Goal: Transaction & Acquisition: Obtain resource

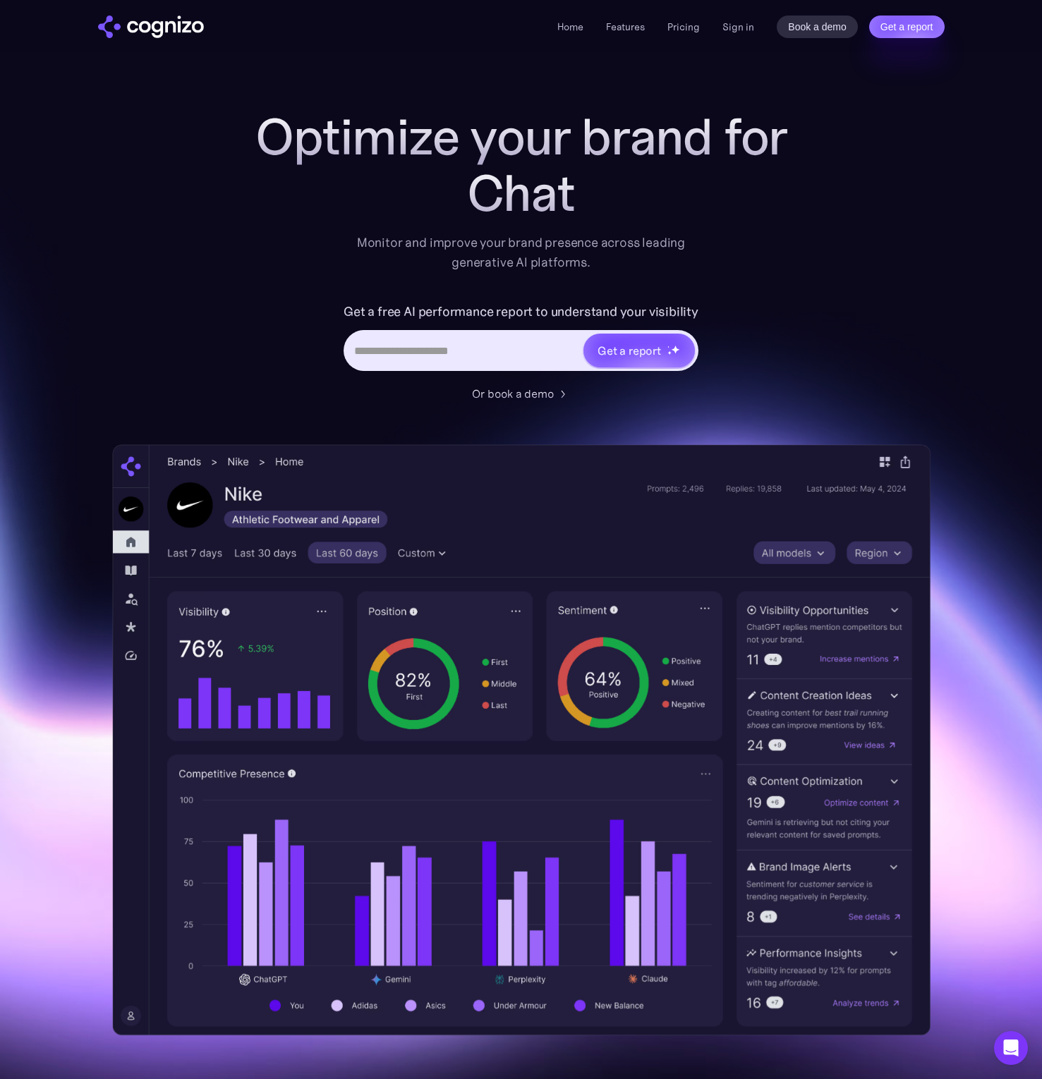
click at [845, 244] on div "Optimize your brand for Chat Monitor and improve your brand presence across lea…" at bounding box center [521, 572] width 818 height 927
click at [845, 244] on div "Optimize your brand for Gemini Monitor and improve your brand presence across l…" at bounding box center [521, 572] width 818 height 927
click at [845, 244] on div "Optimize your brand for Monitor and improve your brand presence across leading …" at bounding box center [521, 572] width 818 height 927
click at [883, 247] on div "Optimize your brand for Perpl Monitor and improve your brand presence across le…" at bounding box center [521, 572] width 818 height 927
click at [870, 287] on div "Optimize your brand for Cl Monitor and improve your brand presence across leadi…" at bounding box center [521, 572] width 818 height 927
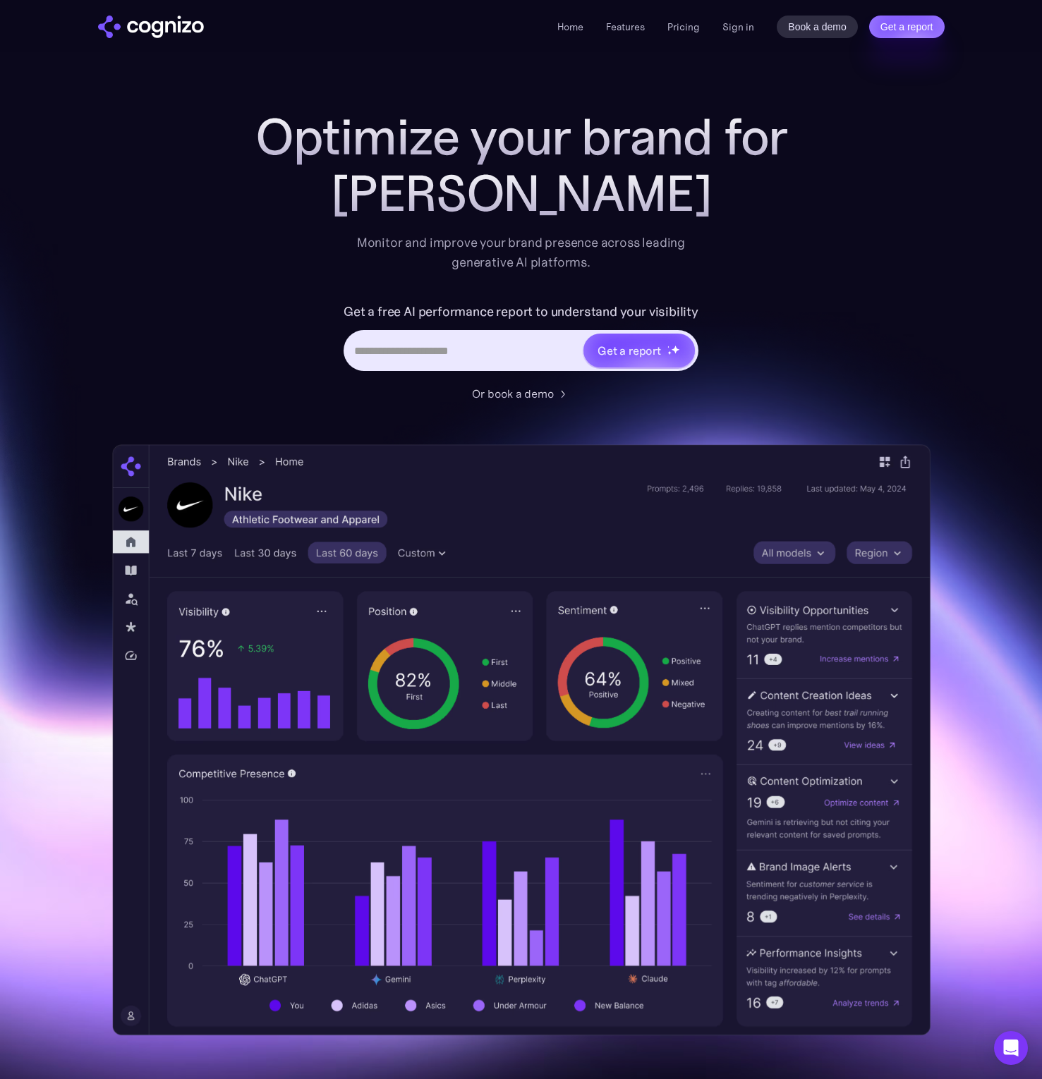
click at [870, 283] on div "Optimize your brand for [PERSON_NAME] Monitor and improve your brand presence a…" at bounding box center [521, 572] width 818 height 927
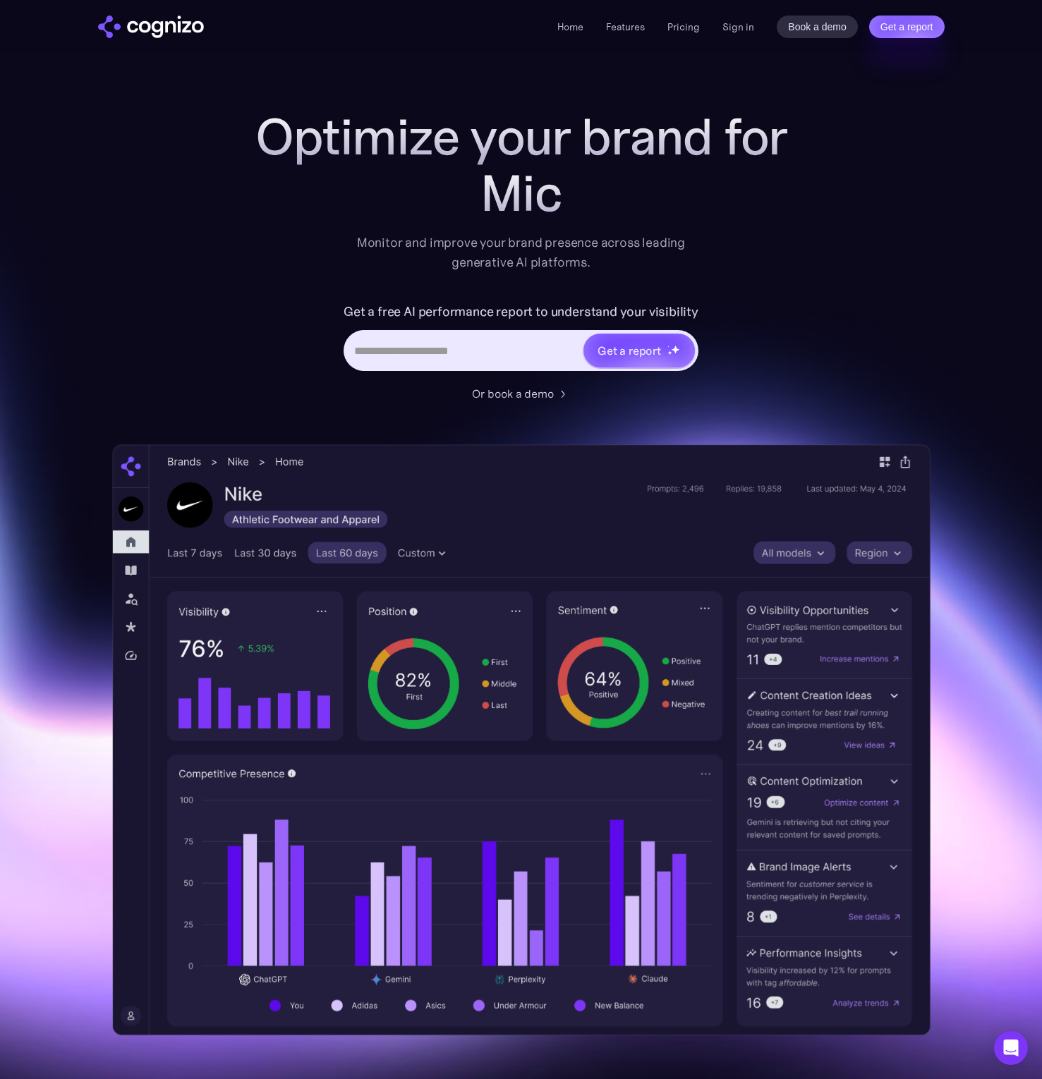
click at [417, 360] on input "Hero URL Input Form" at bounding box center [464, 350] width 236 height 27
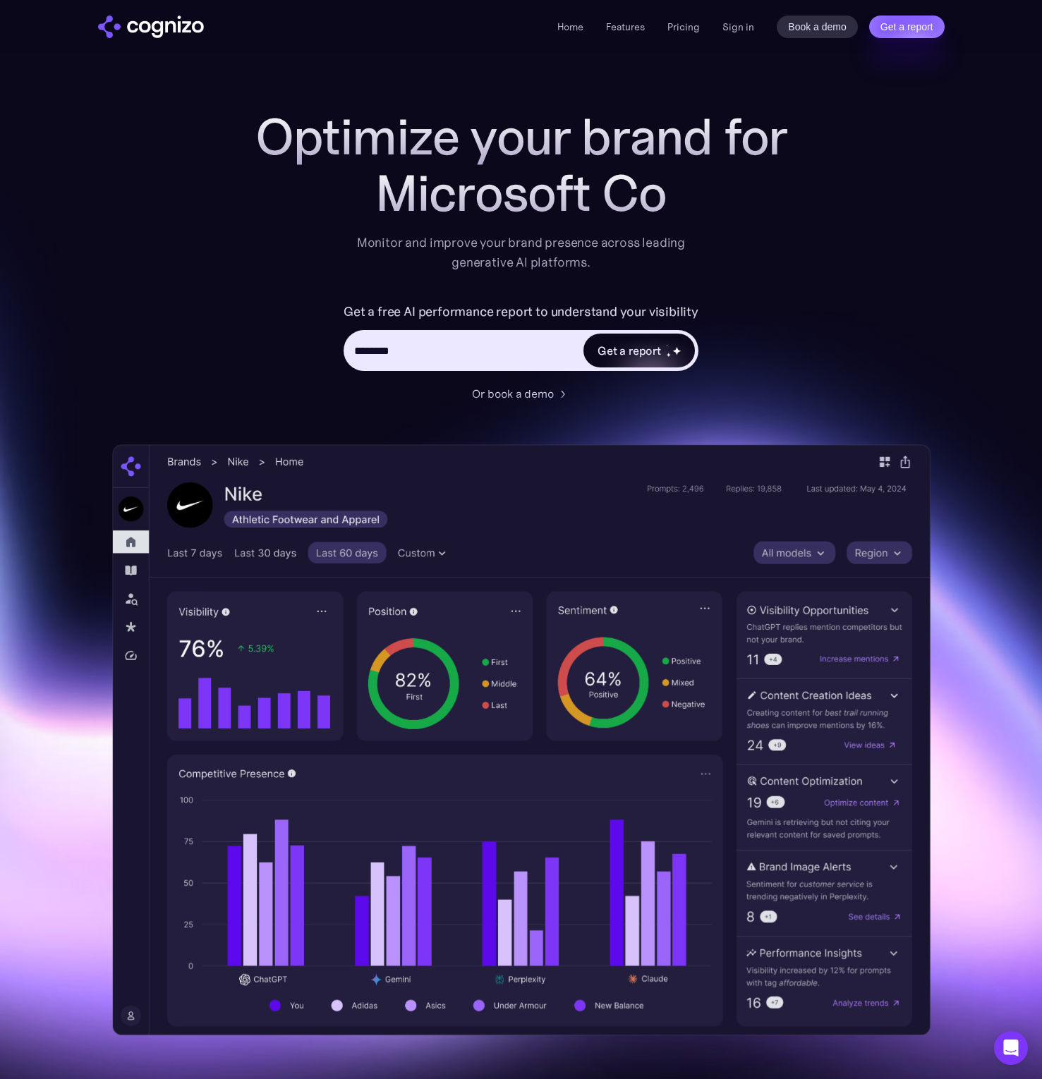
type input "**********"
click at [652, 351] on div "Get a report" at bounding box center [628, 350] width 63 height 17
type input "**********"
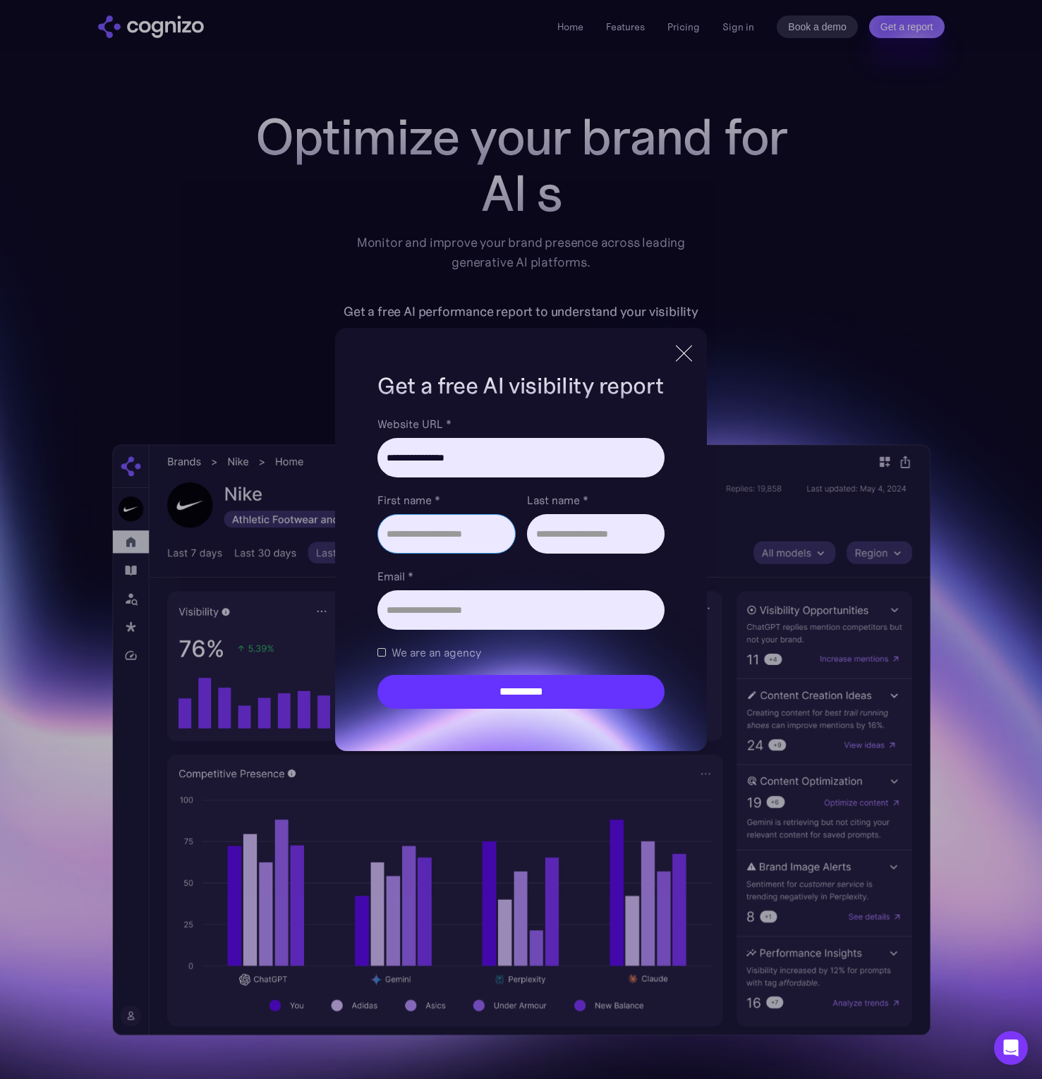
click at [456, 537] on input "First name *" at bounding box center [446, 534] width 138 height 40
type input "*****"
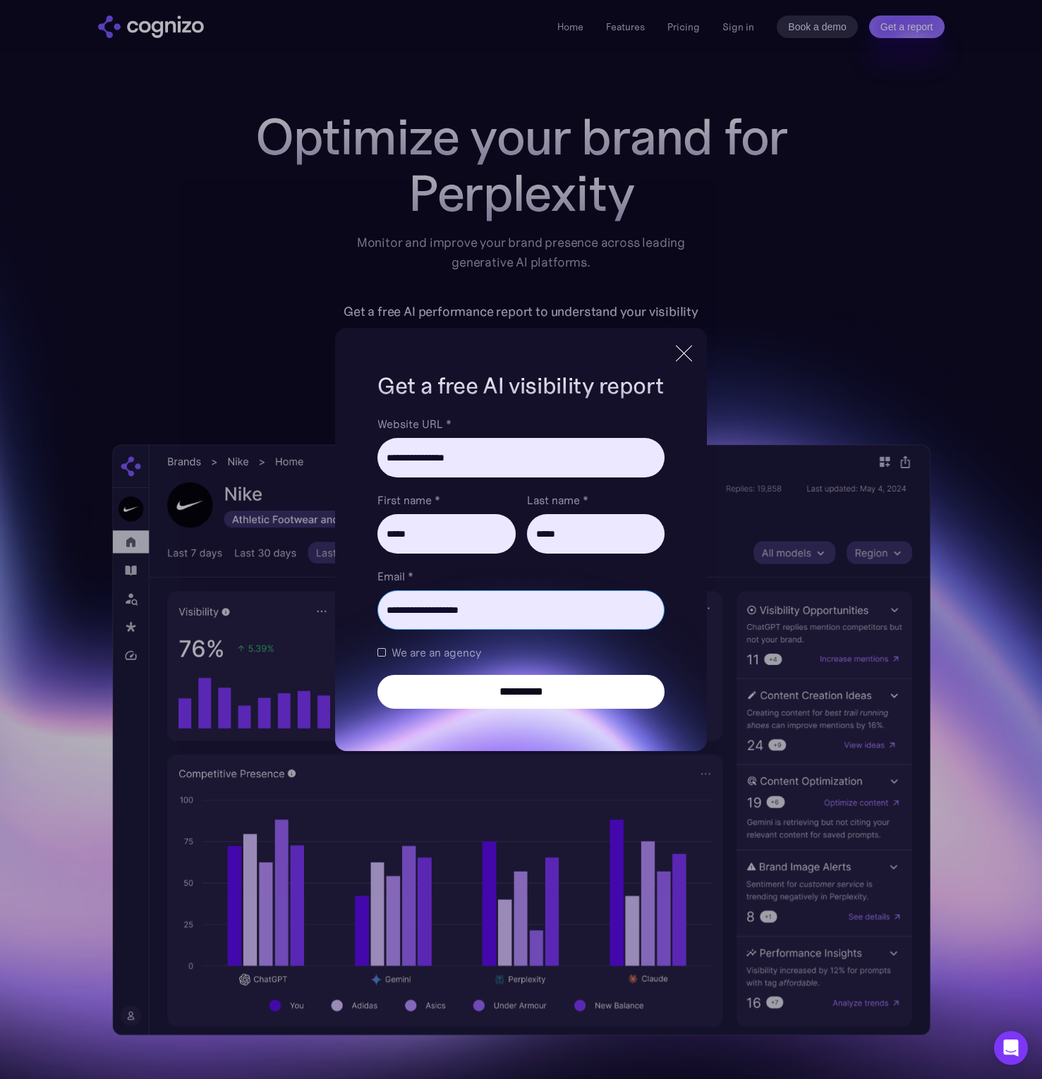
type input "**********"
click at [540, 679] on input "**********" at bounding box center [520, 692] width 286 height 34
type input "**********"
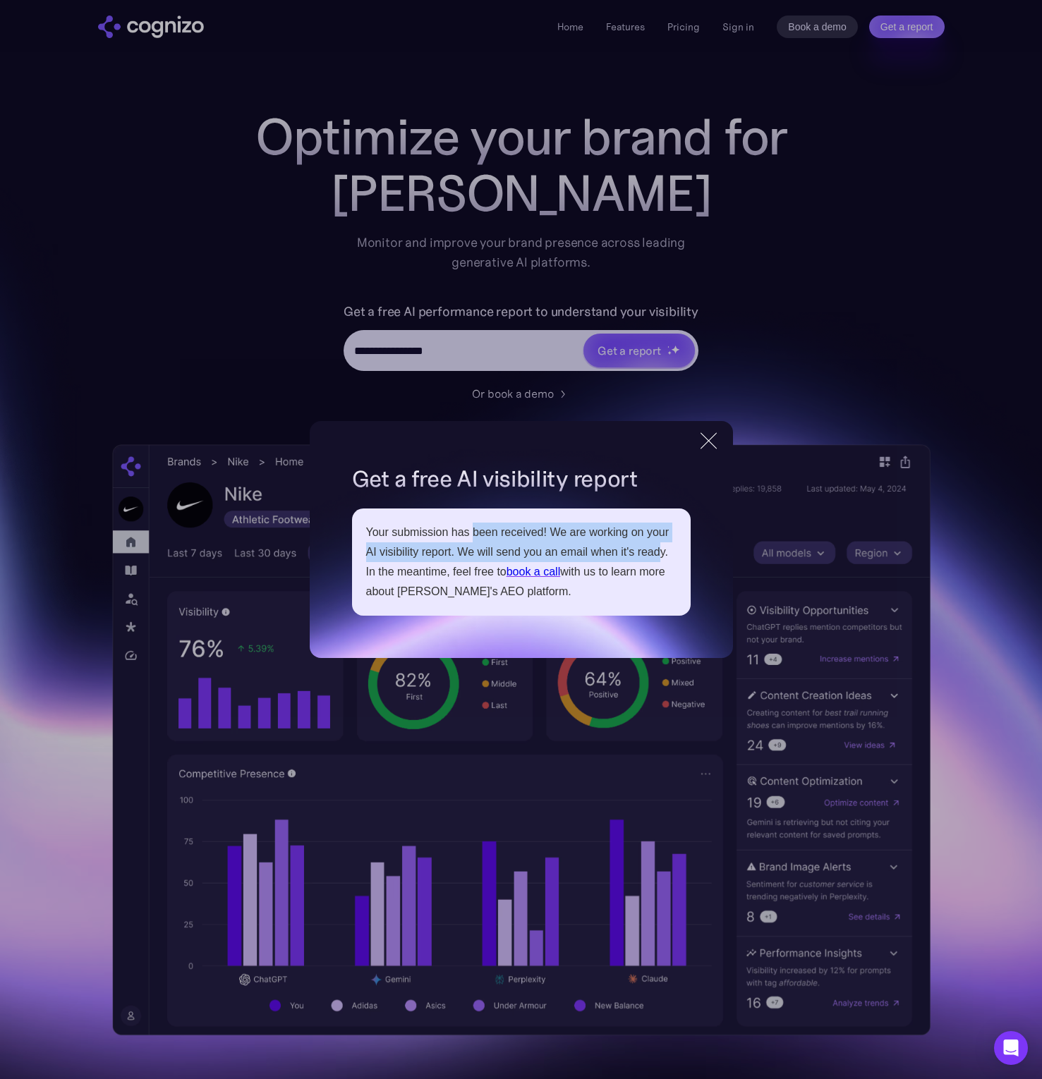
drag, startPoint x: 480, startPoint y: 533, endPoint x: 658, endPoint y: 556, distance: 179.3
click at [658, 556] on div "Your submission has been received! We are working on your AI visibility report.…" at bounding box center [521, 562] width 310 height 79
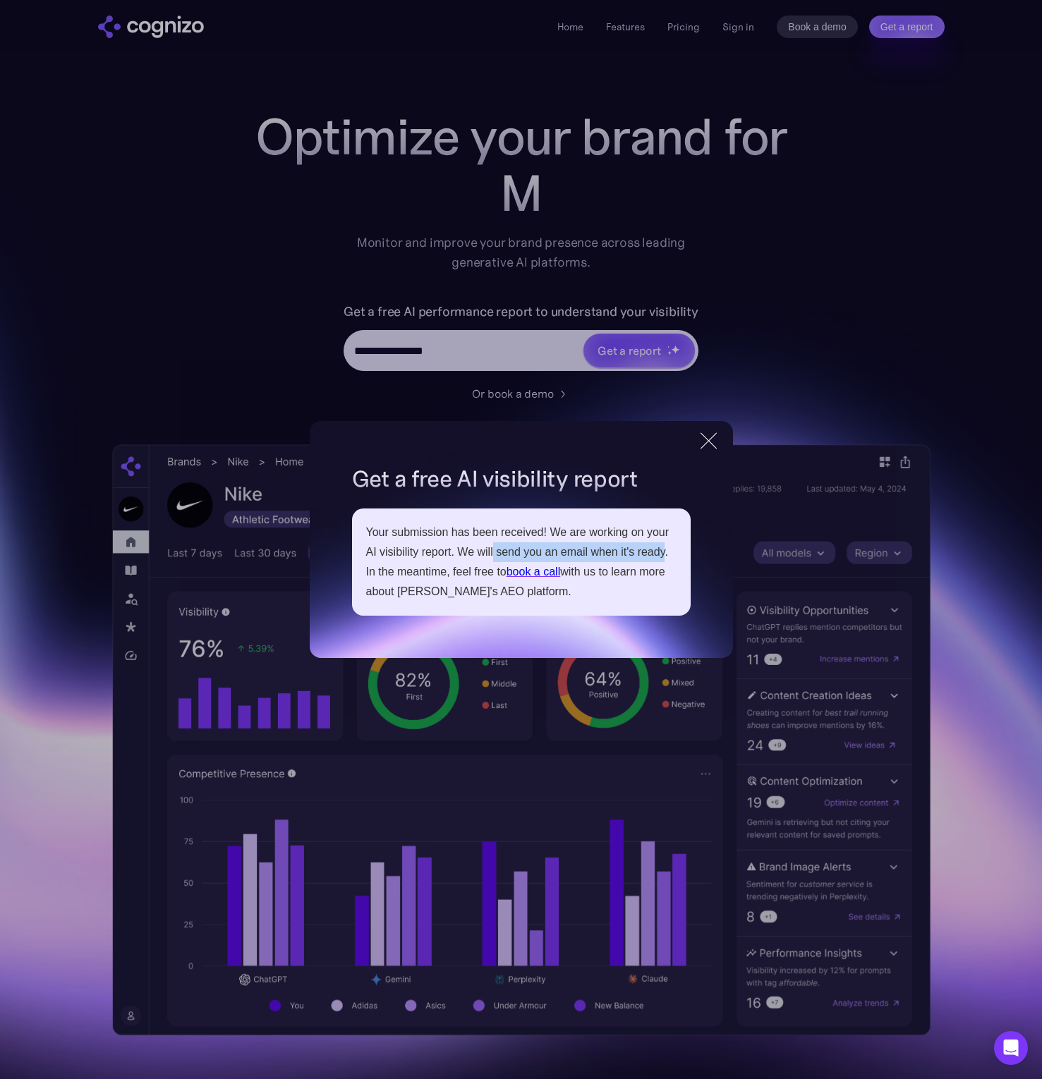
drag, startPoint x: 658, startPoint y: 556, endPoint x: 492, endPoint y: 557, distance: 166.5
click at [492, 557] on div "Your submission has been received! We are working on your AI visibility report.…" at bounding box center [521, 562] width 310 height 79
click at [487, 556] on div "Your submission has been received! We are working on your AI visibility report.…" at bounding box center [521, 562] width 310 height 79
drag, startPoint x: 487, startPoint y: 556, endPoint x: 664, endPoint y: 552, distance: 176.4
click at [661, 552] on div "Your submission has been received! We are working on your AI visibility report.…" at bounding box center [521, 562] width 310 height 79
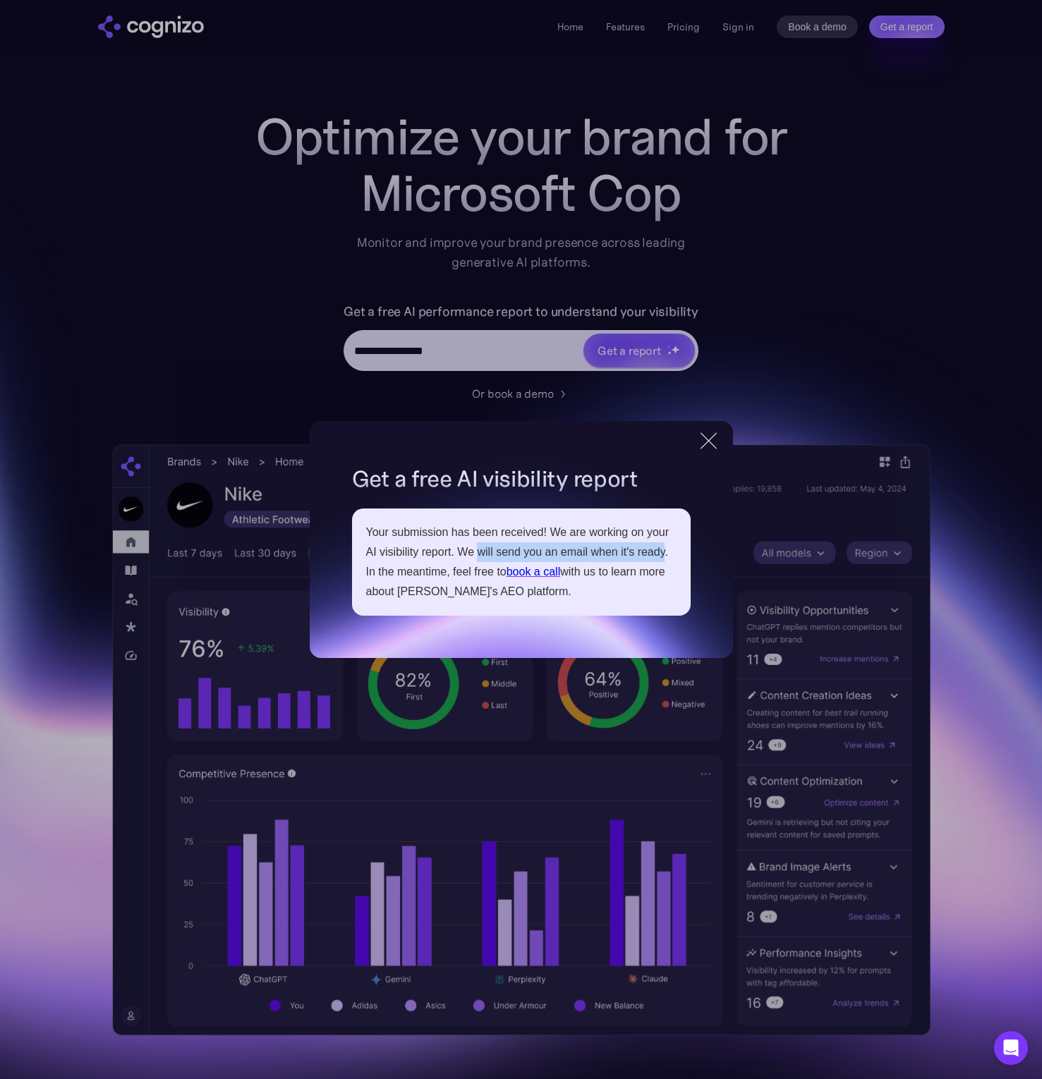
click at [664, 552] on div "Your submission has been received! We are working on your AI visibility report.…" at bounding box center [521, 562] width 310 height 79
click at [595, 551] on div "Your submission has been received! We are working on your AI visibility report.…" at bounding box center [521, 562] width 310 height 79
drag, startPoint x: 605, startPoint y: 551, endPoint x: 655, endPoint y: 552, distance: 50.8
click at [653, 552] on div "Your submission has been received! We are working on your AI visibility report.…" at bounding box center [521, 562] width 310 height 79
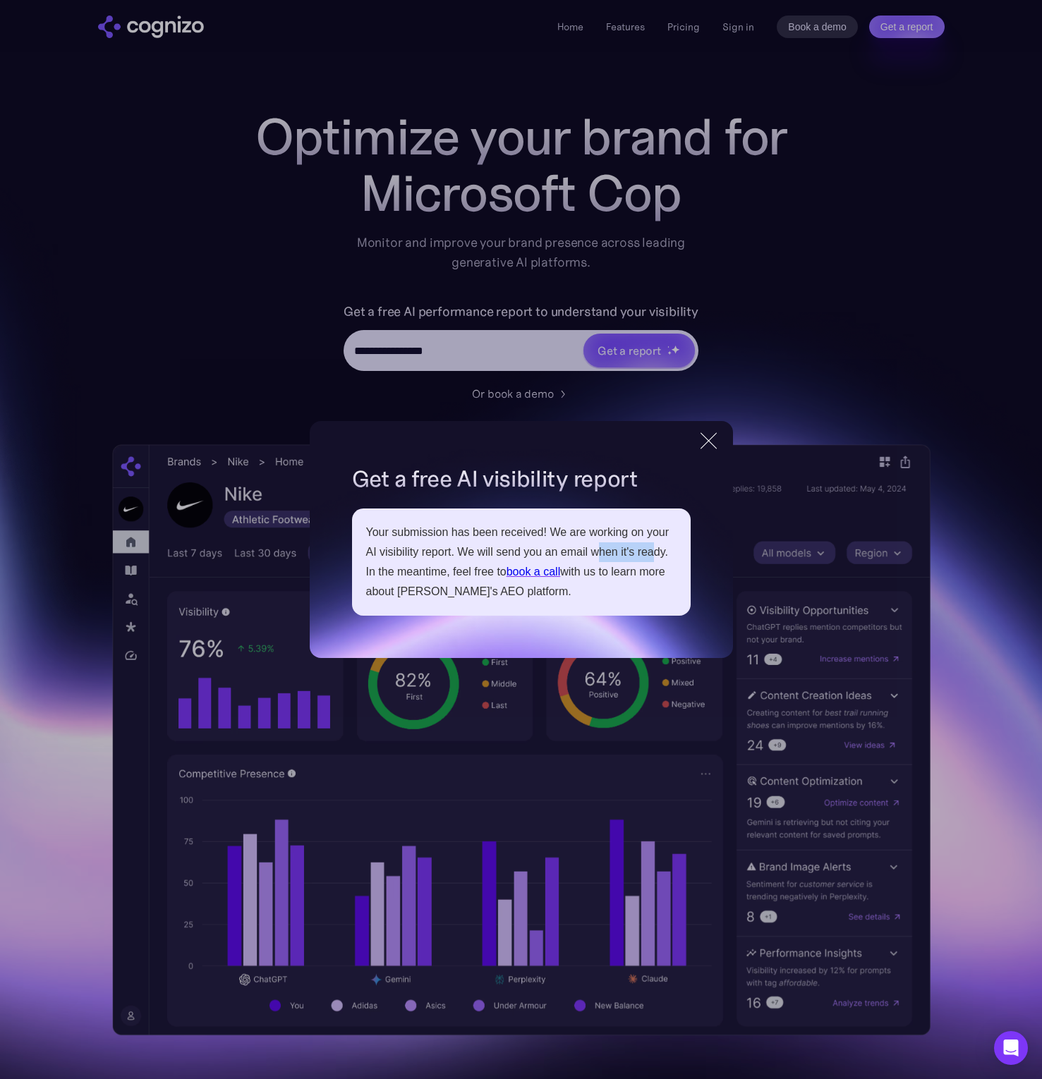
drag, startPoint x: 655, startPoint y: 552, endPoint x: 708, endPoint y: 512, distance: 65.9
click at [657, 552] on div "Your submission has been received! We are working on your AI visibility report.…" at bounding box center [521, 562] width 310 height 79
click at [705, 438] on div at bounding box center [708, 440] width 16 height 16
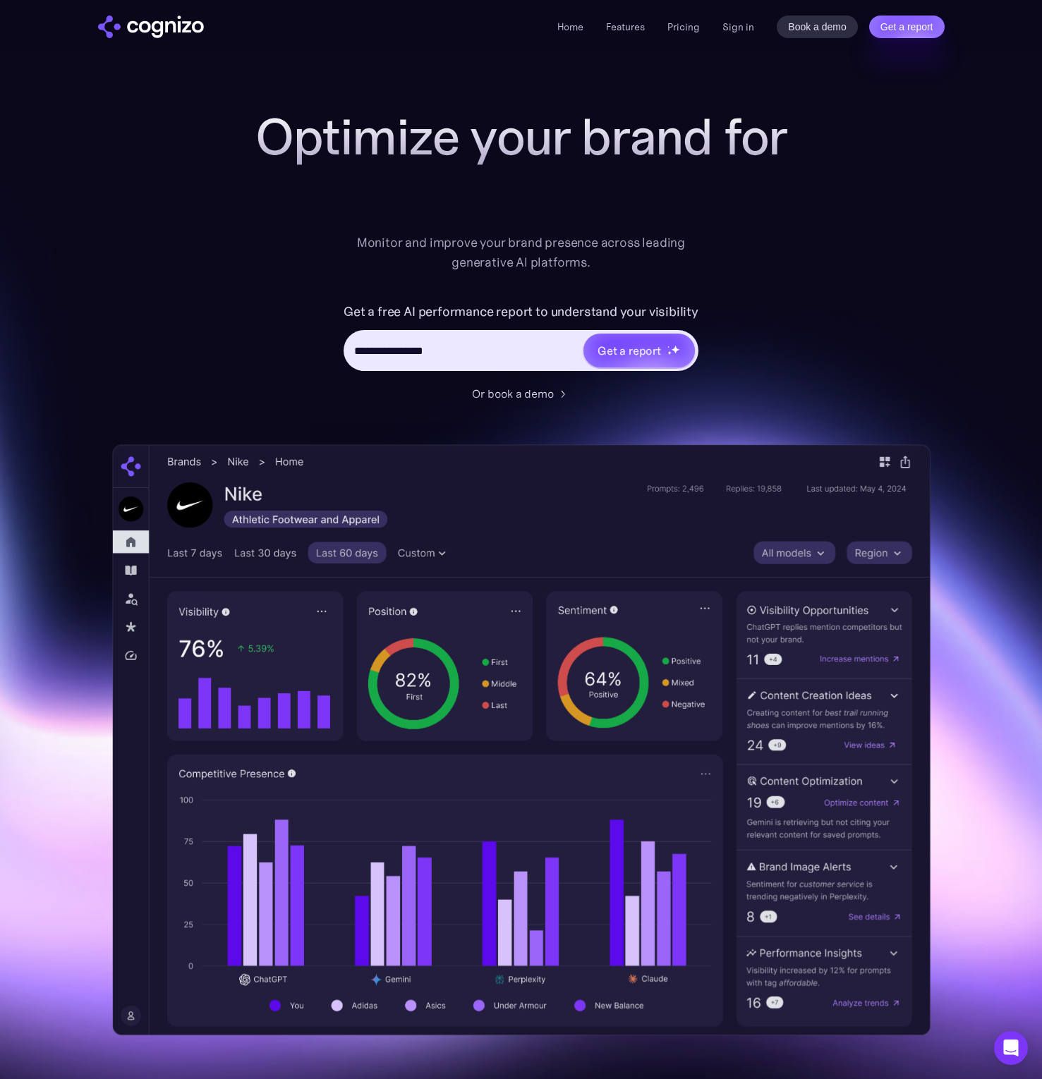
click at [800, 374] on div "**********" at bounding box center [521, 343] width 564 height 85
click at [918, 368] on div "**********" at bounding box center [521, 572] width 818 height 927
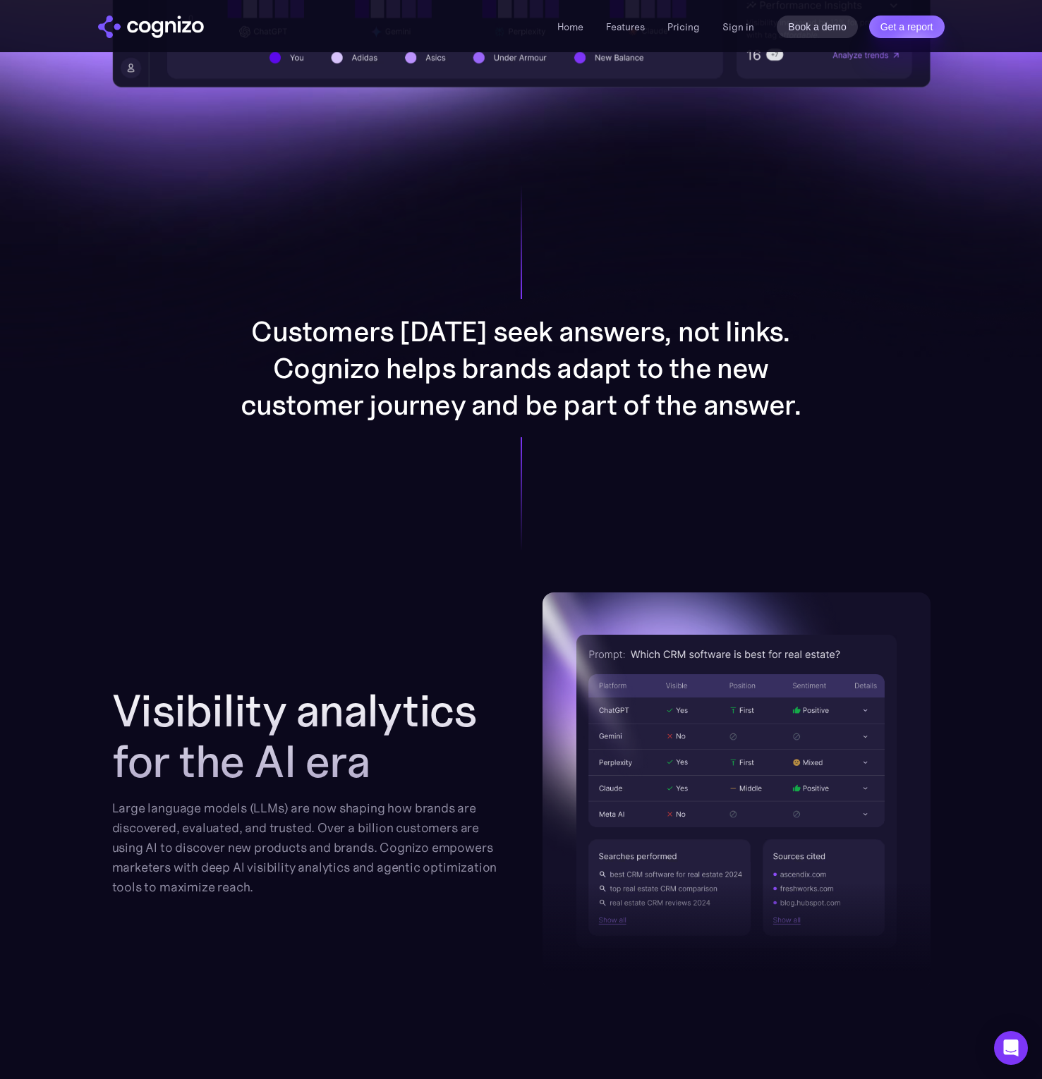
scroll to position [950, 0]
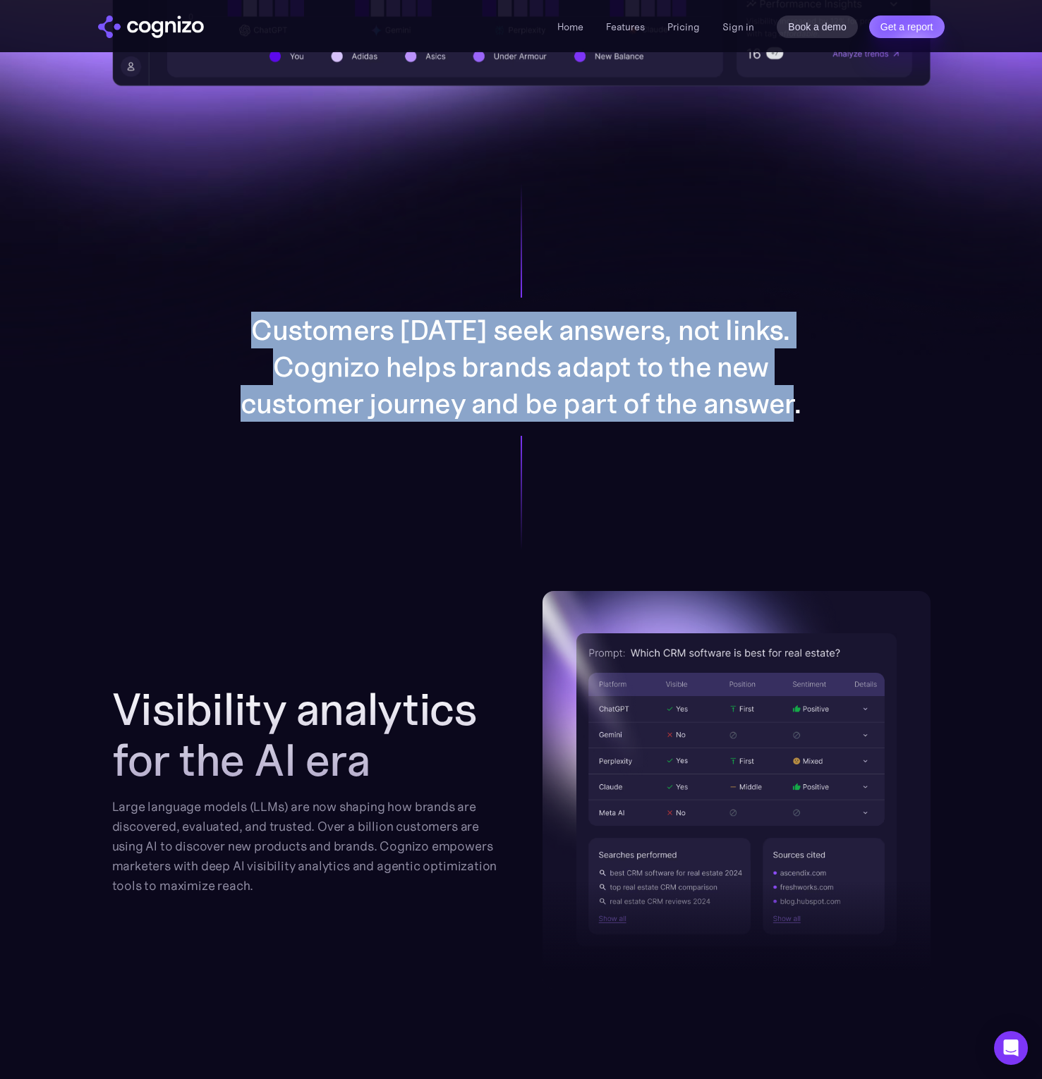
drag, startPoint x: 269, startPoint y: 336, endPoint x: 830, endPoint y: 414, distance: 566.3
click at [830, 414] on div "Customers [DATE] seek answers, not links. Cognizo helps brands adapt to the new…" at bounding box center [521, 366] width 731 height 449
copy p "Customers [DATE] seek answers, not links. Cognizo helps brands adapt to the new…"
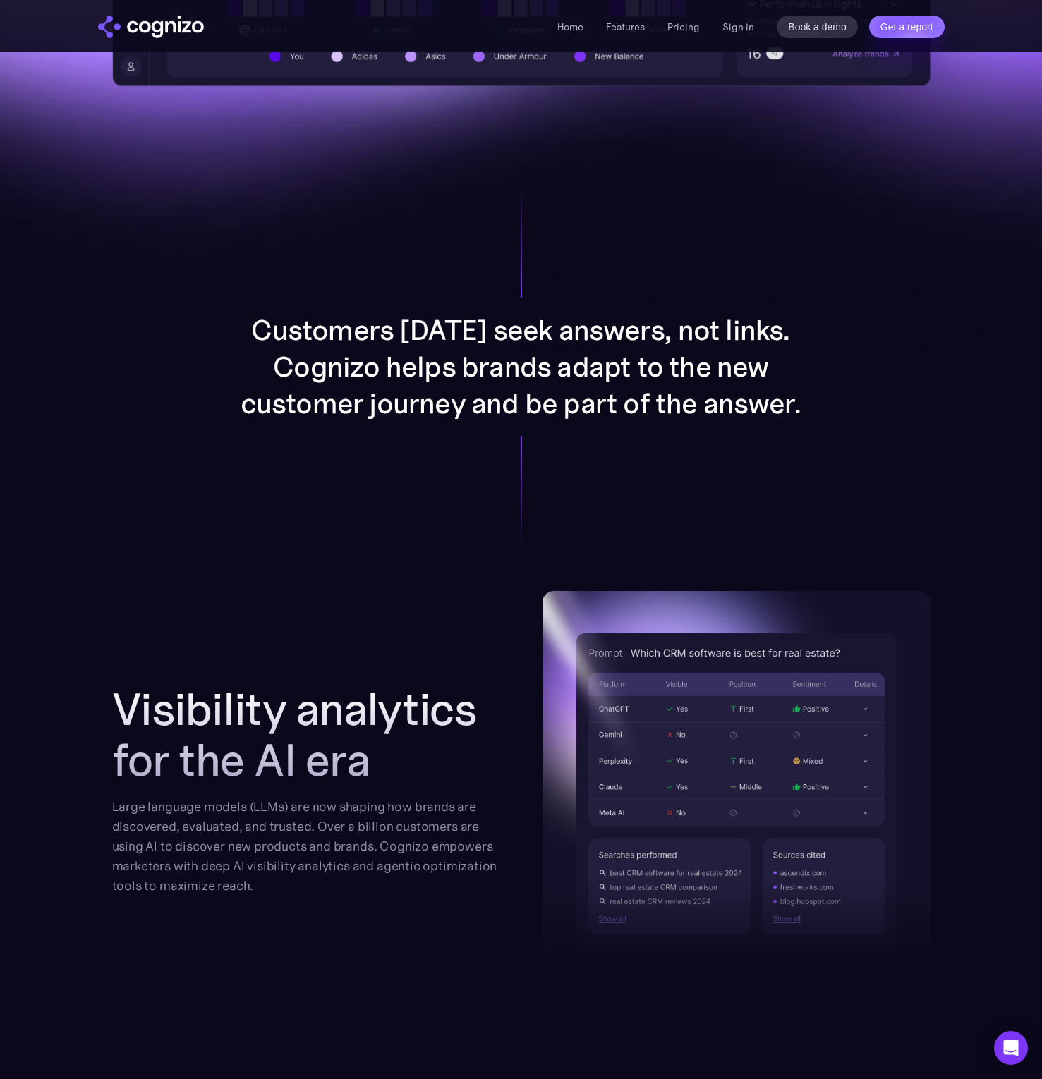
click at [473, 477] on div "Customers [DATE] seek answers, not links. Cognizo helps brands adapt to the new…" at bounding box center [521, 366] width 731 height 449
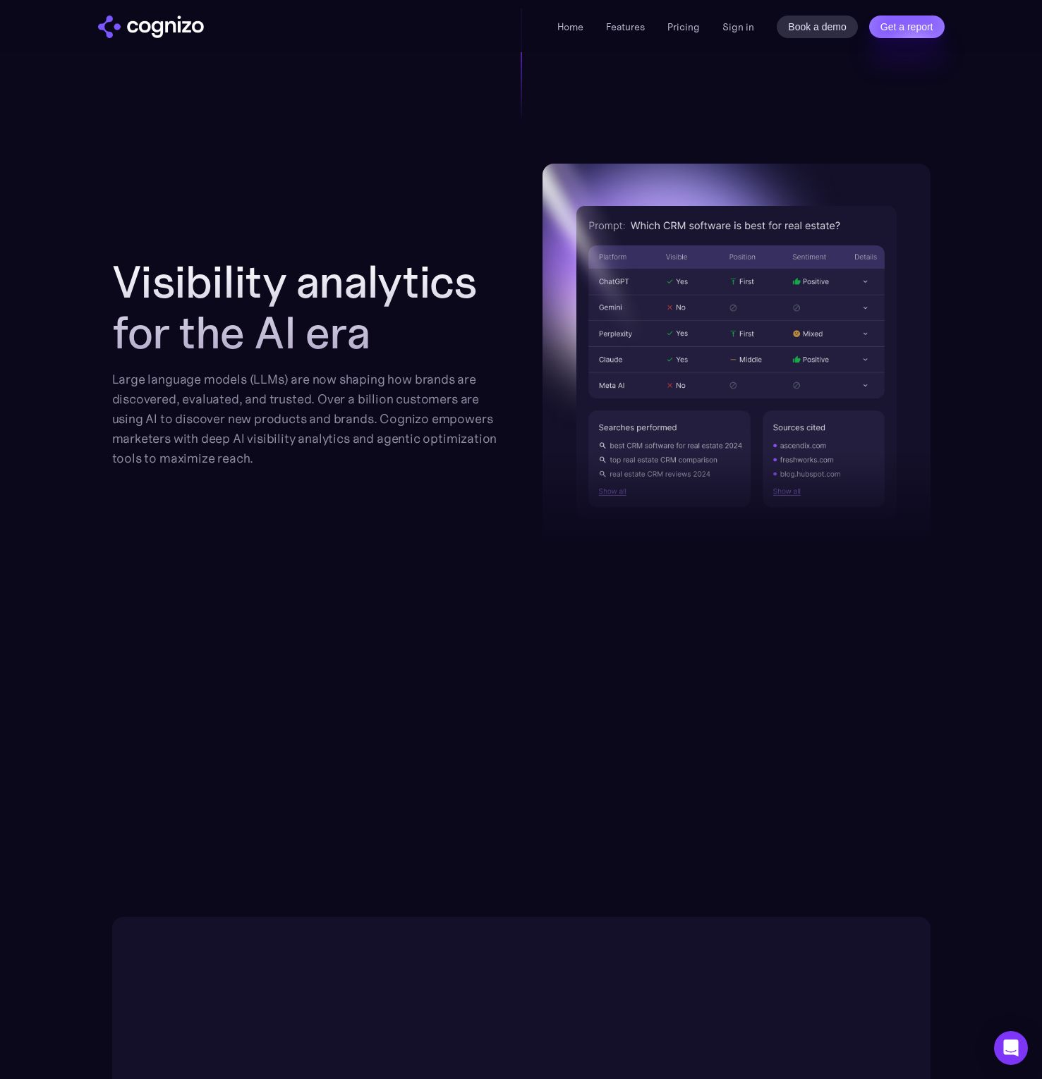
scroll to position [1381, 0]
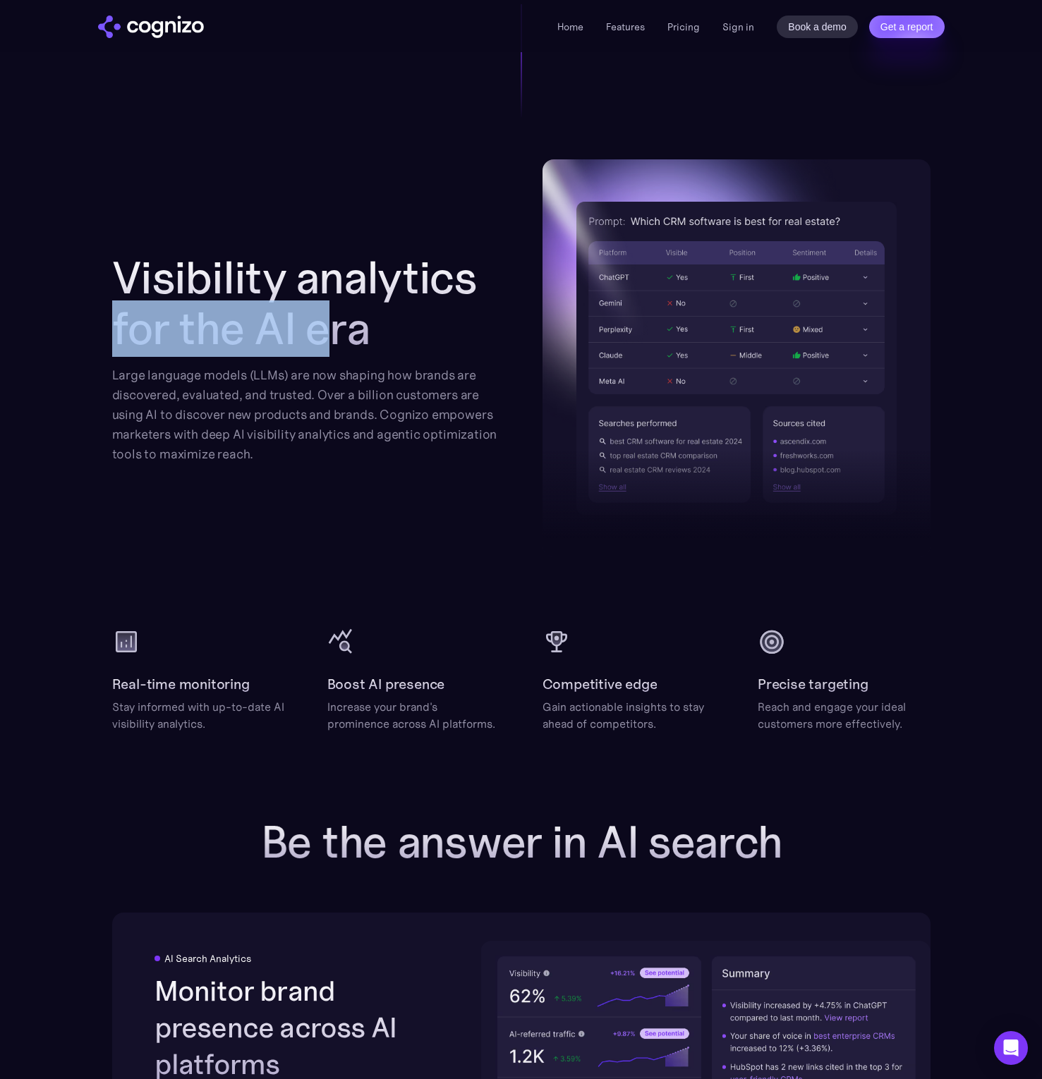
drag, startPoint x: 114, startPoint y: 311, endPoint x: 380, endPoint y: 333, distance: 266.8
click at [348, 338] on h2 "Visibility analytics for the AI era" at bounding box center [306, 304] width 388 height 102
click at [382, 333] on h2 "Visibility analytics for the AI era" at bounding box center [306, 304] width 388 height 102
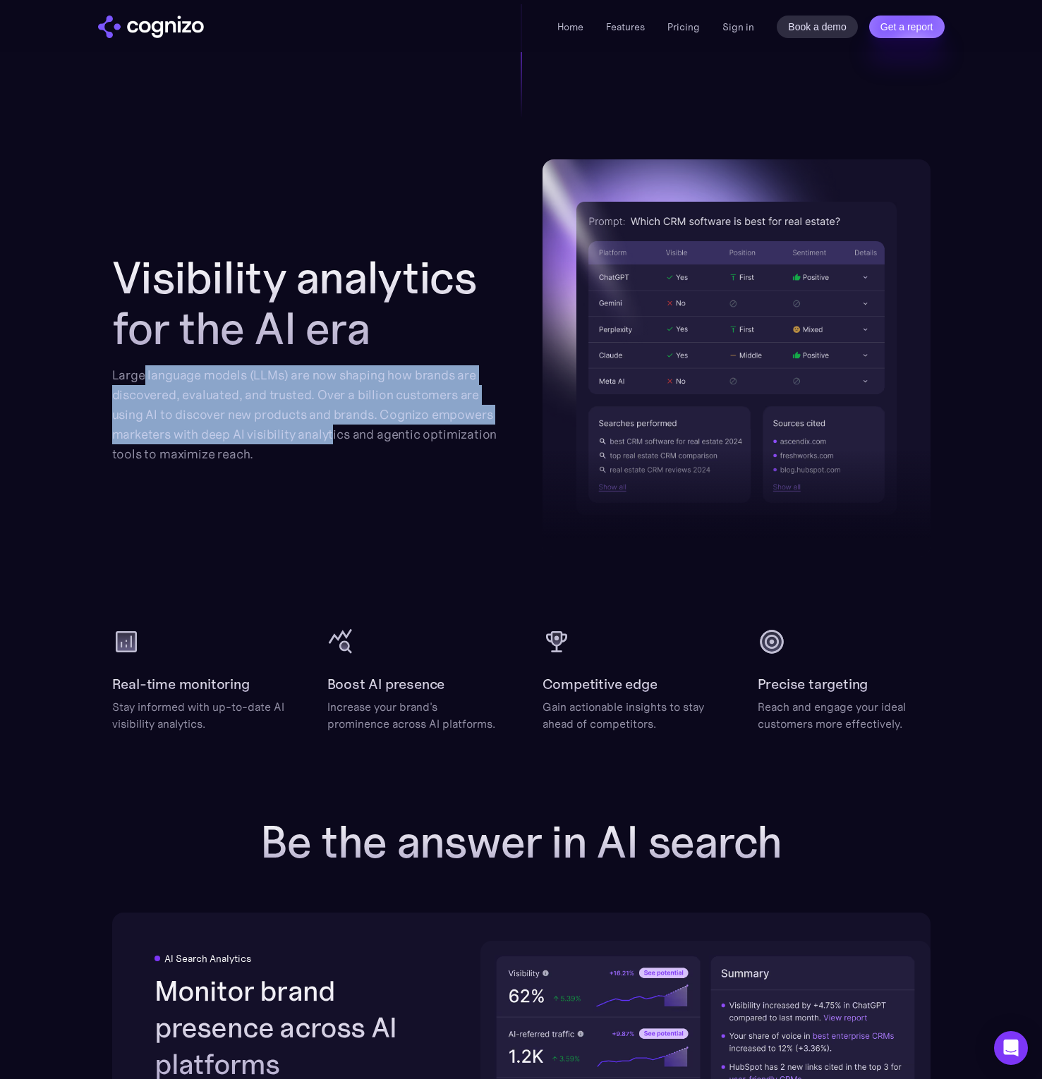
drag, startPoint x: 150, startPoint y: 377, endPoint x: 334, endPoint y: 446, distance: 197.3
click at [334, 446] on div "Large language models (LLMs) are now shaping how brands are discovered, evaluat…" at bounding box center [306, 414] width 388 height 99
click at [341, 460] on div "Large language models (LLMs) are now shaping how brands are discovered, evaluat…" at bounding box center [306, 414] width 388 height 99
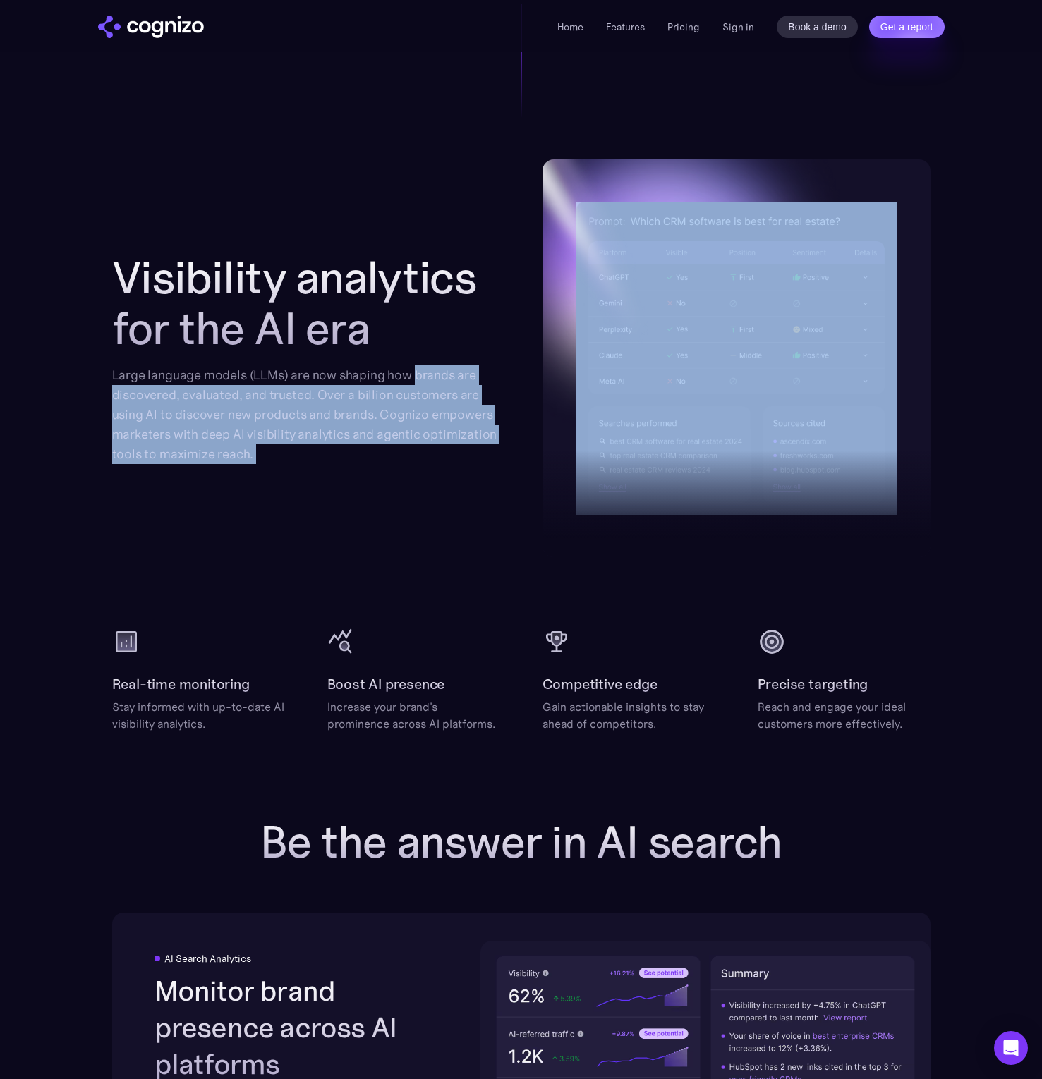
drag, startPoint x: 341, startPoint y: 460, endPoint x: 424, endPoint y: 376, distance: 118.2
click at [419, 376] on div "Large language models (LLMs) are now shaping how brands are discovered, evaluat…" at bounding box center [306, 414] width 388 height 99
click at [430, 376] on div "Large language models (LLMs) are now shaping how brands are discovered, evaluat…" at bounding box center [306, 414] width 388 height 99
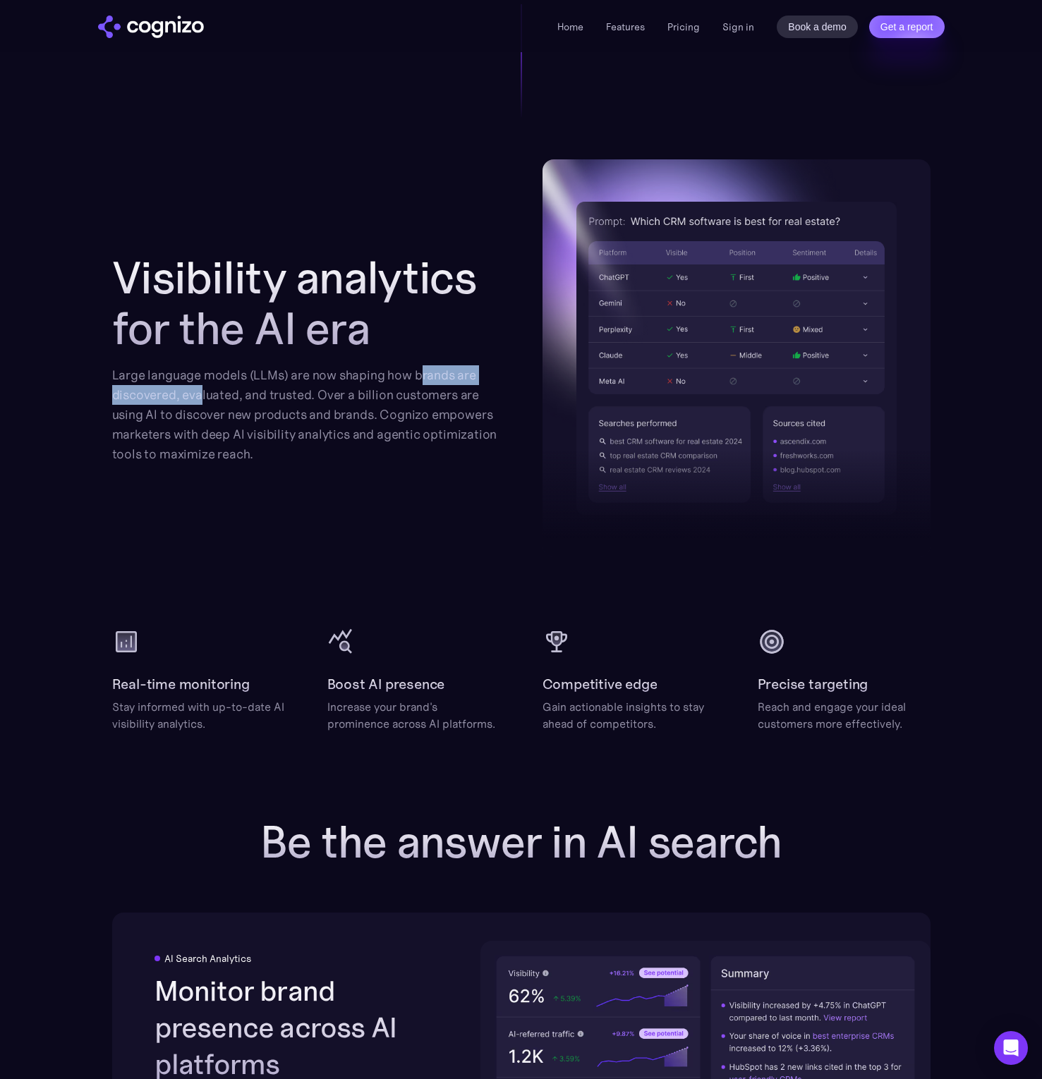
drag, startPoint x: 315, startPoint y: 390, endPoint x: 202, endPoint y: 403, distance: 113.6
click at [202, 403] on div "Large language models (LLMs) are now shaping how brands are discovered, evaluat…" at bounding box center [306, 414] width 388 height 99
drag, startPoint x: 243, startPoint y: 392, endPoint x: 414, endPoint y: 400, distance: 170.9
click at [395, 399] on div "Large language models (LLMs) are now shaping how brands are discovered, evaluat…" at bounding box center [306, 414] width 388 height 99
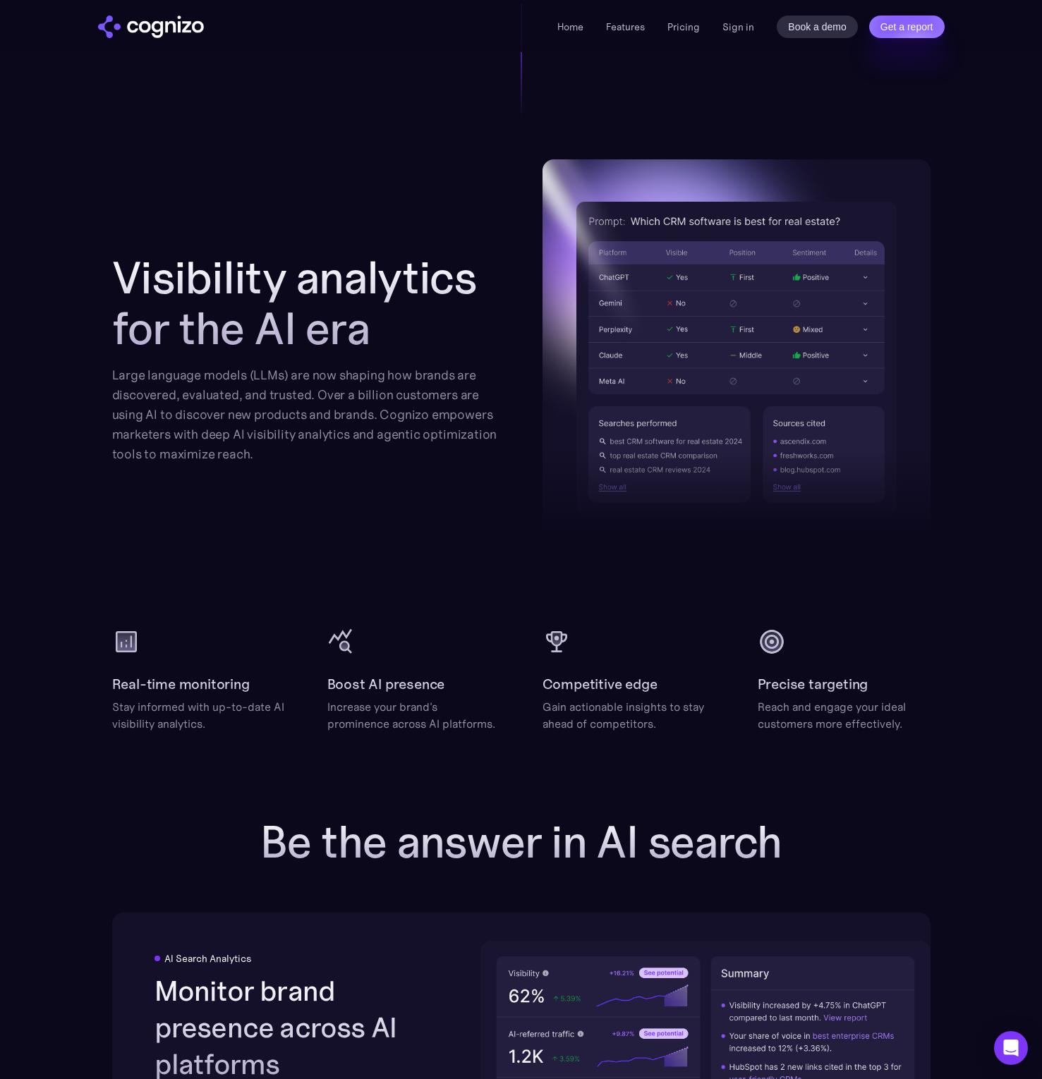
click at [422, 401] on div "Large language models (LLMs) are now shaping how brands are discovered, evaluat…" at bounding box center [306, 414] width 388 height 99
drag, startPoint x: 357, startPoint y: 405, endPoint x: 327, endPoint y: 401, distance: 29.9
click at [349, 405] on div "Large language models (LLMs) are now shaping how brands are discovered, evaluat…" at bounding box center [306, 414] width 388 height 99
click at [312, 394] on div "Large language models (LLMs) are now shaping how brands are discovered, evaluat…" at bounding box center [306, 414] width 388 height 99
drag, startPoint x: 312, startPoint y: 394, endPoint x: 253, endPoint y: 374, distance: 62.5
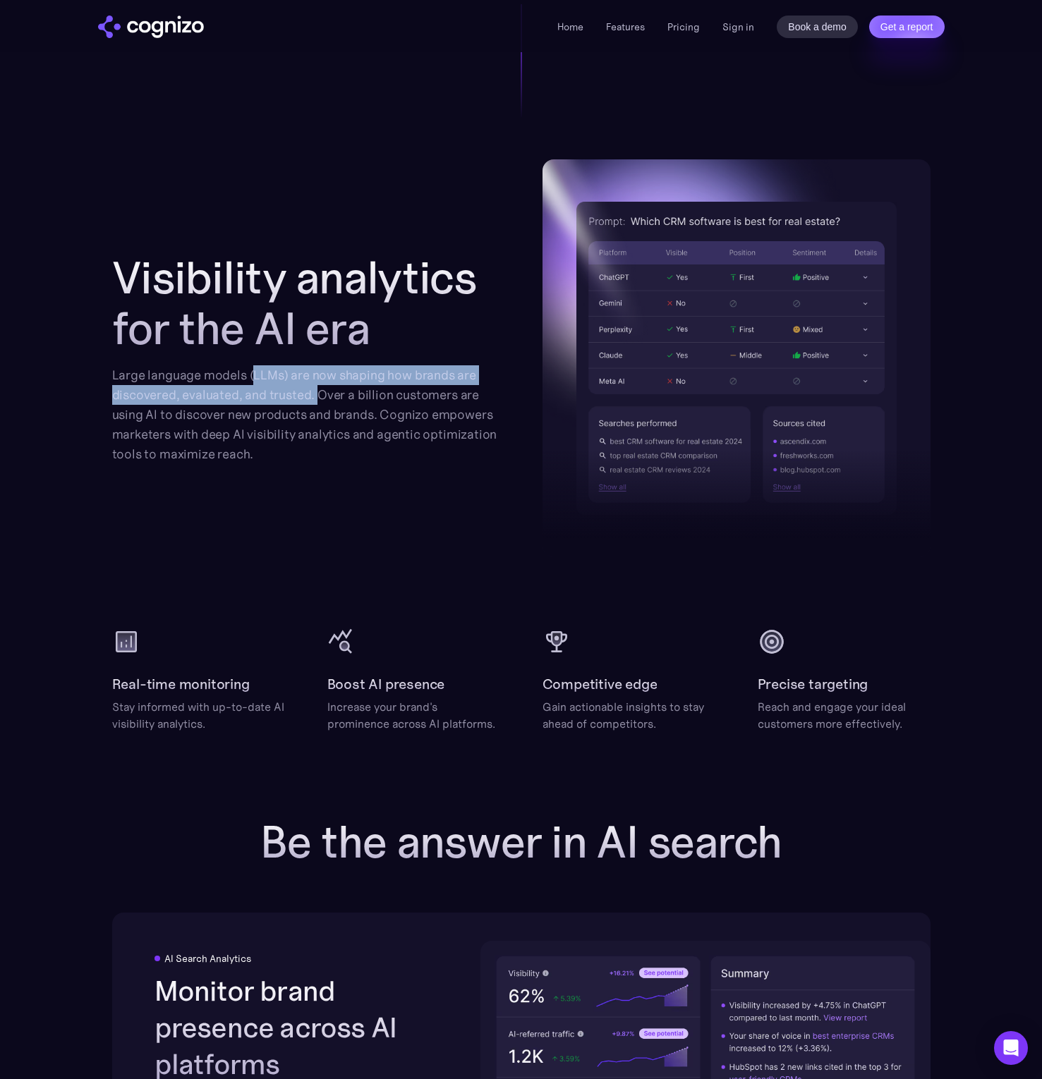
click at [253, 374] on div "Large language models (LLMs) are now shaping how brands are discovered, evaluat…" at bounding box center [306, 414] width 388 height 99
copy div "LLMs) are now shaping how brands are discovered, evaluated, and trusted."
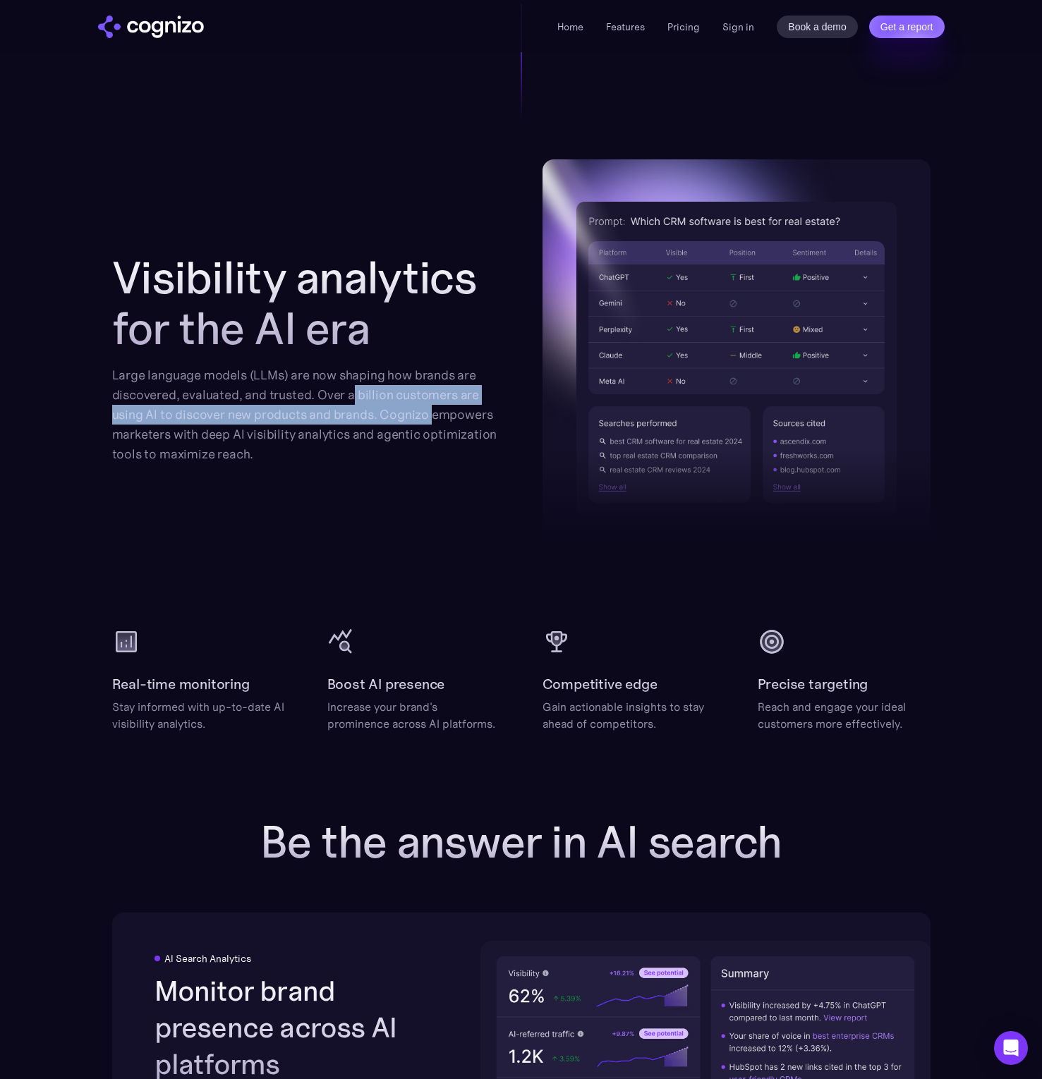
drag, startPoint x: 356, startPoint y: 394, endPoint x: 461, endPoint y: 417, distance: 107.5
click at [444, 417] on div "Large language models (LLMs) are now shaping how brands are discovered, evaluat…" at bounding box center [306, 414] width 388 height 99
click at [461, 417] on div "Large language models (LLMs) are now shaping how brands are discovered, evaluat…" at bounding box center [306, 414] width 388 height 99
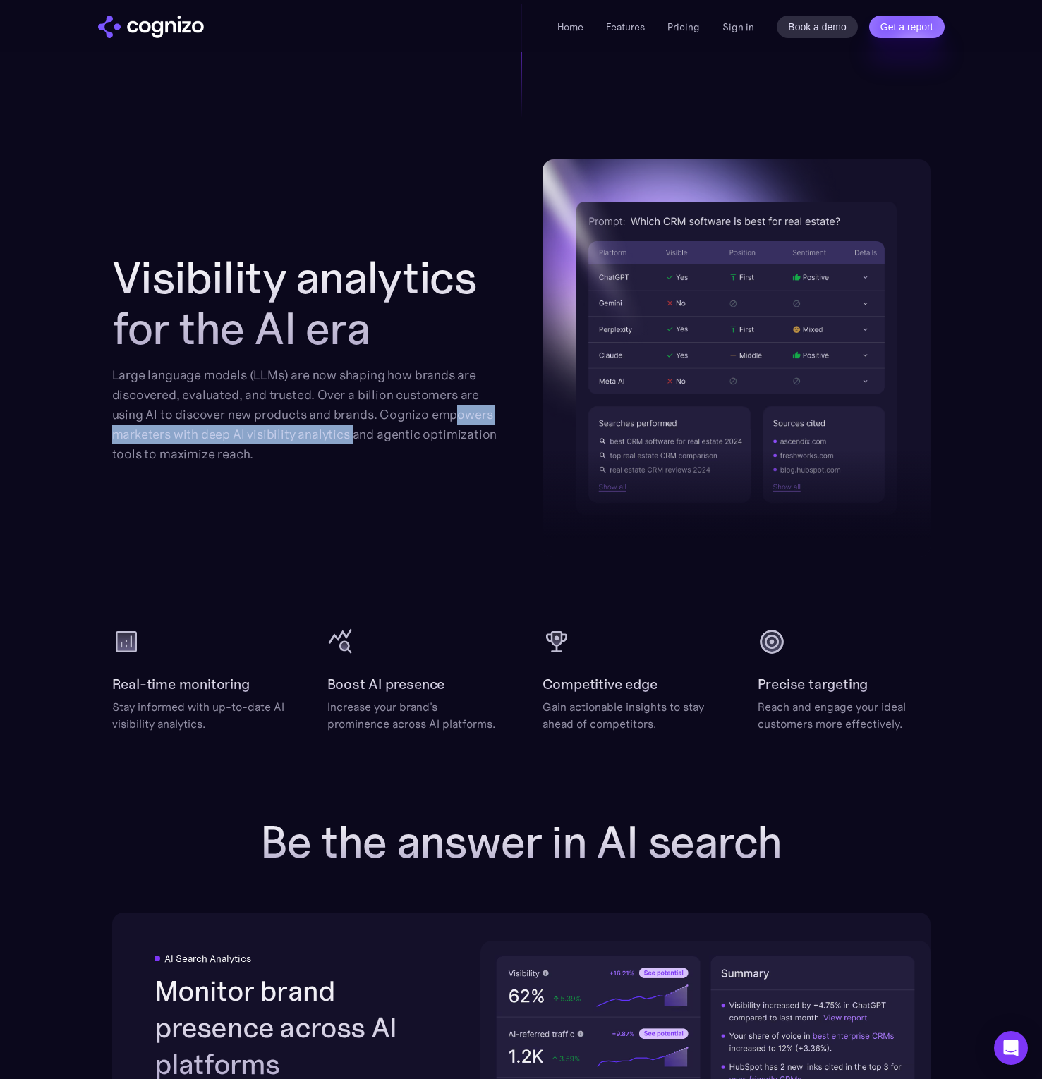
drag, startPoint x: 439, startPoint y: 422, endPoint x: 353, endPoint y: 443, distance: 89.3
click at [353, 443] on div "Large language models (LLMs) are now shaping how brands are discovered, evaluat…" at bounding box center [306, 414] width 388 height 99
click at [352, 443] on div "Large language models (LLMs) are now shaping how brands are discovered, evaluat…" at bounding box center [306, 414] width 388 height 99
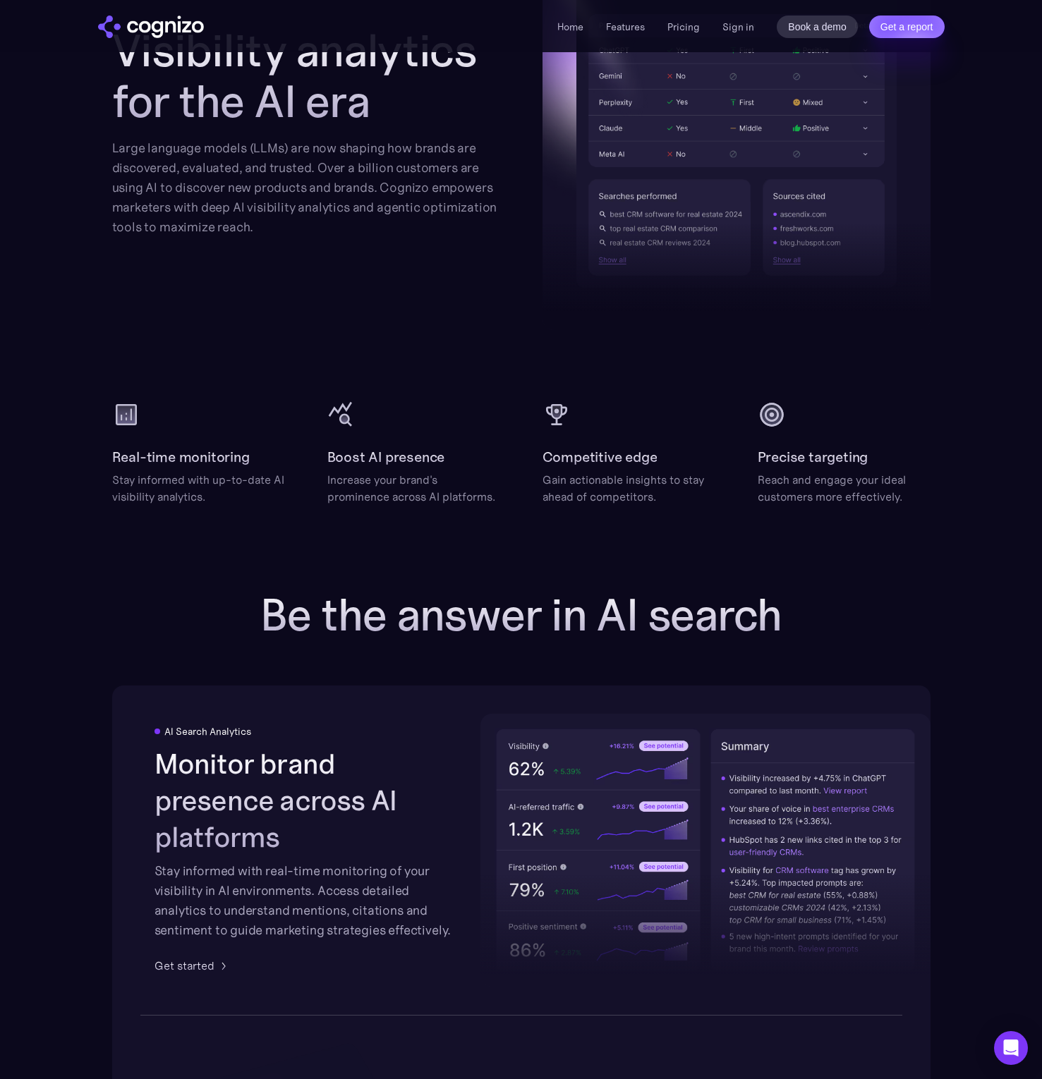
scroll to position [1735, 0]
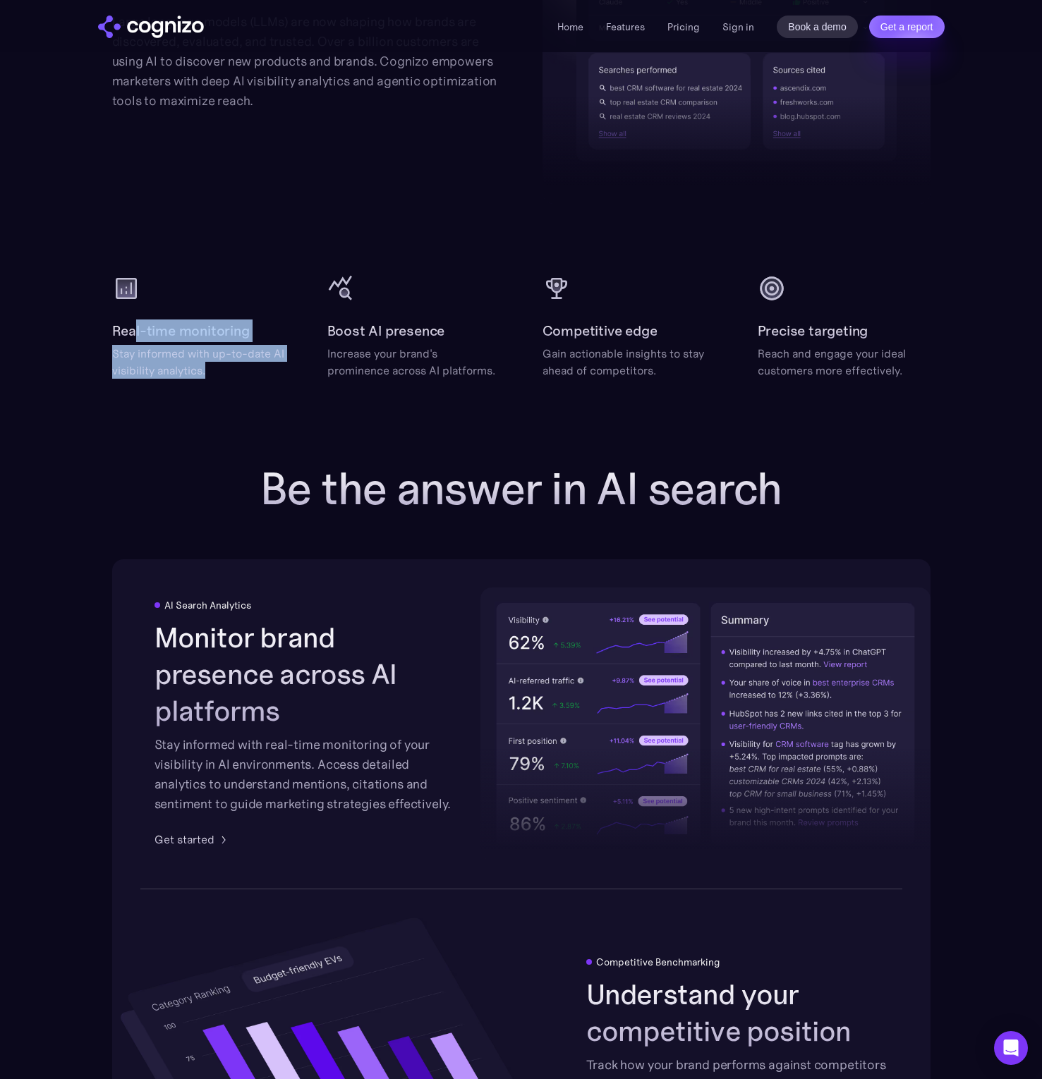
drag, startPoint x: 135, startPoint y: 336, endPoint x: 401, endPoint y: 367, distance: 267.7
click at [352, 368] on div "Real-time monitoring Stay informed with up-to-date AI visibility analytics. Boo…" at bounding box center [521, 326] width 818 height 104
drag, startPoint x: 401, startPoint y: 367, endPoint x: 370, endPoint y: 346, distance: 36.6
click at [401, 367] on div "Increase your brand's prominence across AI platforms." at bounding box center [413, 362] width 173 height 34
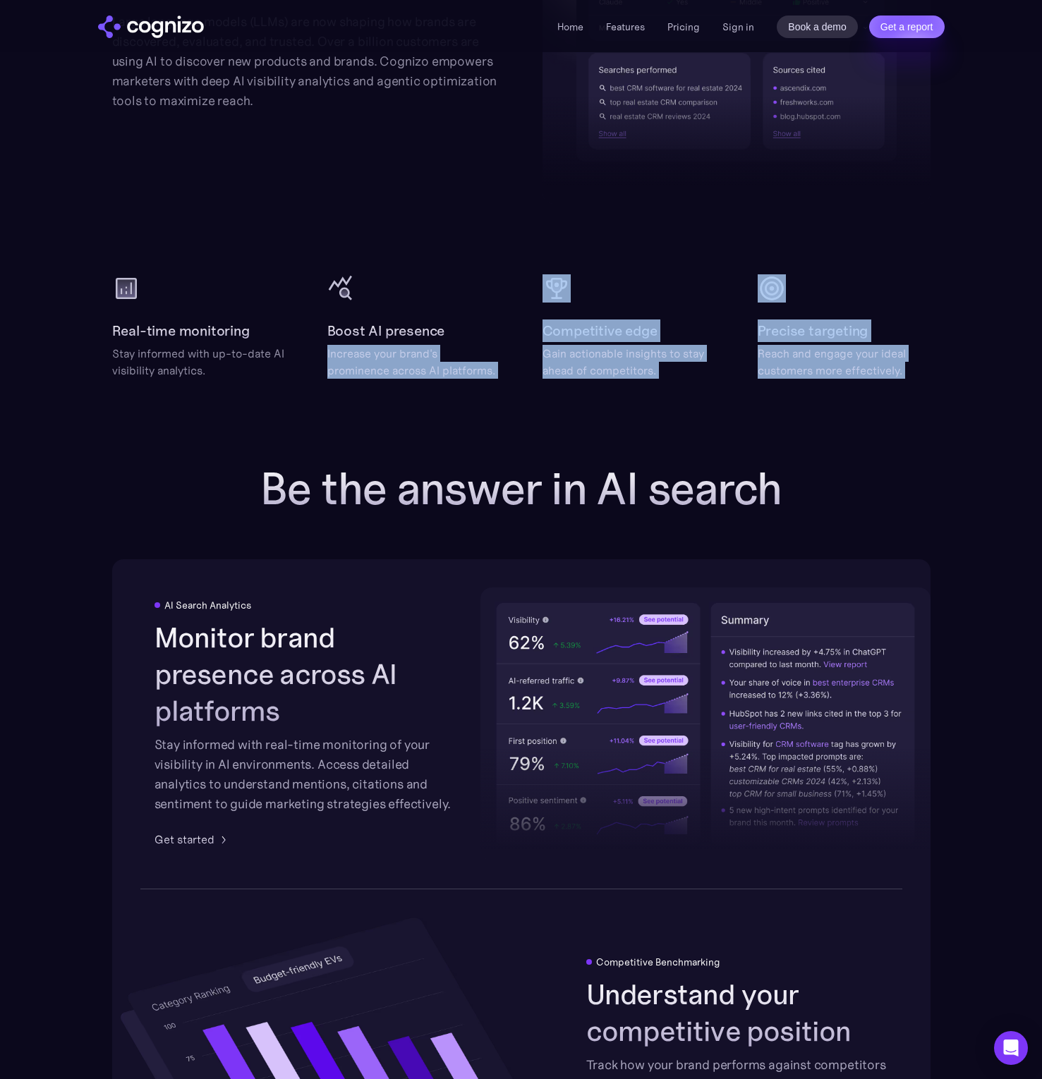
drag, startPoint x: 452, startPoint y: 359, endPoint x: 605, endPoint y: 408, distance: 160.8
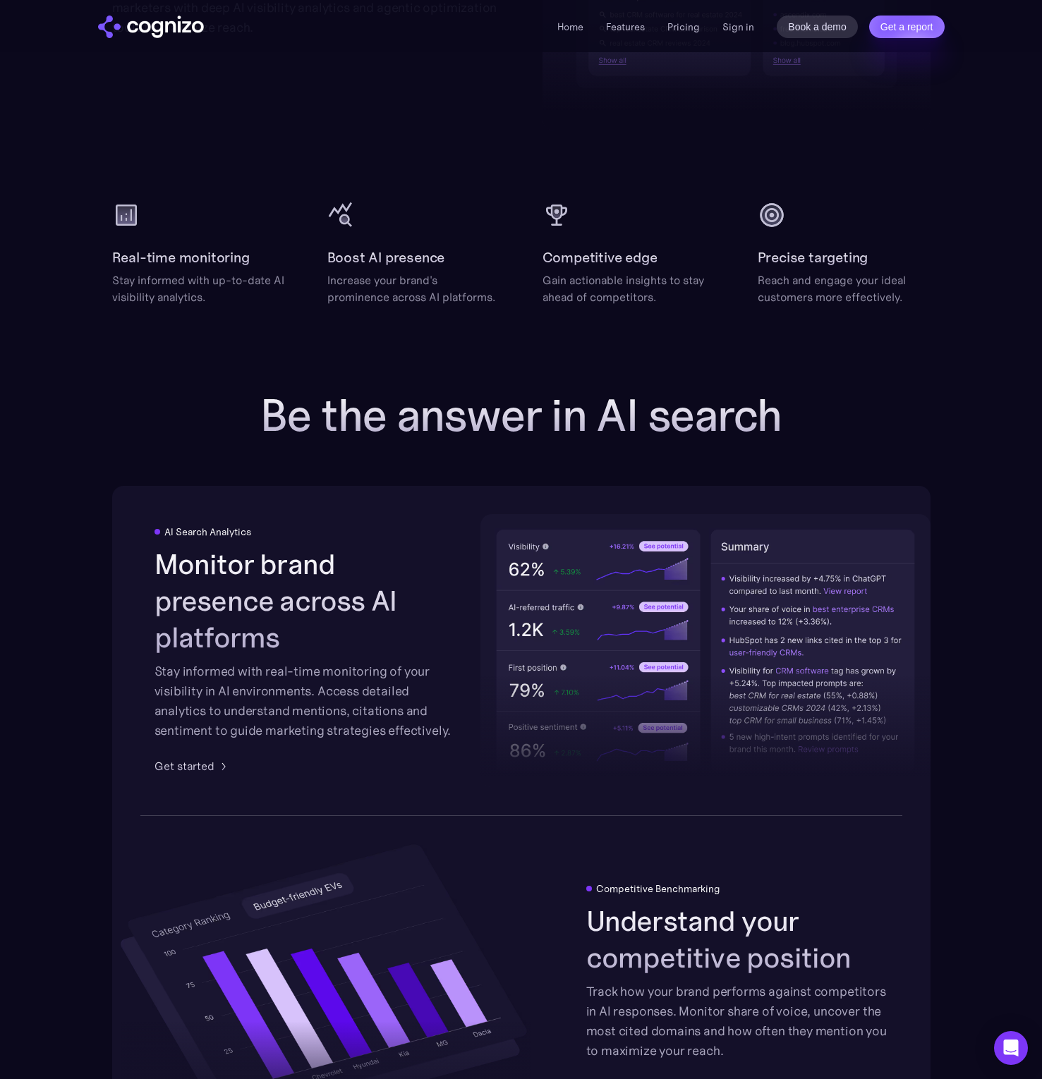
scroll to position [1999, 0]
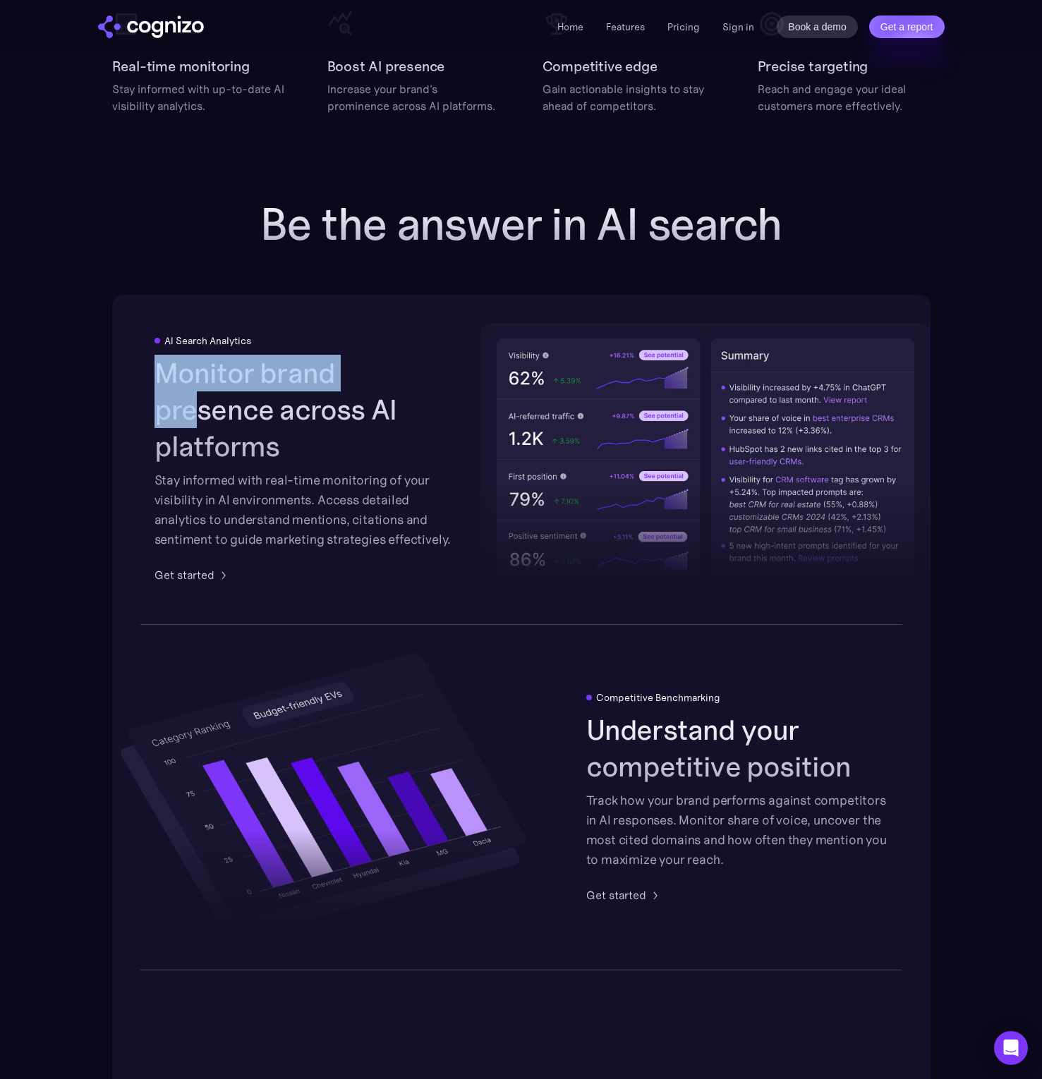
drag, startPoint x: 214, startPoint y: 384, endPoint x: 387, endPoint y: 399, distance: 173.5
click at [380, 398] on div "AI Search Analytics Monitor brand presence across AI platforms Stay informed wi…" at bounding box center [305, 459] width 302 height 248
drag, startPoint x: 387, startPoint y: 399, endPoint x: 381, endPoint y: 406, distance: 9.5
click at [387, 399] on h2 "Monitor brand presence across AI platforms" at bounding box center [305, 410] width 302 height 110
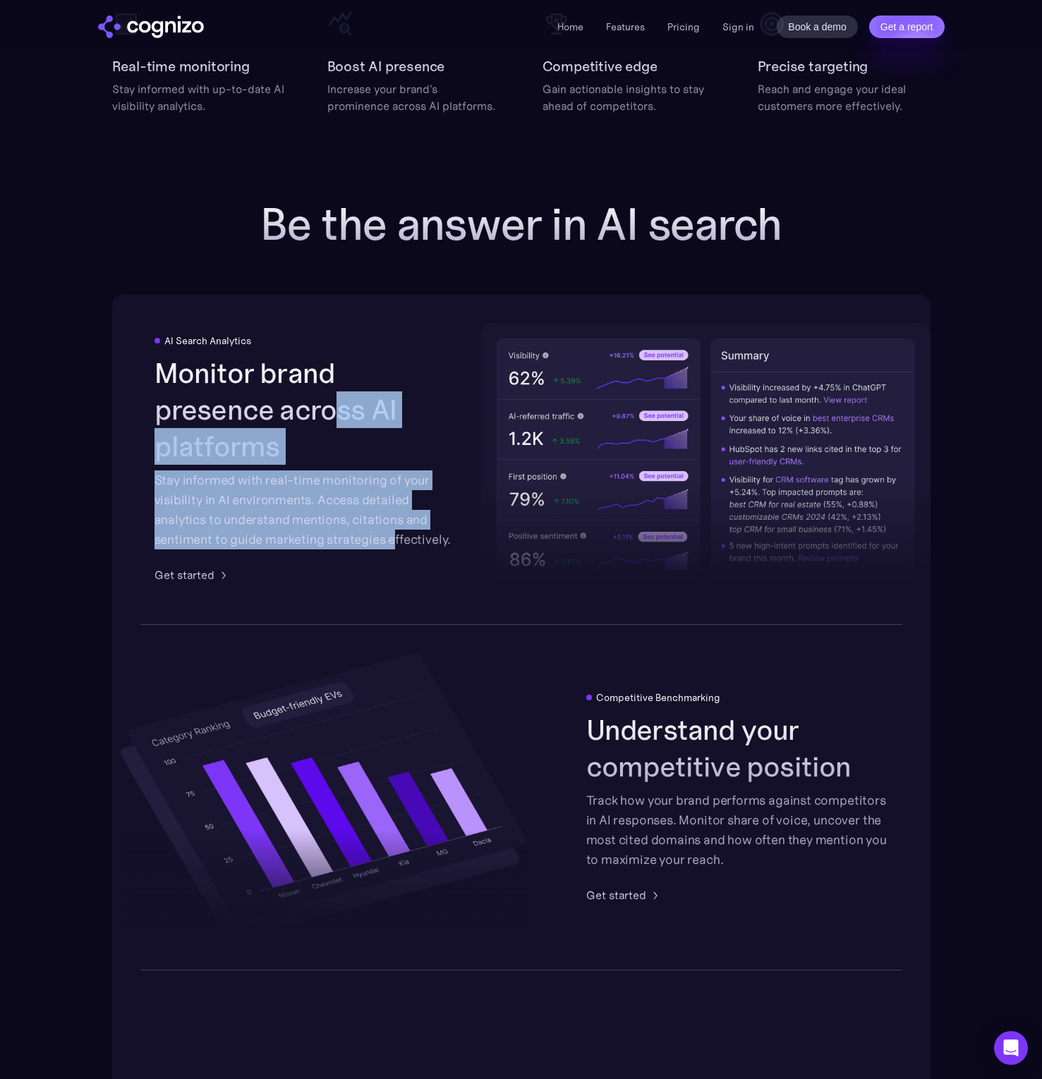
drag, startPoint x: 217, startPoint y: 428, endPoint x: 398, endPoint y: 540, distance: 213.2
click at [396, 538] on div "AI Search Analytics Monitor brand presence across AI platforms Stay informed wi…" at bounding box center [305, 459] width 302 height 248
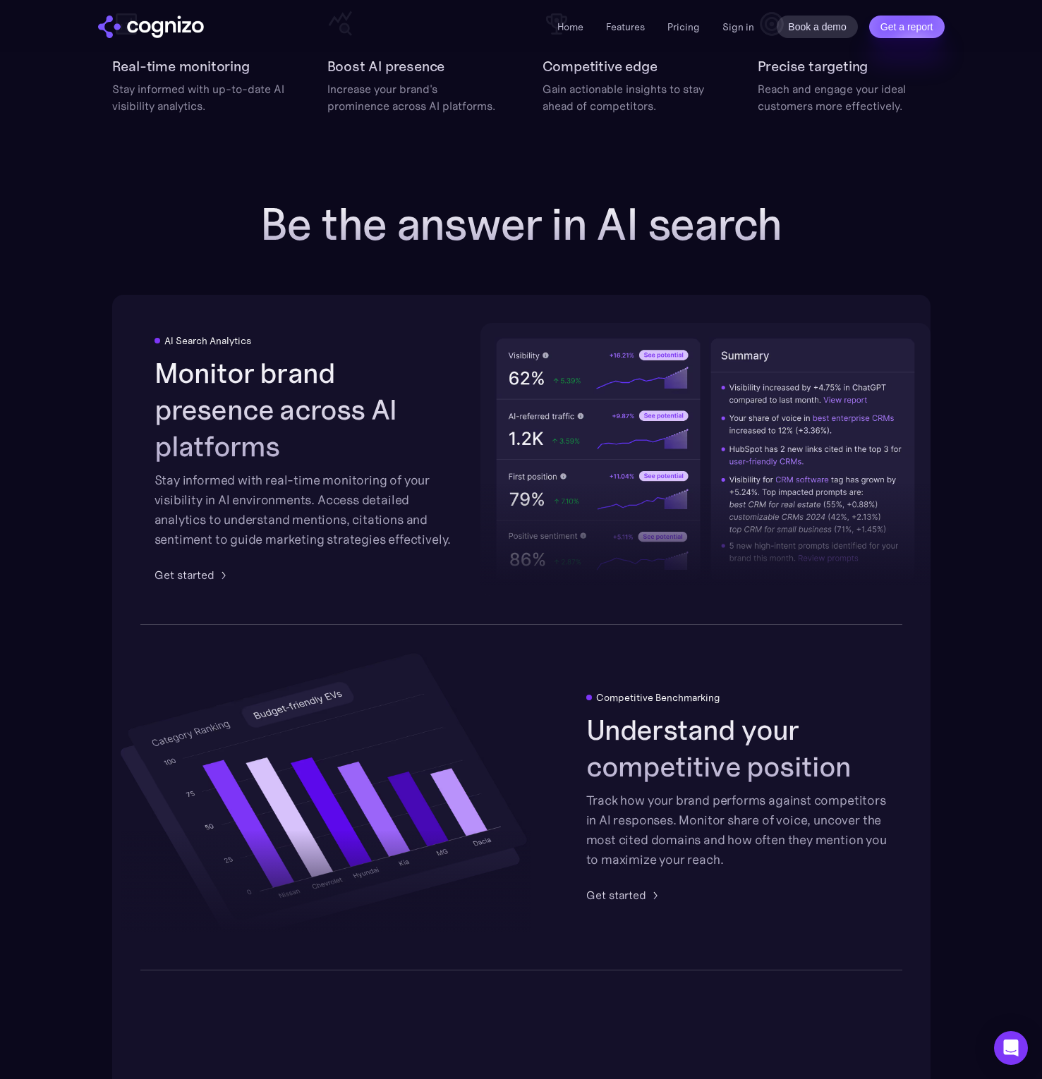
click at [398, 541] on div "AI Search Analytics Monitor brand presence across AI platforms Stay informed wi…" at bounding box center [305, 459] width 302 height 248
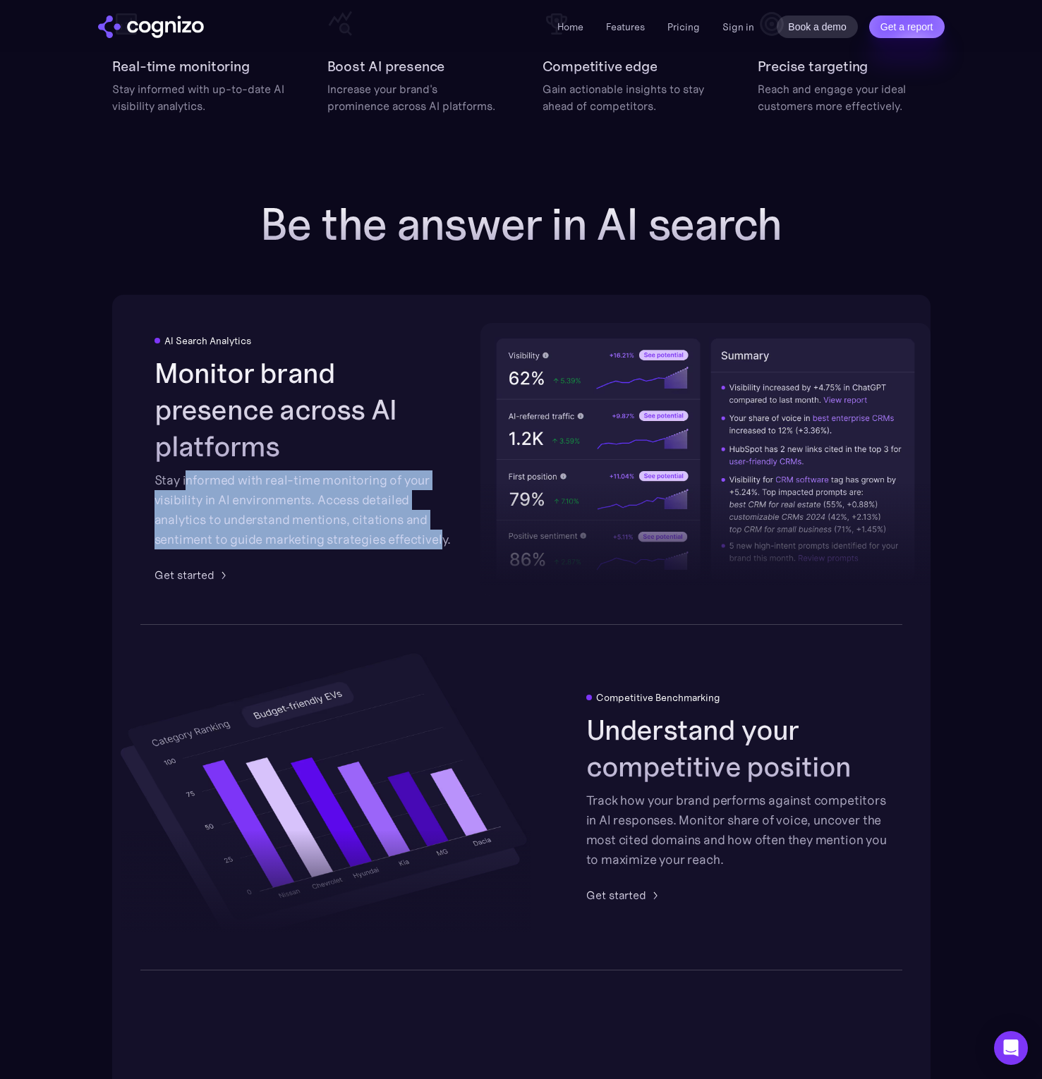
drag, startPoint x: 188, startPoint y: 467, endPoint x: 448, endPoint y: 521, distance: 265.8
click at [448, 521] on div "Stay informed with real-time monitoring of your visibility in AI environments. …" at bounding box center [305, 510] width 302 height 79
drag, startPoint x: 448, startPoint y: 521, endPoint x: 394, endPoint y: 489, distance: 62.9
click at [392, 489] on div "Stay informed with real-time monitoring of your visibility in AI environments. …" at bounding box center [305, 510] width 302 height 79
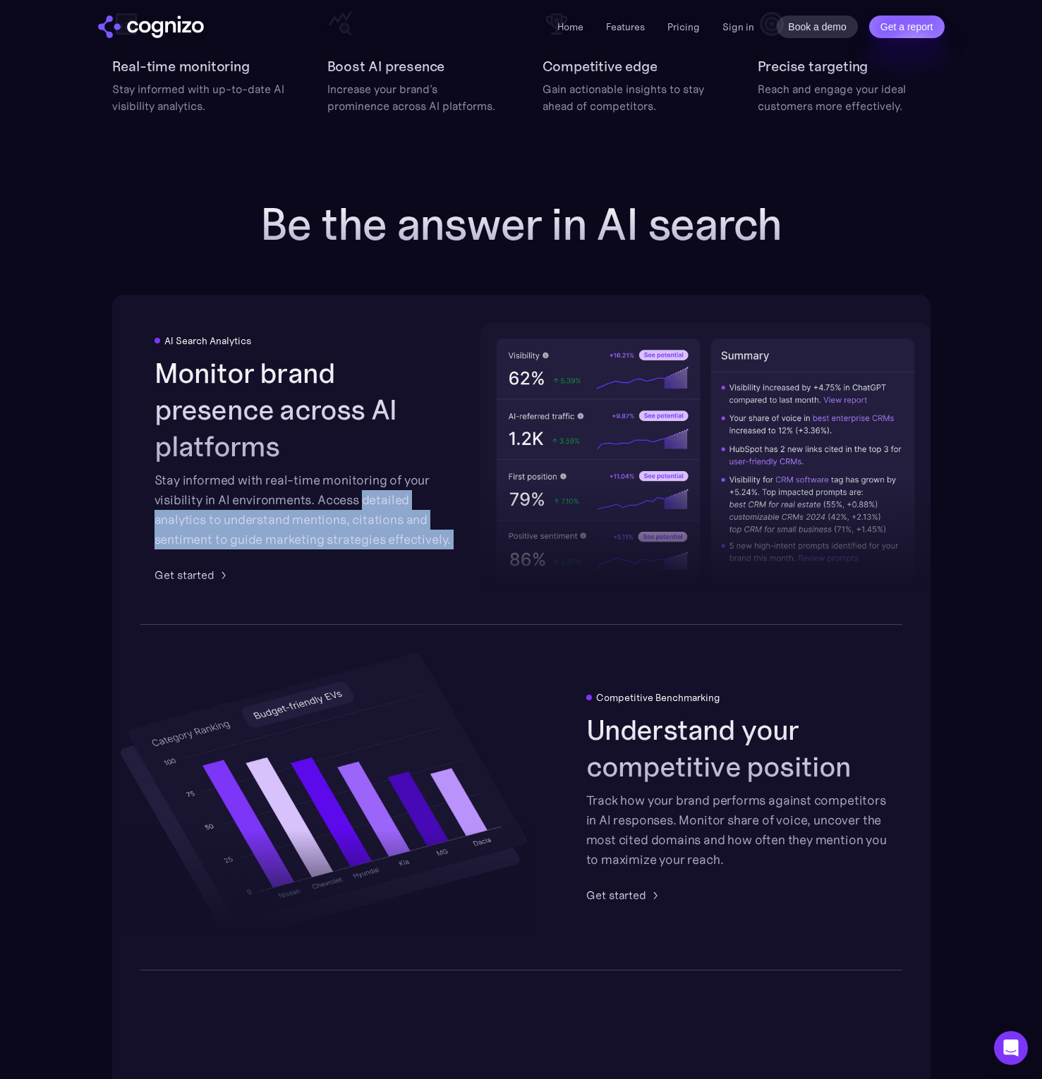
click at [394, 489] on div "Stay informed with real-time monitoring of your visibility in AI environments. …" at bounding box center [305, 510] width 302 height 79
drag, startPoint x: 352, startPoint y: 499, endPoint x: 427, endPoint y: 514, distance: 76.1
click at [388, 511] on div "Stay informed with real-time monitoring of your visibility in AI environments. …" at bounding box center [305, 510] width 302 height 79
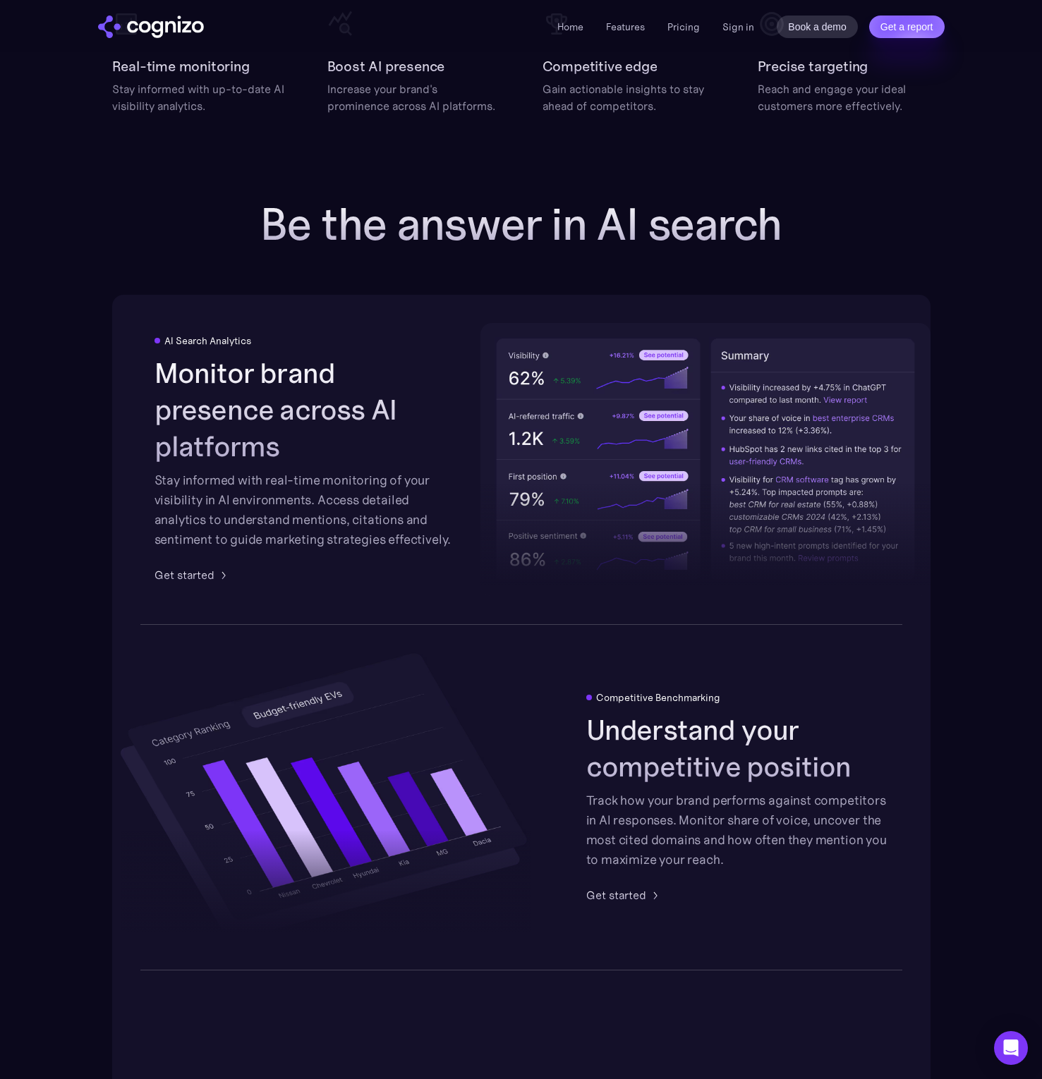
drag, startPoint x: 427, startPoint y: 514, endPoint x: 434, endPoint y: 516, distance: 7.4
click at [427, 514] on div "Stay informed with real-time monitoring of your visibility in AI environments. …" at bounding box center [305, 510] width 302 height 79
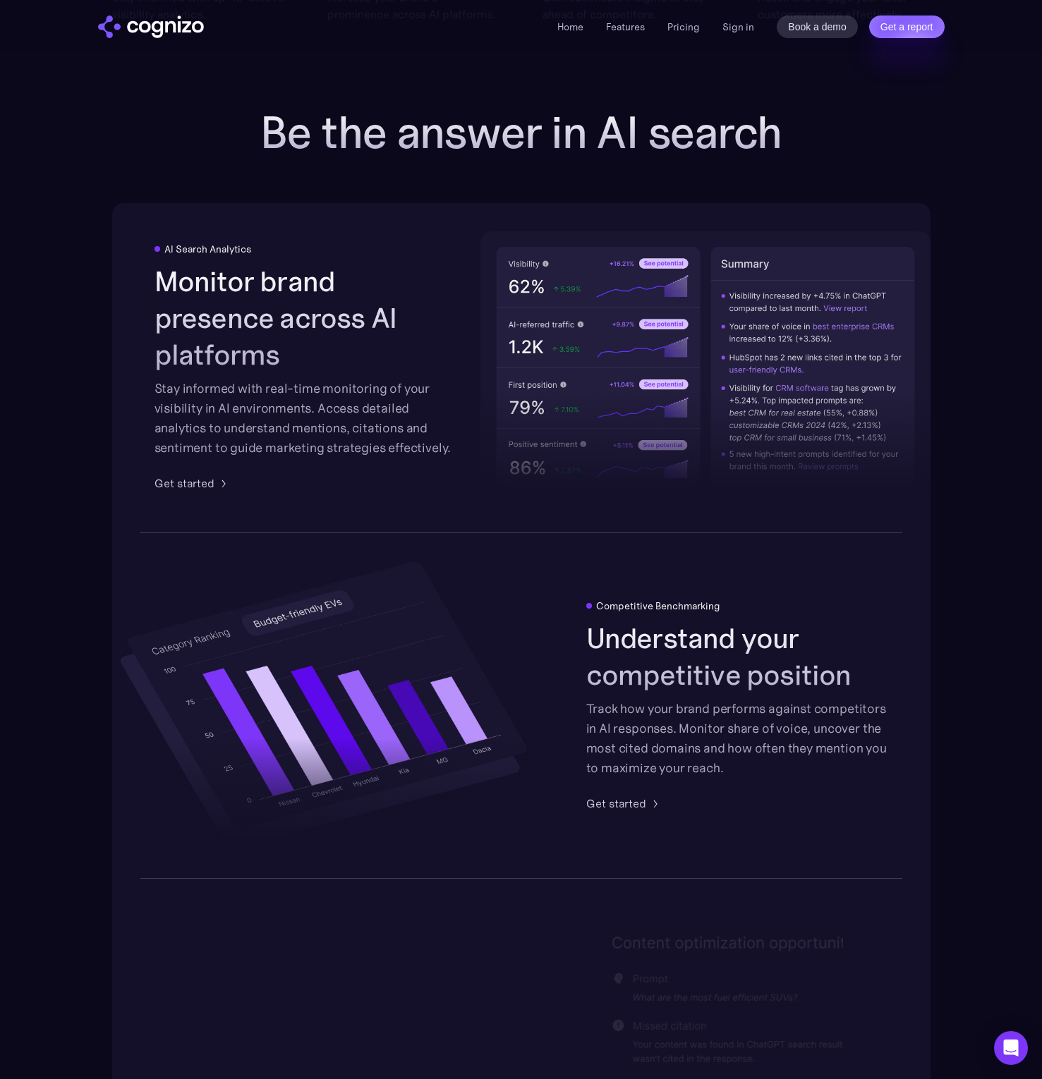
scroll to position [2233, 0]
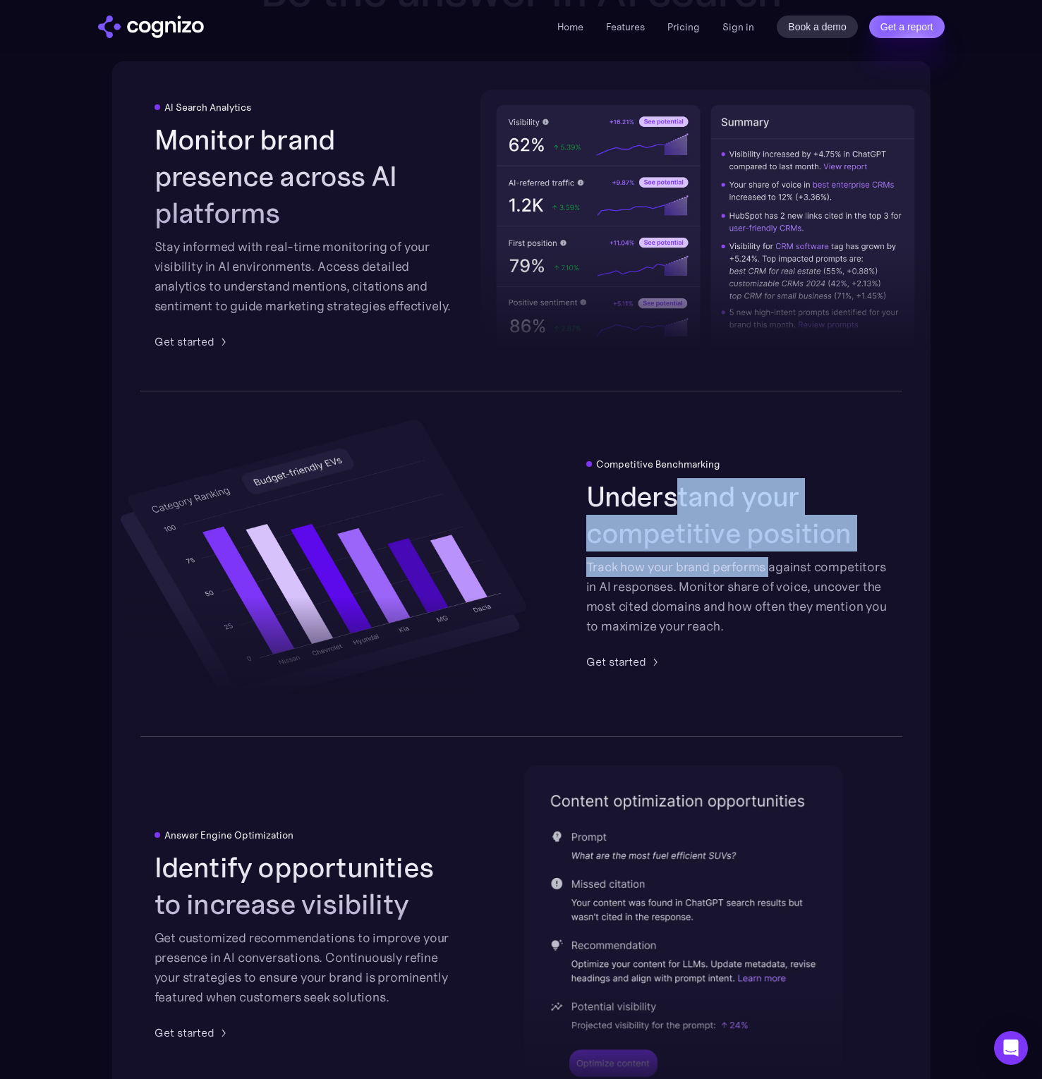
drag, startPoint x: 659, startPoint y: 506, endPoint x: 778, endPoint y: 567, distance: 134.1
click at [778, 567] on div "Understand your competitive position Track how your brand performs against comp…" at bounding box center [737, 557] width 302 height 158
click at [782, 569] on div "Track how your brand performs against competitors in AI responses. Monitor shar…" at bounding box center [737, 596] width 302 height 79
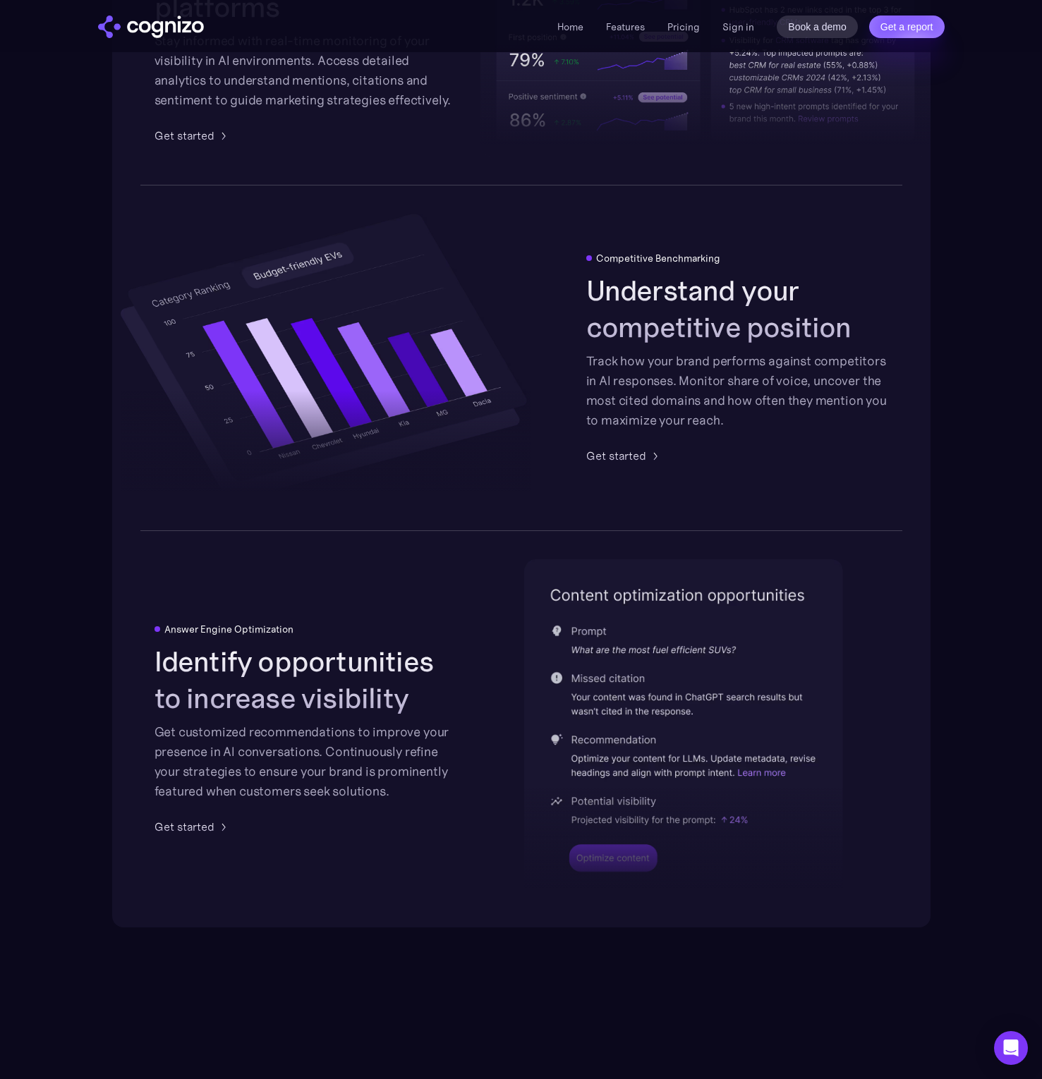
scroll to position [2446, 0]
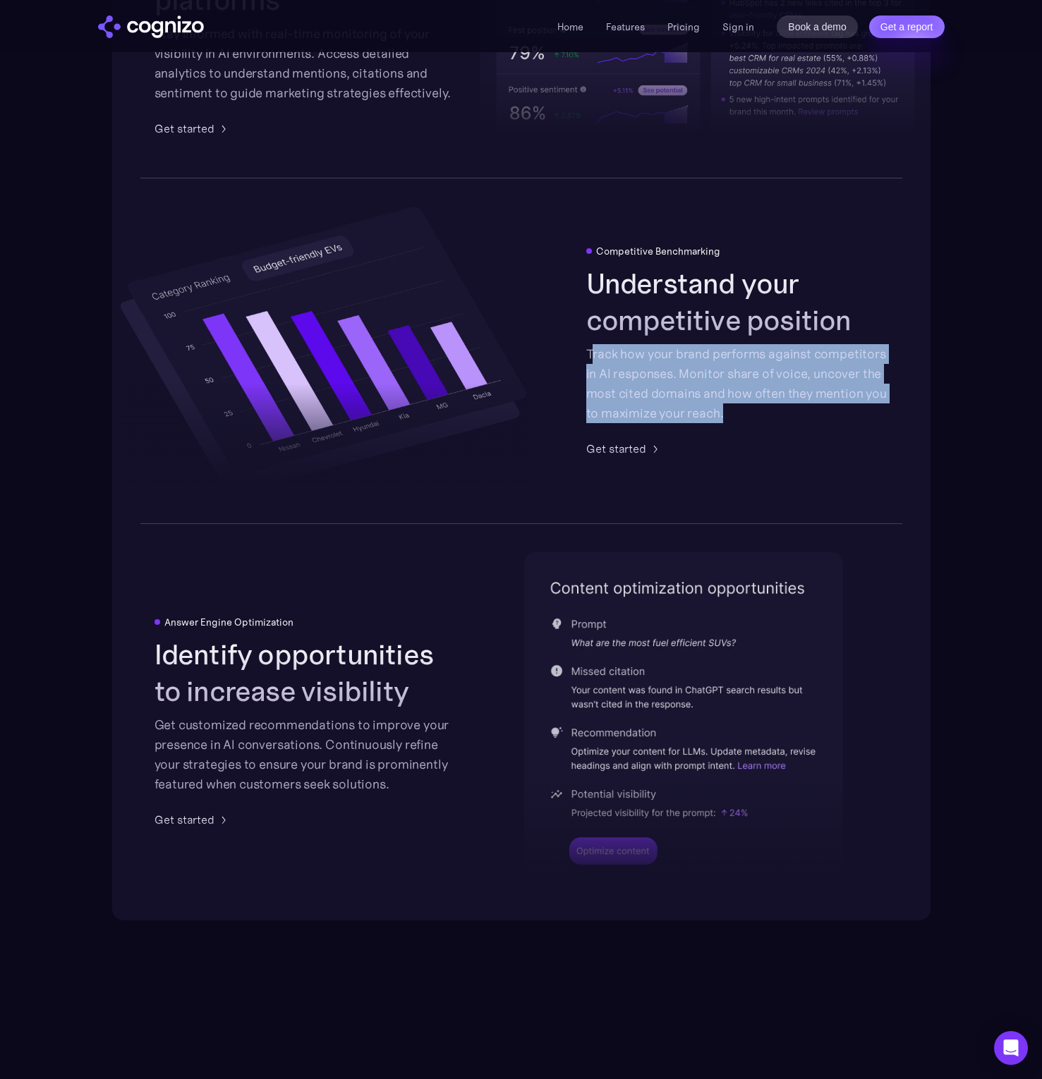
drag, startPoint x: 624, startPoint y: 356, endPoint x: 729, endPoint y: 412, distance: 119.0
click at [728, 412] on div "Track how your brand performs against competitors in AI responses. Monitor shar…" at bounding box center [737, 383] width 302 height 79
click at [731, 415] on div "Track how your brand performs against competitors in AI responses. Monitor shar…" at bounding box center [737, 383] width 302 height 79
drag, startPoint x: 731, startPoint y: 415, endPoint x: 761, endPoint y: 351, distance: 70.4
click at [761, 351] on div "Track how your brand performs against competitors in AI responses. Monitor shar…" at bounding box center [737, 383] width 302 height 79
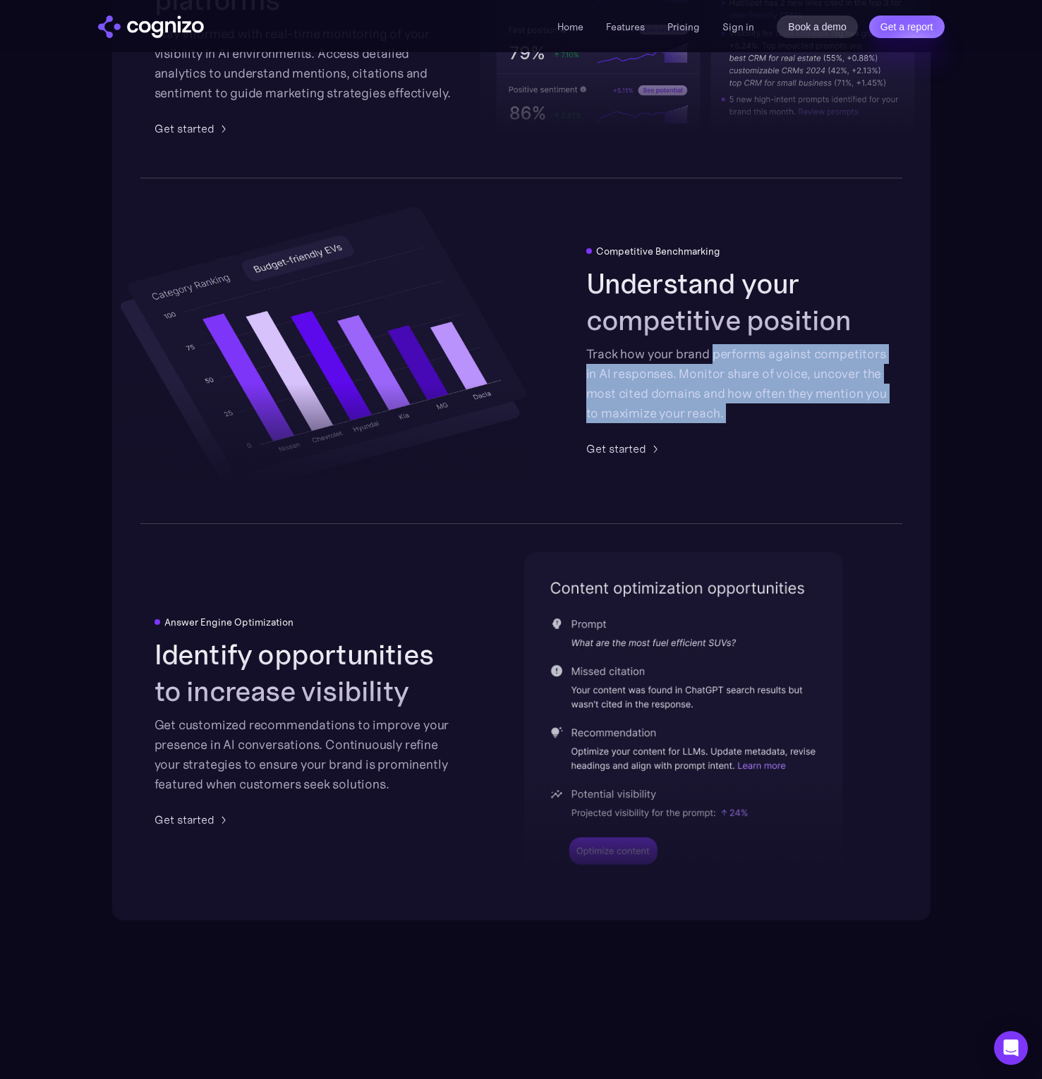
click at [762, 351] on div "Track how your brand performs against competitors in AI responses. Monitor shar…" at bounding box center [737, 383] width 302 height 79
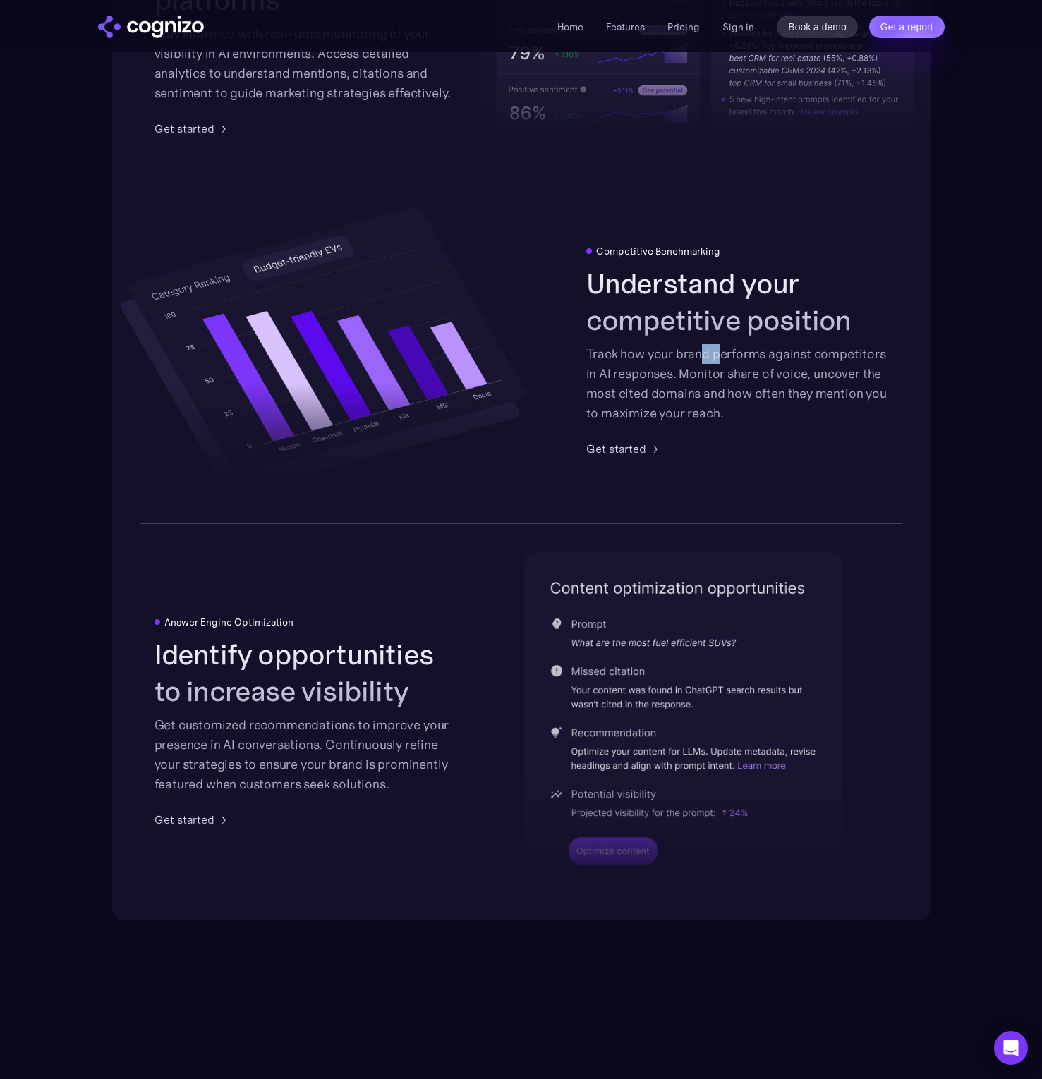
drag, startPoint x: 708, startPoint y: 351, endPoint x: 717, endPoint y: 352, distance: 8.6
click at [720, 352] on div "Track how your brand performs against competitors in AI responses. Monitor shar…" at bounding box center [737, 383] width 302 height 79
click at [708, 352] on div "Track how your brand performs against competitors in AI responses. Monitor shar…" at bounding box center [737, 383] width 302 height 79
drag, startPoint x: 583, startPoint y: 352, endPoint x: 674, endPoint y: 370, distance: 92.0
click at [674, 370] on div "Competitive Benchmarking Understand your competitive position Track how your br…" at bounding box center [521, 351] width 818 height 347
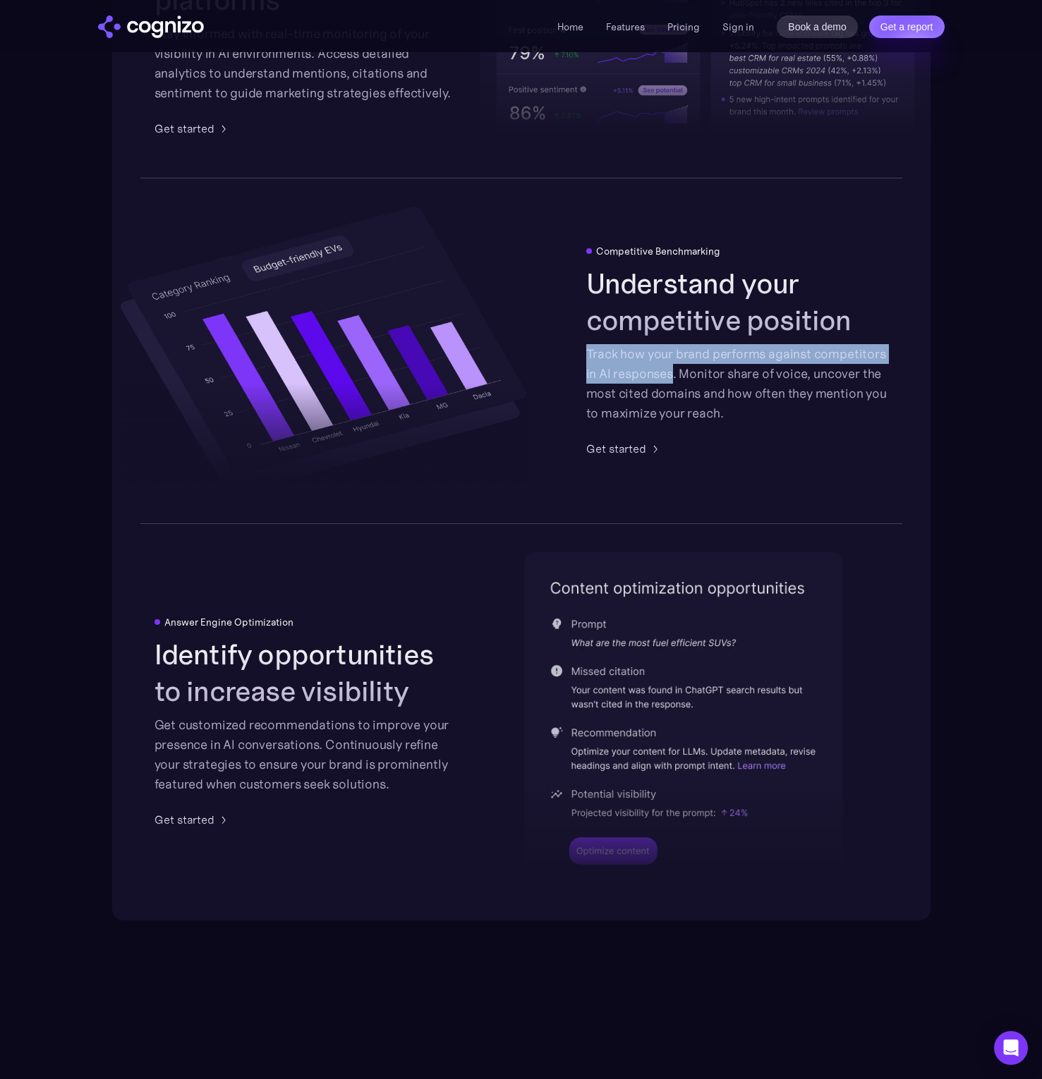
copy div "Track how your brand performs against competitors in AI responses"
click at [719, 371] on div "Track how your brand performs against competitors in AI responses. Monitor shar…" at bounding box center [737, 383] width 302 height 79
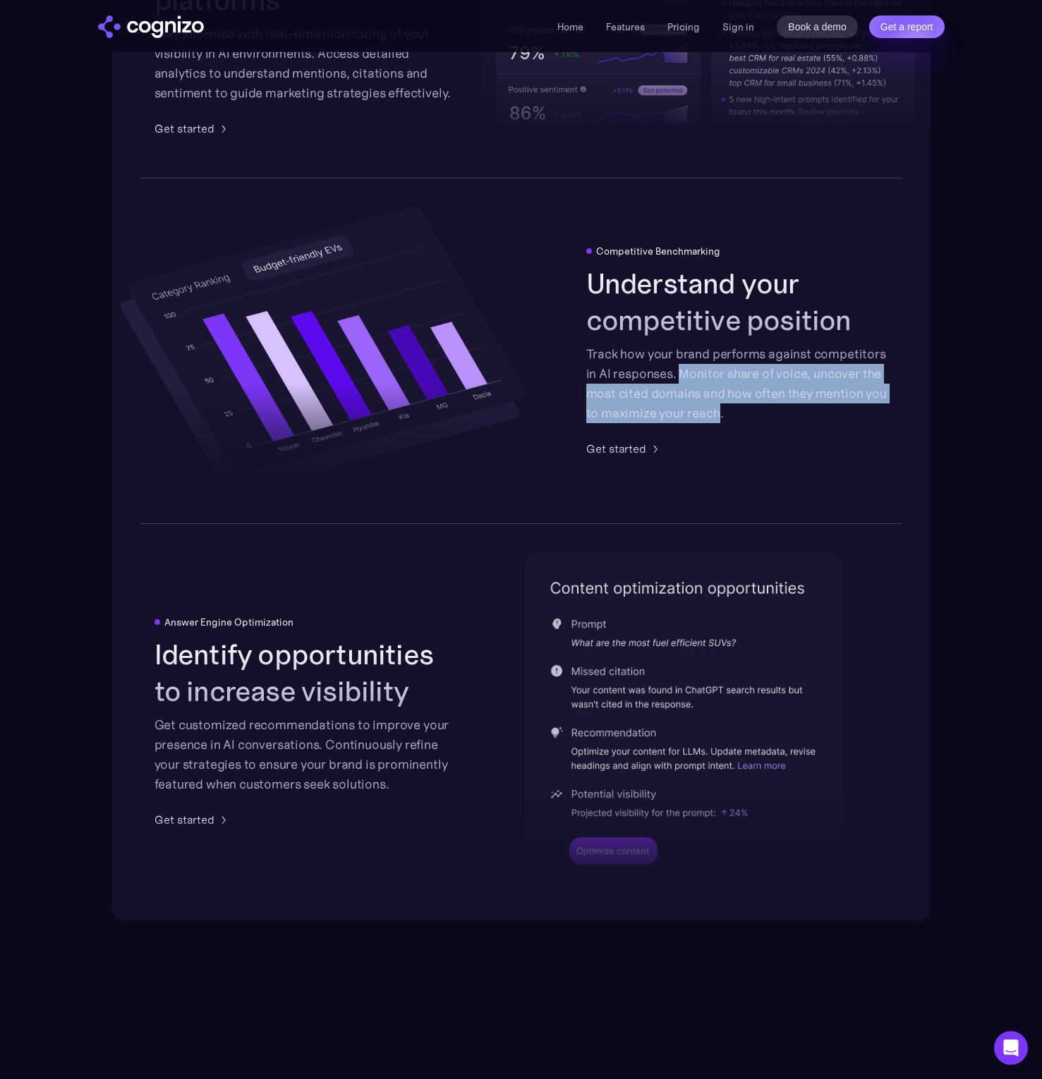
drag
click at [718, 408] on div "Track how your brand performs against competitors in AI responses. Monitor shar…" at bounding box center [737, 383] width 302 height 79
copy div "Monitor share of voice, uncover the most cited domains and how often they menti…"
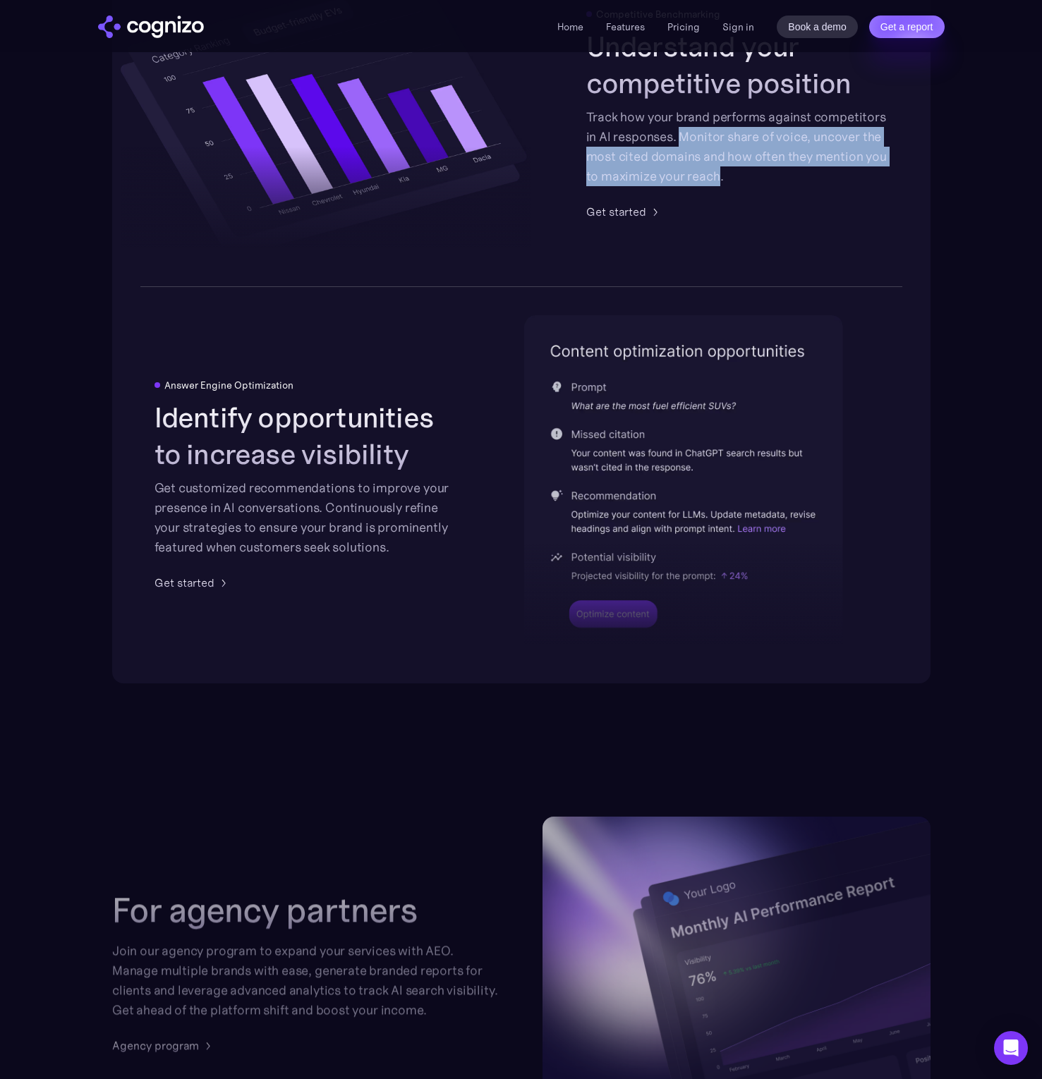
scroll to position [2684, 0]
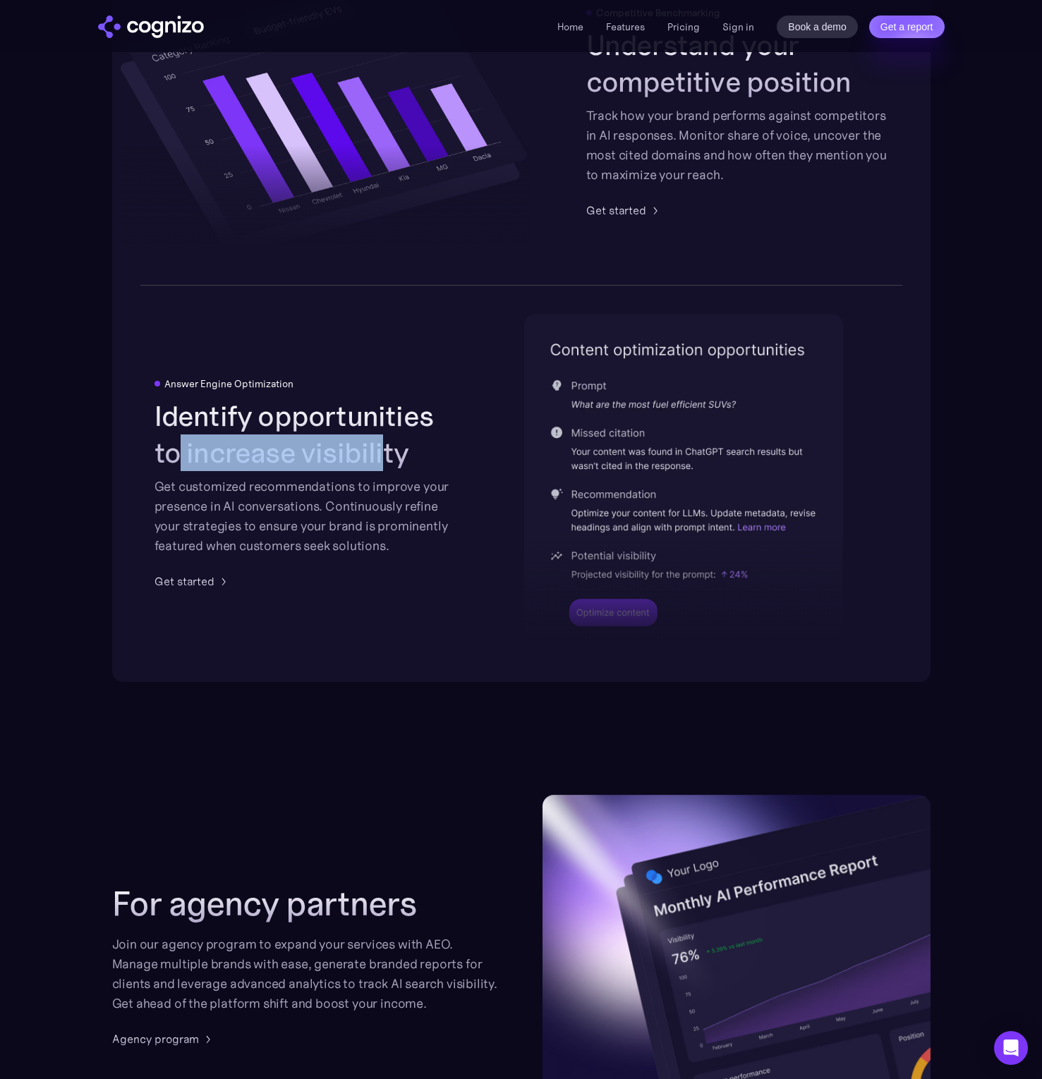
drag, startPoint x: 181, startPoint y: 441, endPoint x: 386, endPoint y: 468, distance: 207.0
click at [384, 468] on h2 "Identify opportunities to increase visibility" at bounding box center [305, 434] width 302 height 73
drag, startPoint x: 386, startPoint y: 468, endPoint x: 146, endPoint y: 481, distance: 240.2
click at [355, 473] on div "Identify opportunities to increase visibility Get customized recommendations to…" at bounding box center [305, 477] width 302 height 158
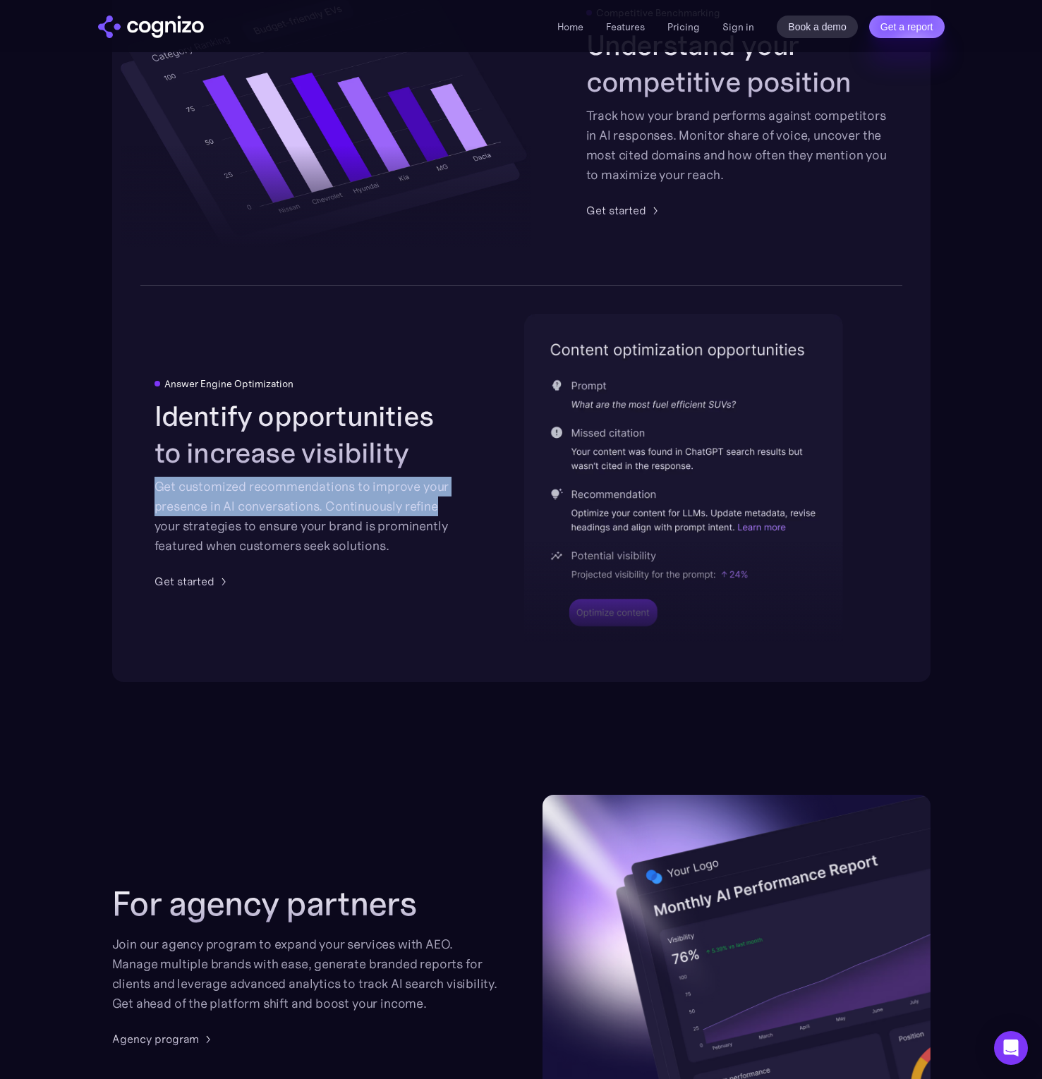
drag, startPoint x: 181, startPoint y: 482, endPoint x: 432, endPoint y: 511, distance: 252.9
click at [432, 511] on div "Answer Engine Optimization Identify opportunities to increase visibility Get cu…" at bounding box center [521, 484] width 818 height 396
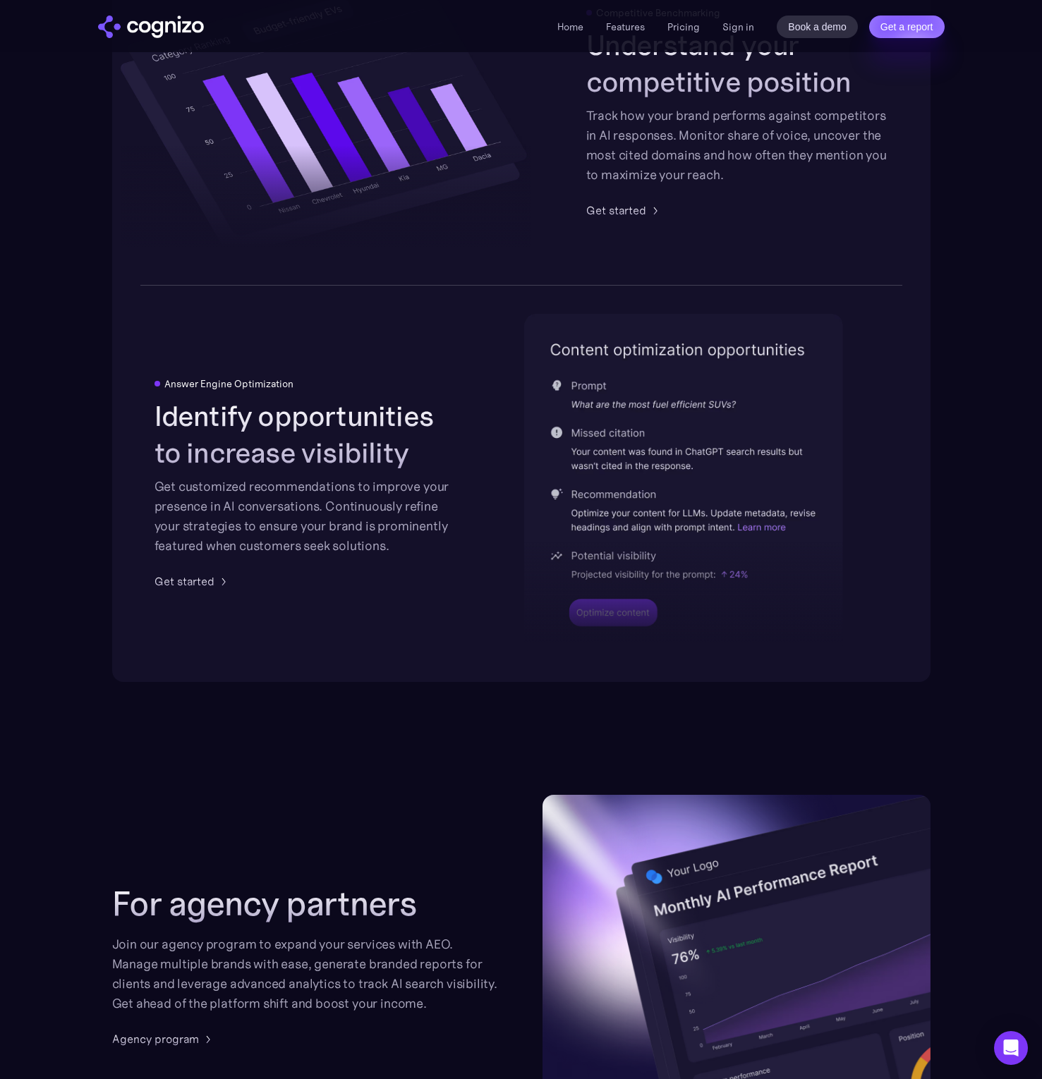
click at [432, 511] on div "Get customized recommendations to improve your presence in AI conversations. Co…" at bounding box center [305, 516] width 302 height 79
drag, startPoint x: 375, startPoint y: 511, endPoint x: 375, endPoint y: 490, distance: 21.2
click at [375, 490] on div "Get customized recommendations to improve your presence in AI conversations. Co…" at bounding box center [305, 516] width 302 height 79
click at [213, 510] on div "Get customized recommendations to improve your presence in AI conversations. Co…" at bounding box center [305, 516] width 302 height 79
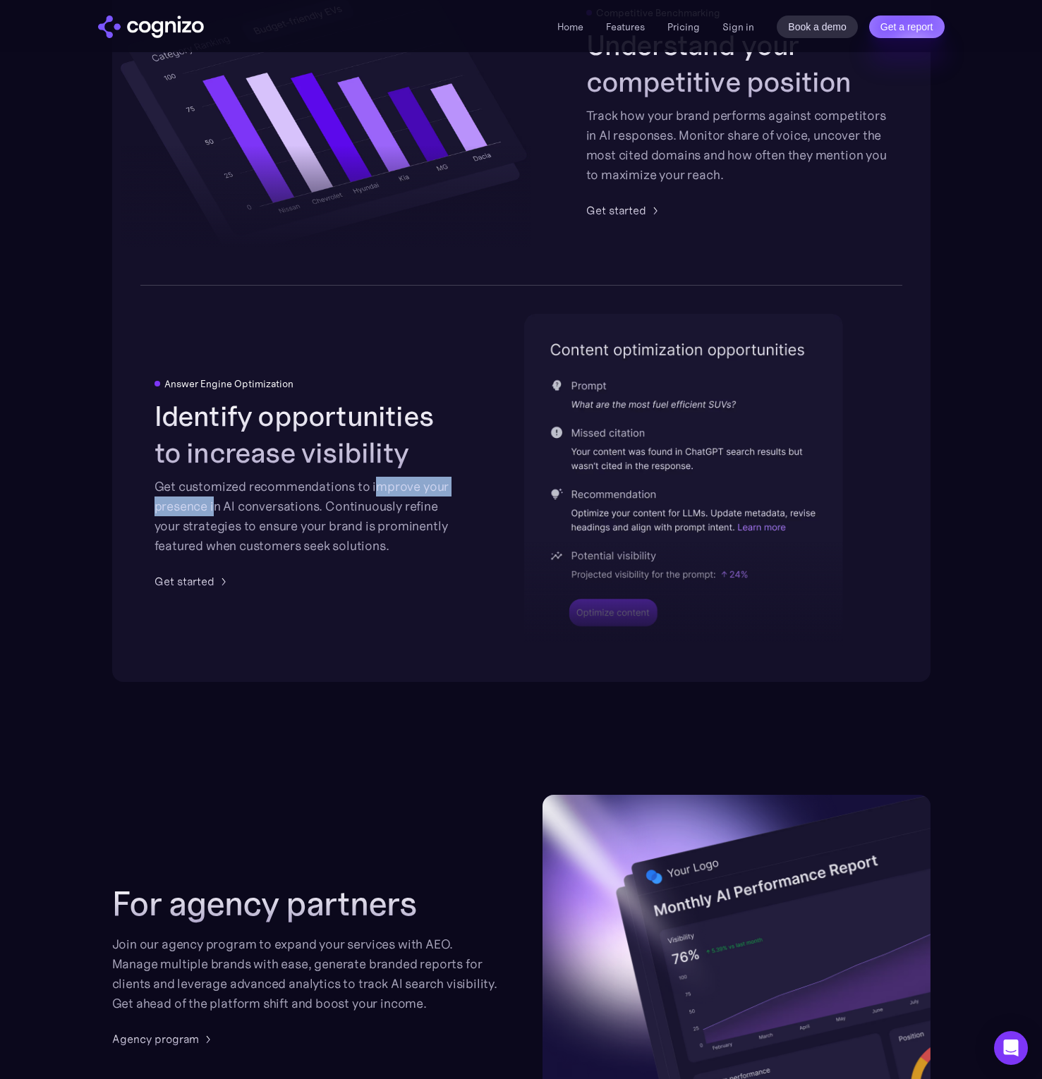
click at [212, 510] on div "Get customized recommendations to improve your presence in AI conversations. Co…" at bounding box center [305, 516] width 302 height 79
click at [336, 509] on div "Get customized recommendations to improve your presence in AI conversations. Co…" at bounding box center [305, 516] width 302 height 79
click at [339, 509] on div "Get customized recommendations to improve your presence in AI conversations. Co…" at bounding box center [305, 516] width 302 height 79
click at [191, 537] on div "Get customized recommendations to improve your presence in AI conversations. Co…" at bounding box center [305, 516] width 302 height 79
click at [190, 537] on div "Get customized recommendations to improve your presence in AI conversations. Co…" at bounding box center [305, 516] width 302 height 79
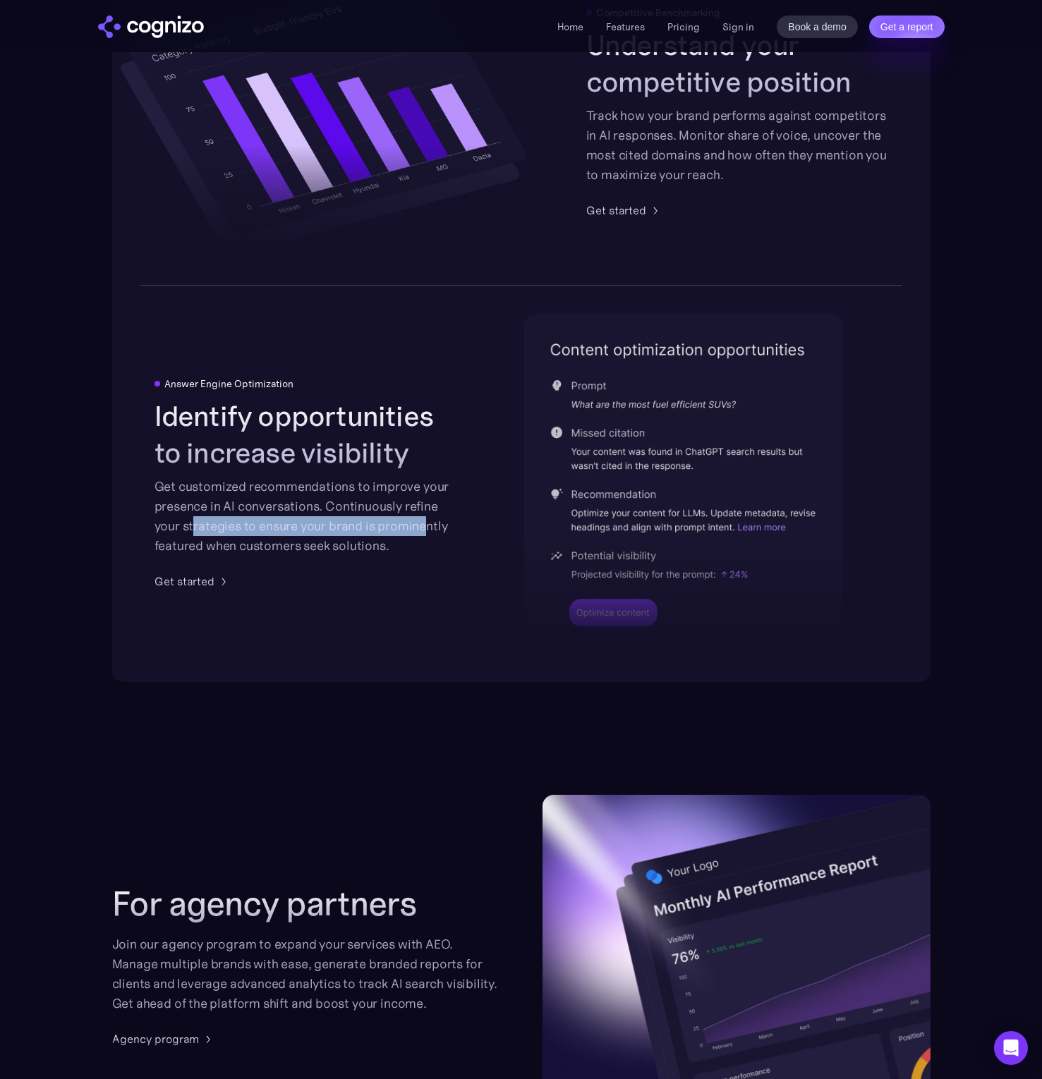
click at [425, 528] on div "Get customized recommendations to improve your presence in AI conversations. Co…" at bounding box center [305, 516] width 302 height 79
click at [435, 528] on div "Get customized recommendations to improve your presence in AI conversations. Co…" at bounding box center [305, 516] width 302 height 79
click at [308, 533] on div "Get customized recommendations to improve your presence in AI conversations. Co…" at bounding box center [305, 516] width 302 height 79
click at [307, 533] on div "Get customized recommendations to improve your presence in AI conversations. Co…" at bounding box center [305, 516] width 302 height 79
click at [256, 547] on div "Get customized recommendations to improve your presence in AI conversations. Co…" at bounding box center [305, 516] width 302 height 79
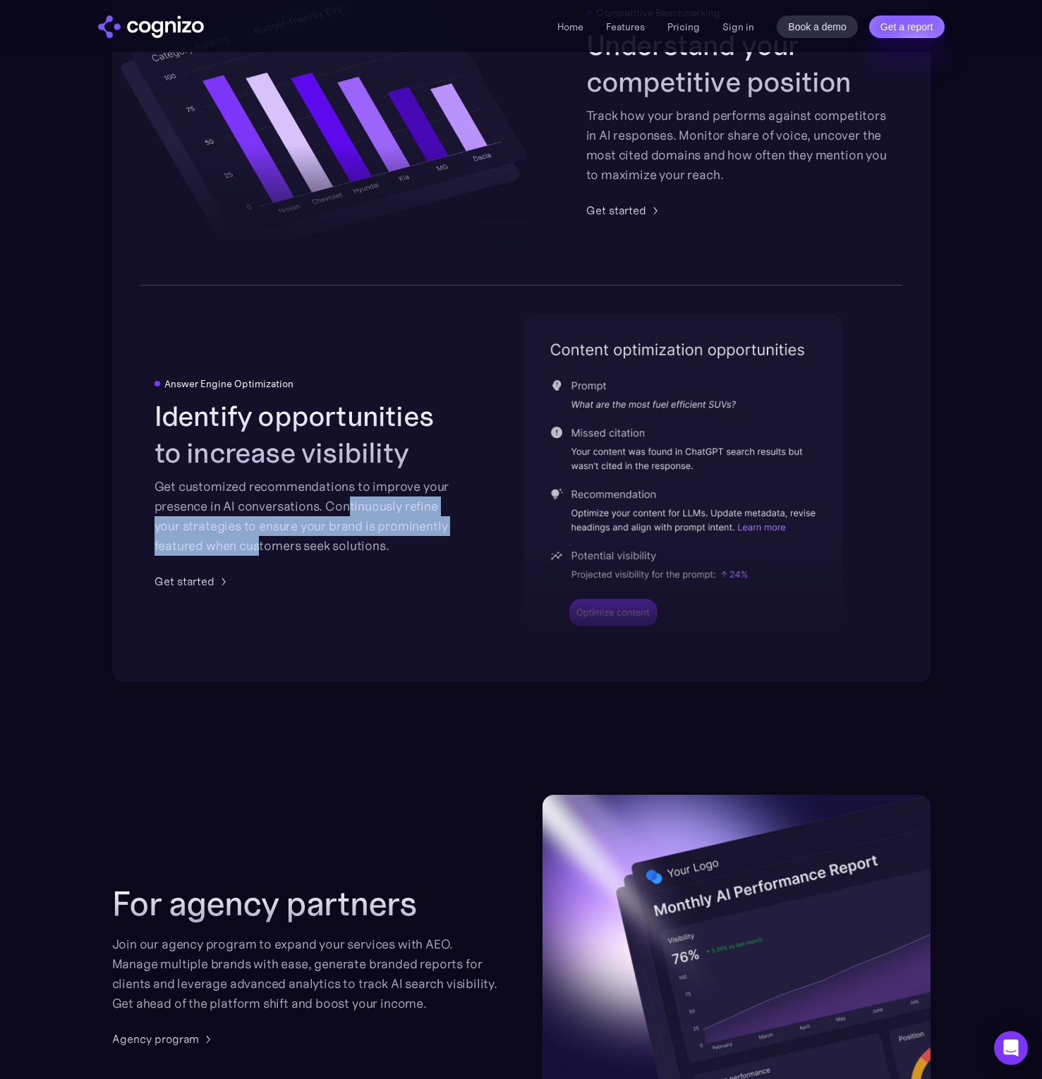
click at [257, 547] on div "Get customized recommendations to improve your presence in AI conversations. Co…" at bounding box center [305, 516] width 302 height 79
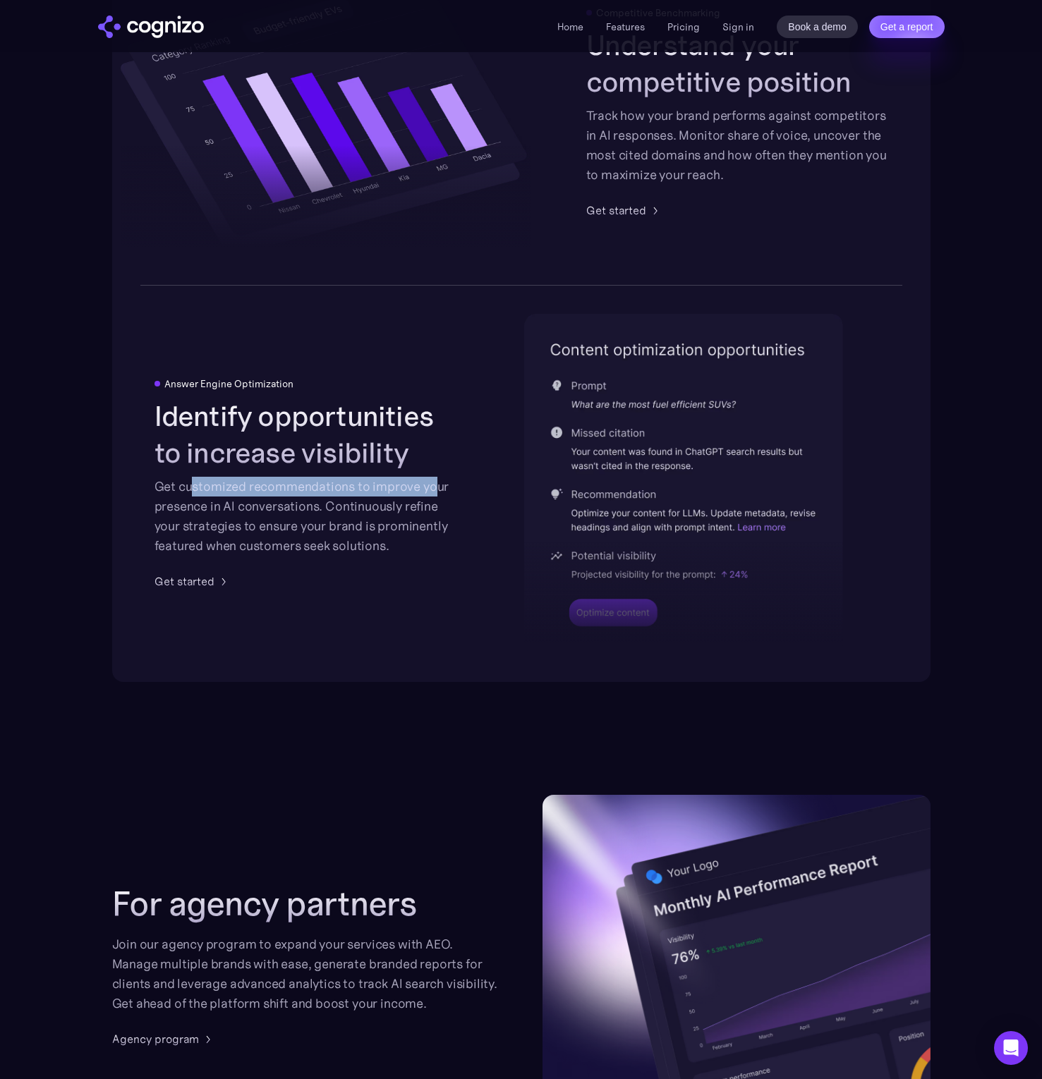
click at [435, 490] on div "Get customized recommendations to improve your presence in AI conversations. Co…" at bounding box center [305, 516] width 302 height 79
click at [205, 505] on div "Get customized recommendations to improve your presence in AI conversations. Co…" at bounding box center [305, 516] width 302 height 79
click at [301, 508] on div "Get customized recommendations to improve your presence in AI conversations. Co…" at bounding box center [305, 516] width 302 height 79
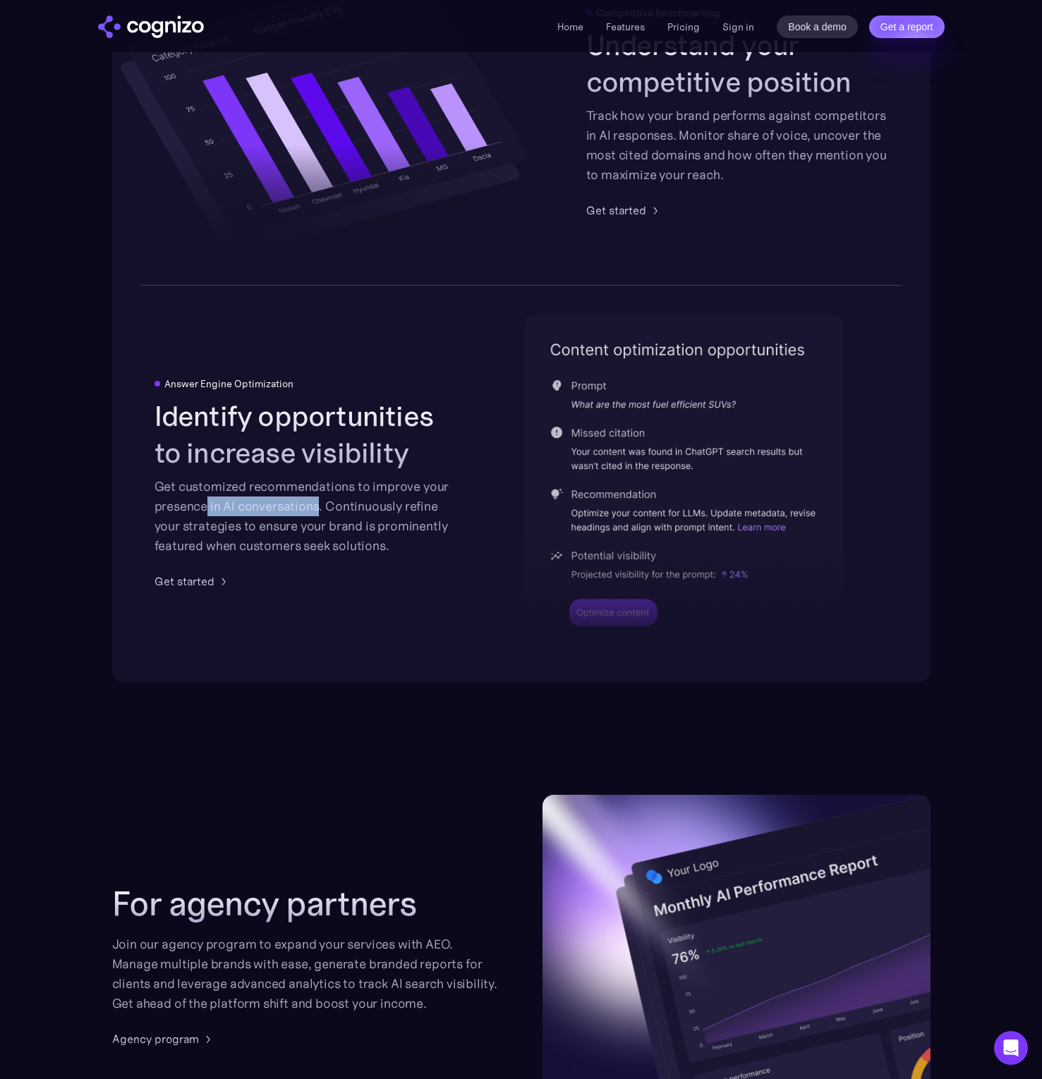
click at [301, 508] on div "Get customized recommendations to improve your presence in AI conversations. Co…" at bounding box center [305, 516] width 302 height 79
click at [406, 515] on div "Get customized recommendations to improve your presence in AI conversations. Co…" at bounding box center [305, 516] width 302 height 79
click at [407, 515] on div "Get customized recommendations to improve your presence in AI conversations. Co…" at bounding box center [305, 516] width 302 height 79
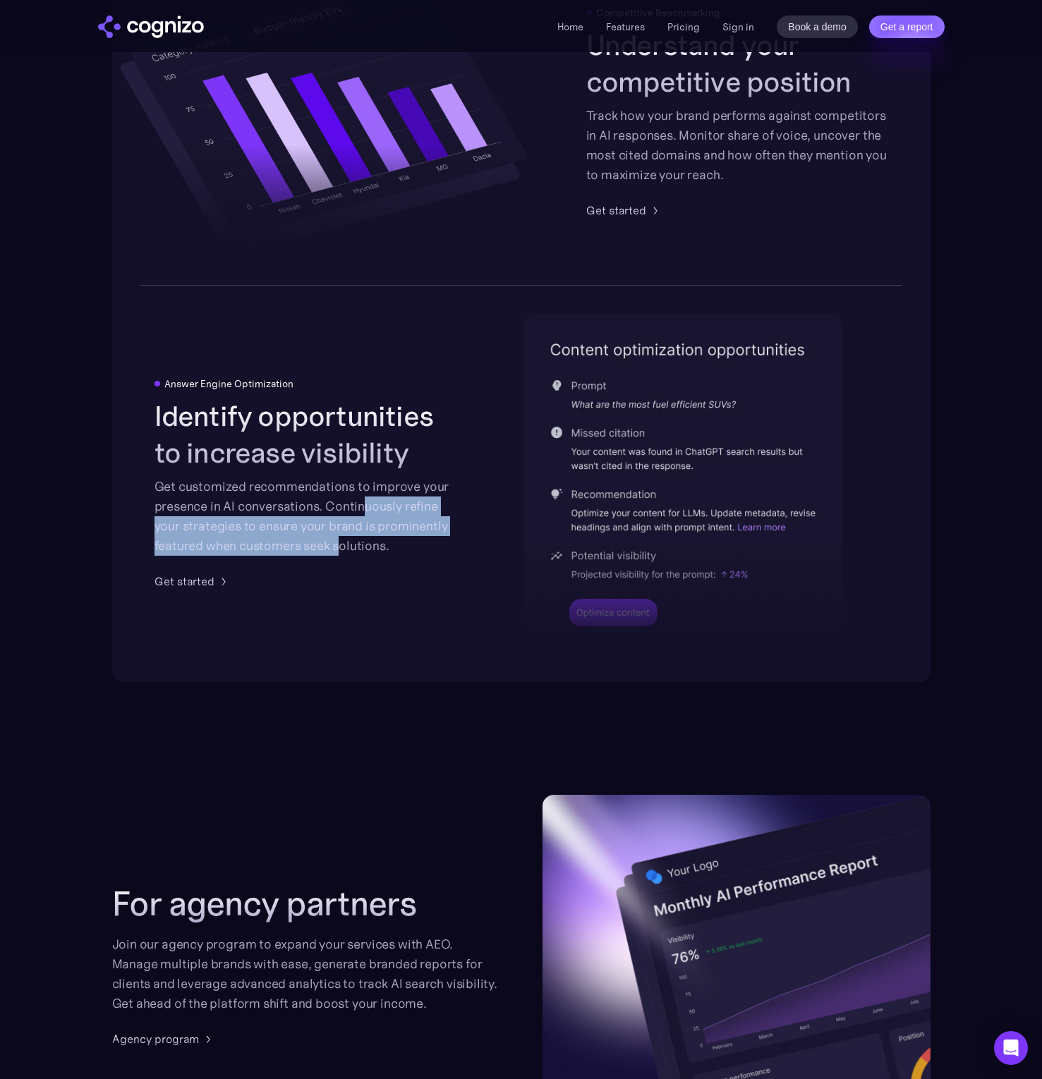
click at [338, 545] on div "Get customized recommendations to improve your presence in AI conversations. Co…" at bounding box center [305, 516] width 302 height 79
click at [338, 546] on div "Get customized recommendations to improve your presence in AI conversations. Co…" at bounding box center [305, 516] width 302 height 79
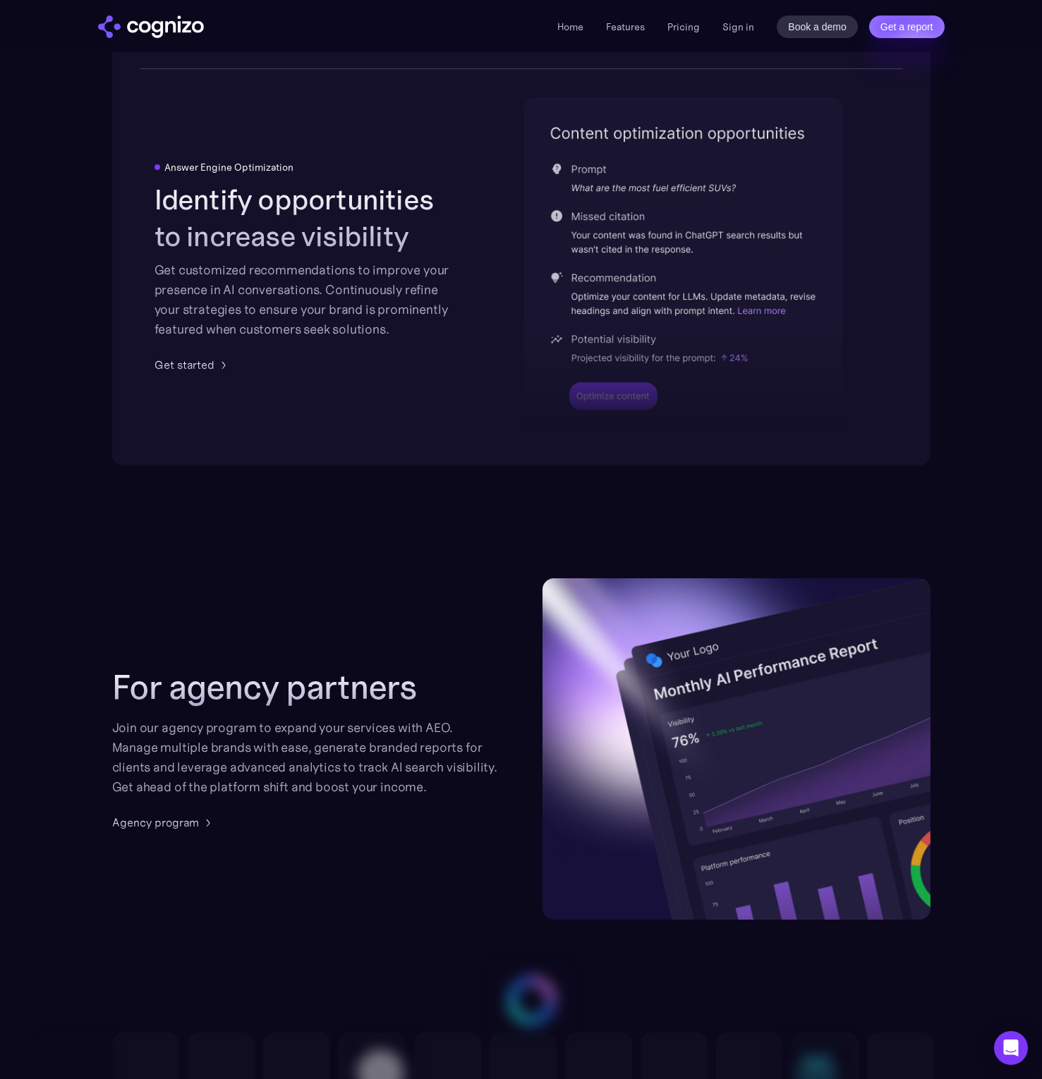
scroll to position [3342, 0]
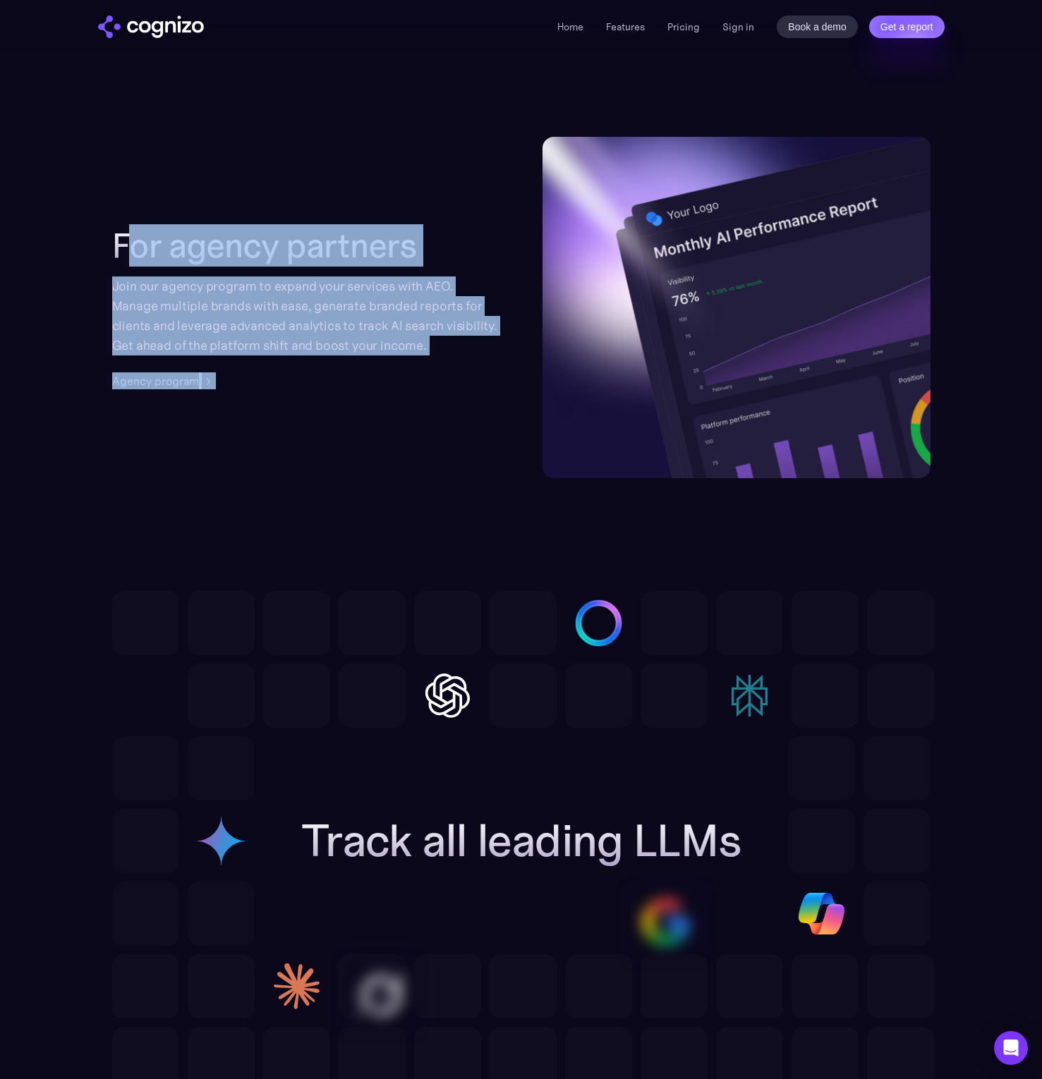
click at [420, 368] on div "For agency partners Join our agency program to expand your services with AEO. M…" at bounding box center [306, 308] width 388 height 164
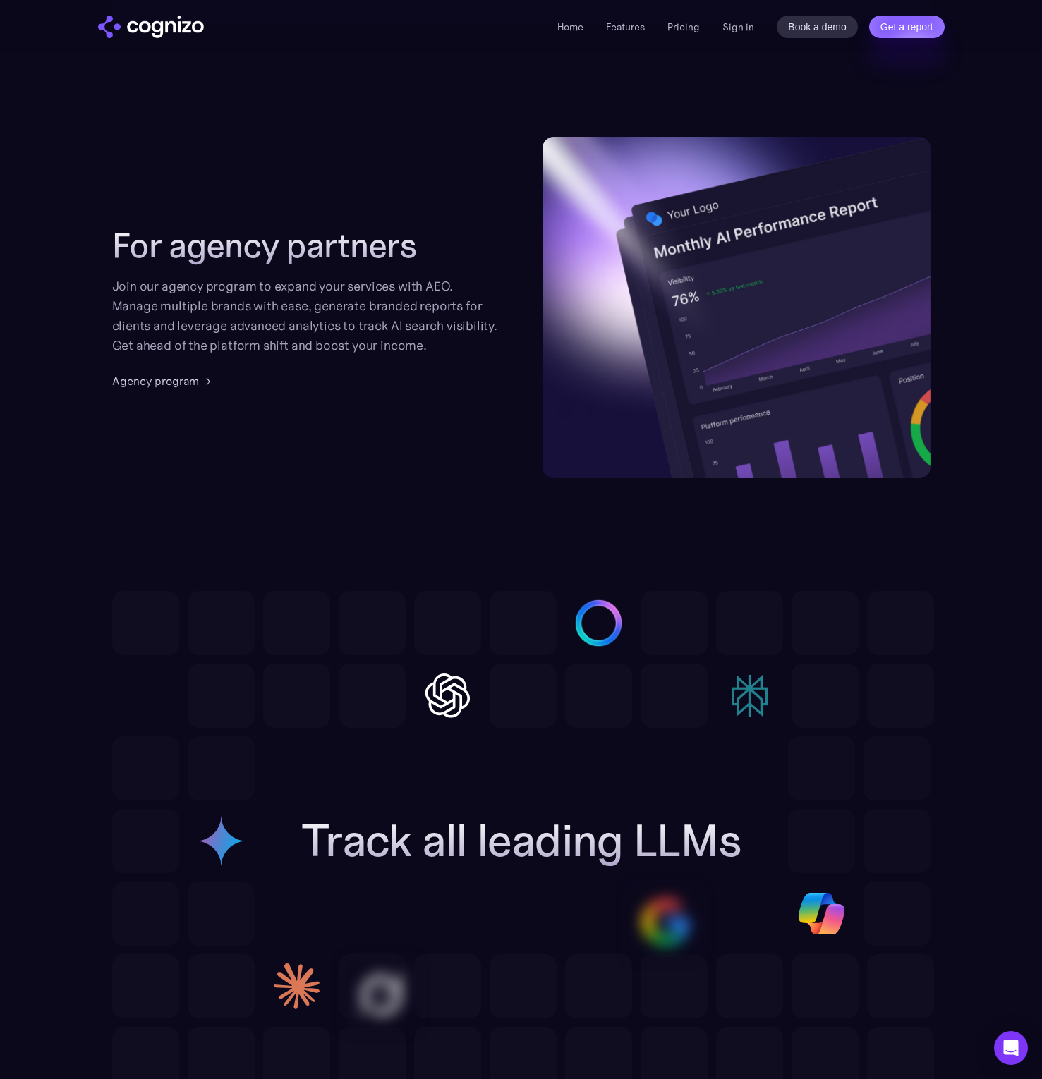
click at [437, 371] on div "For agency partners Join our agency program to expand your services with AEO. M…" at bounding box center [306, 308] width 388 height 164
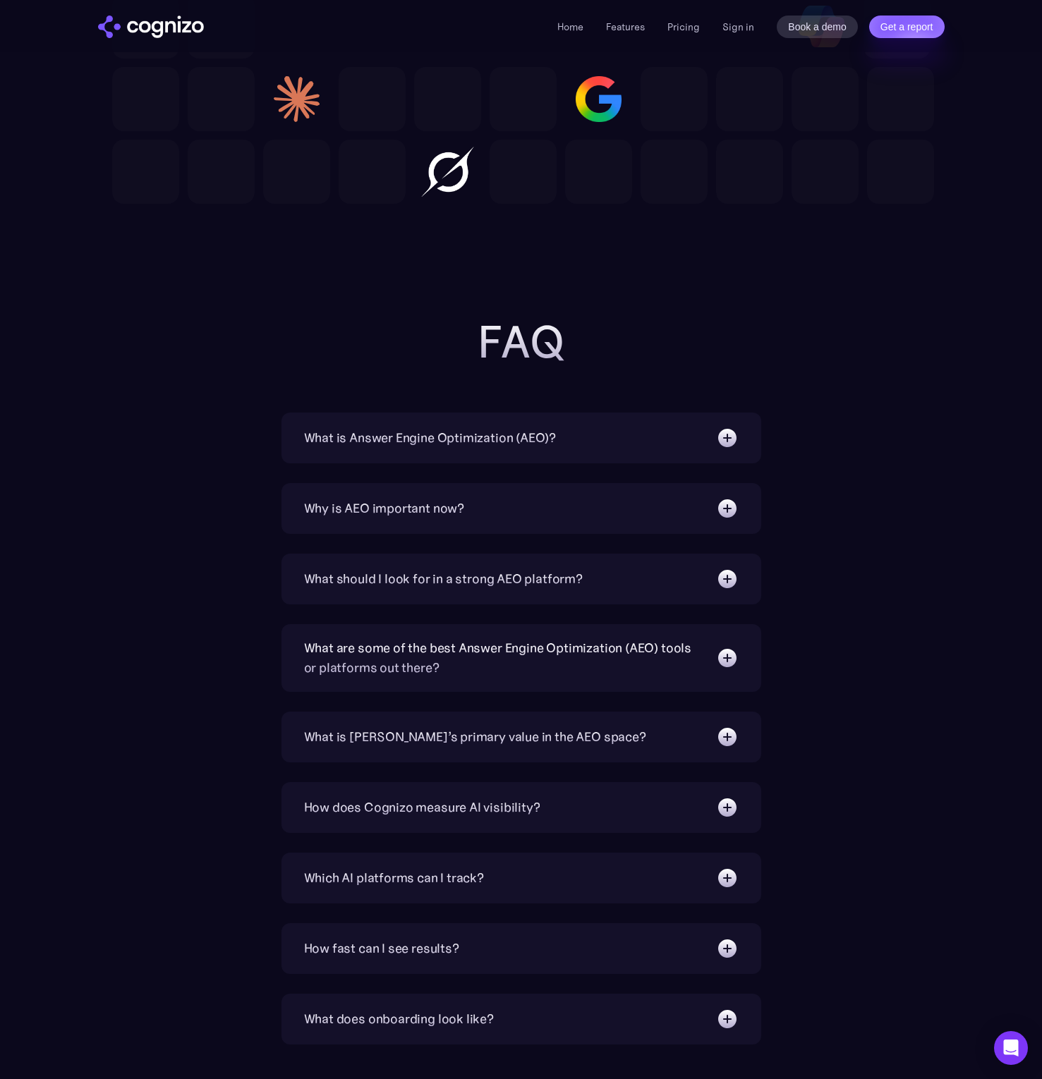
scroll to position [4340, 0]
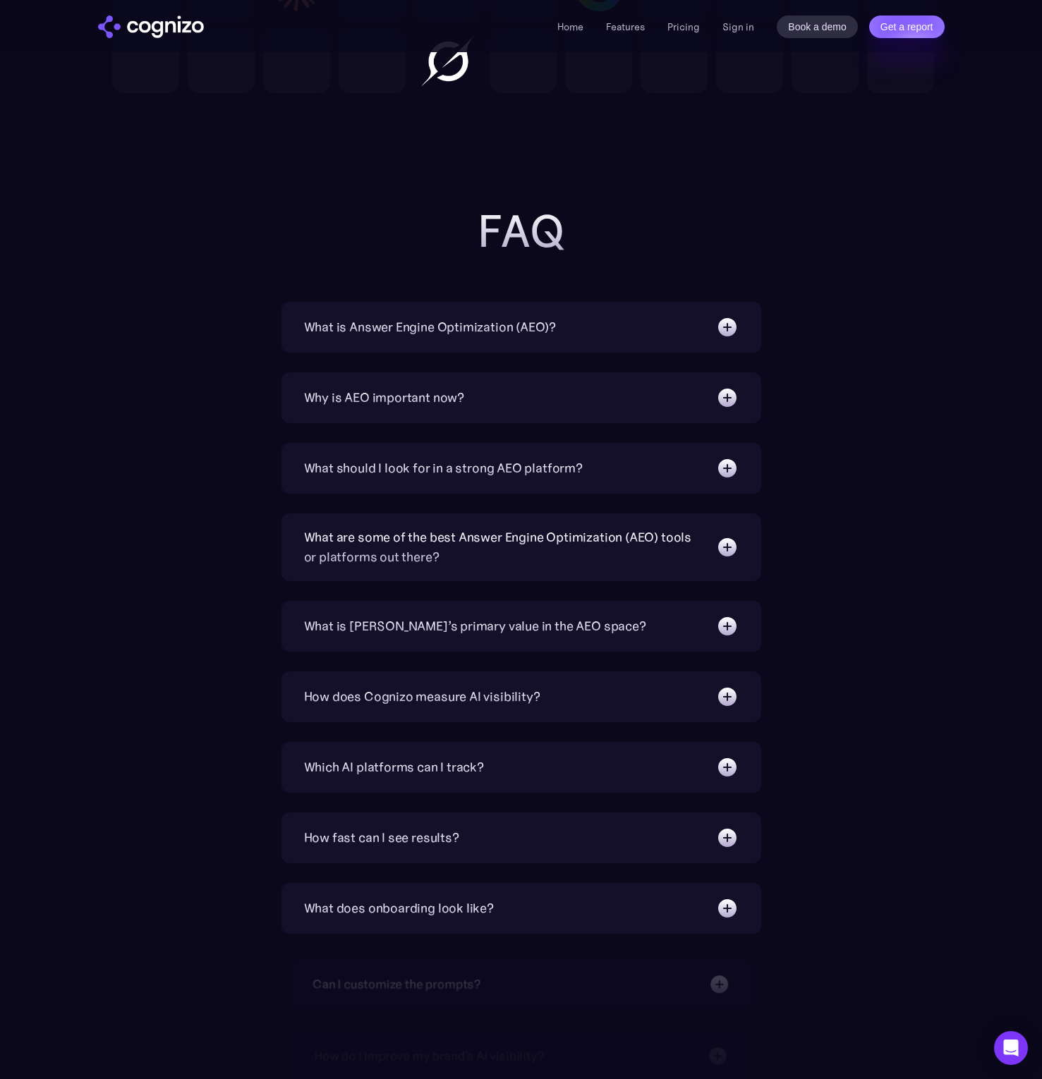
click at [941, 429] on section "FAQ What is Answer Engine Optimization (AEO)? AEO is a digital marketing strate…" at bounding box center [521, 640] width 1042 height 869
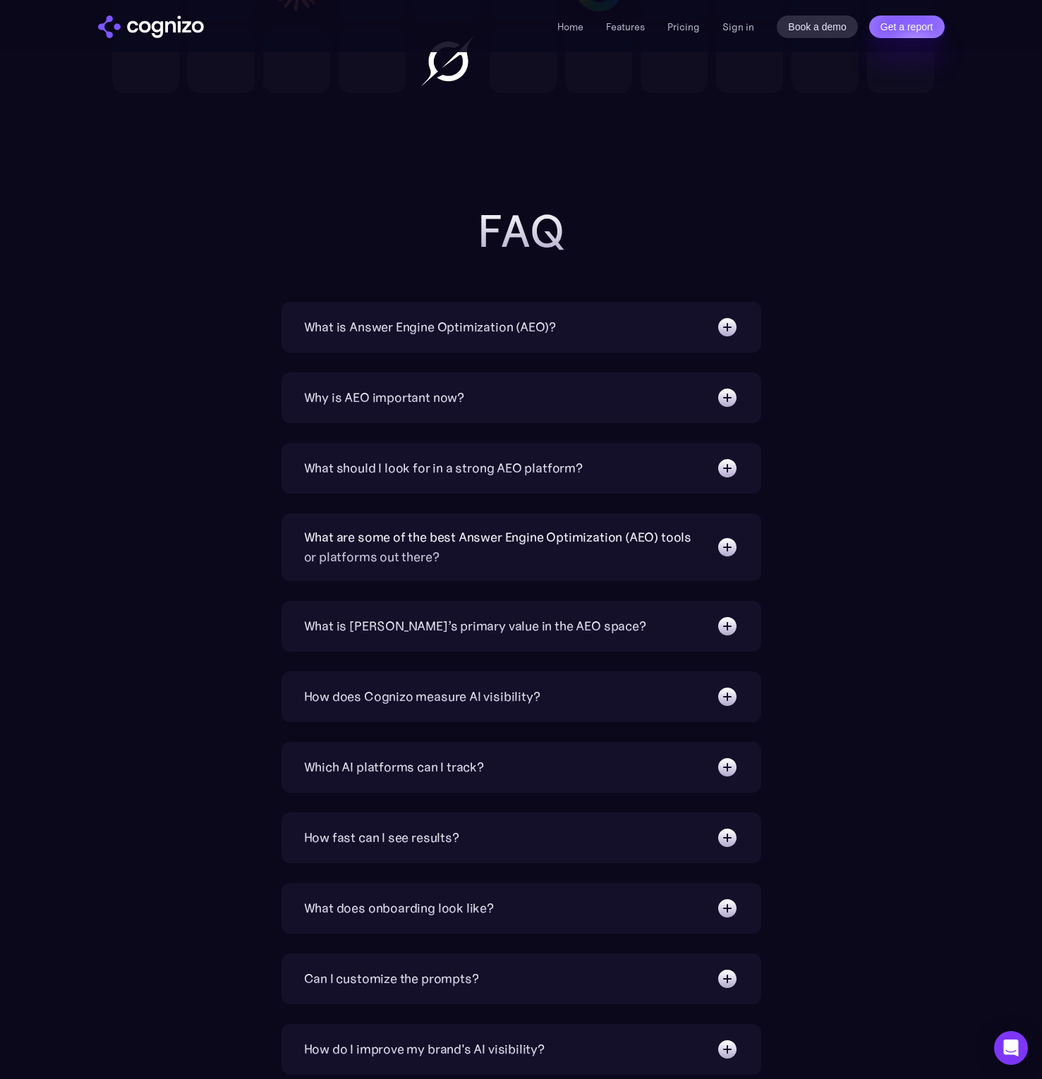
click at [835, 243] on div "FAQ What is Answer Engine Optimization (AEO)? AEO is a digital marketing strate…" at bounding box center [521, 640] width 818 height 869
click at [690, 26] on link "Pricing" at bounding box center [683, 26] width 32 height 13
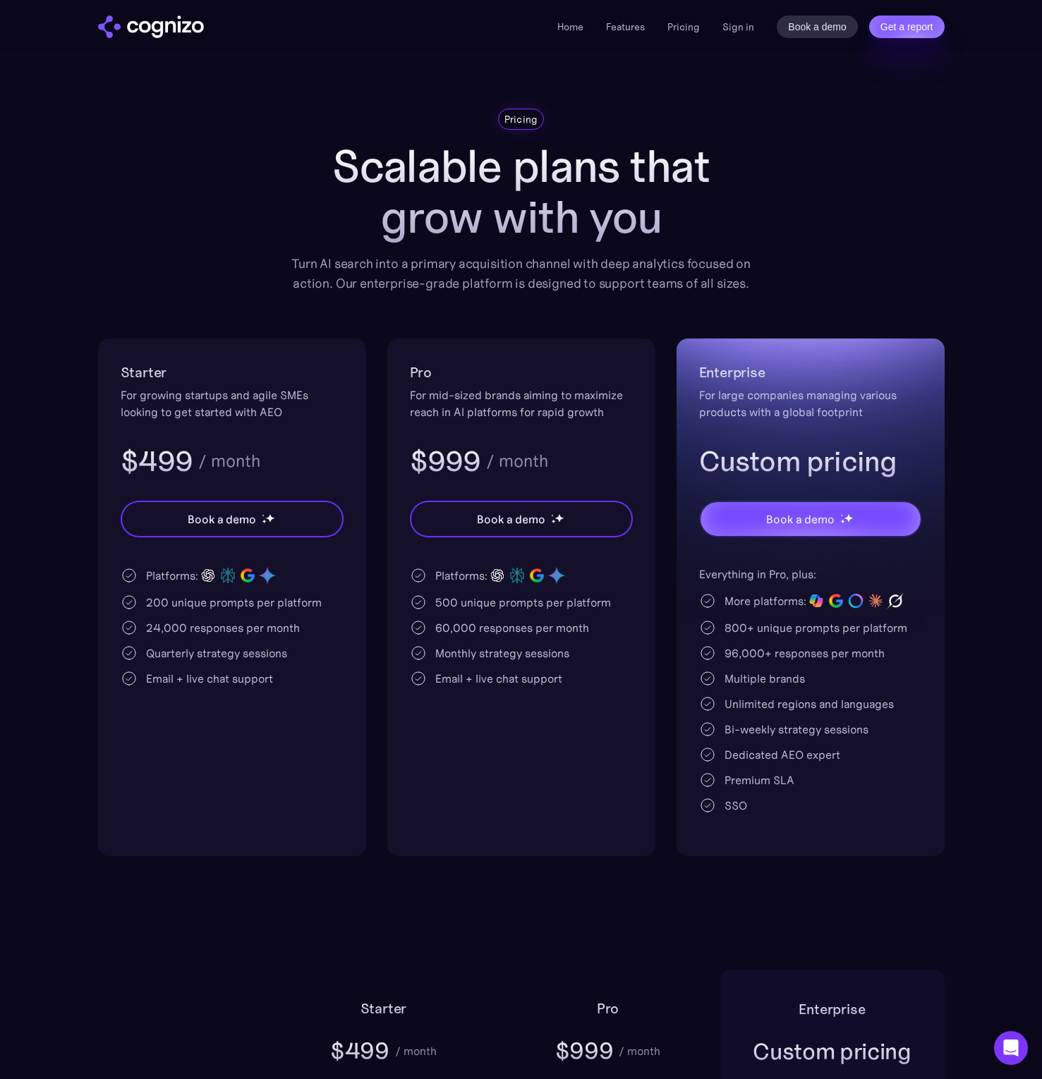
click at [242, 277] on div "Pricing Scalable plans that grow with you Turn AI search into a primary acquisi…" at bounding box center [521, 483] width 847 height 748
drag, startPoint x: 163, startPoint y: 600, endPoint x: 334, endPoint y: 606, distance: 171.5
click at [334, 606] on div "200 unique prompts per platform" at bounding box center [232, 602] width 223 height 17
drag, startPoint x: 217, startPoint y: 635, endPoint x: 272, endPoint y: 686, distance: 74.8
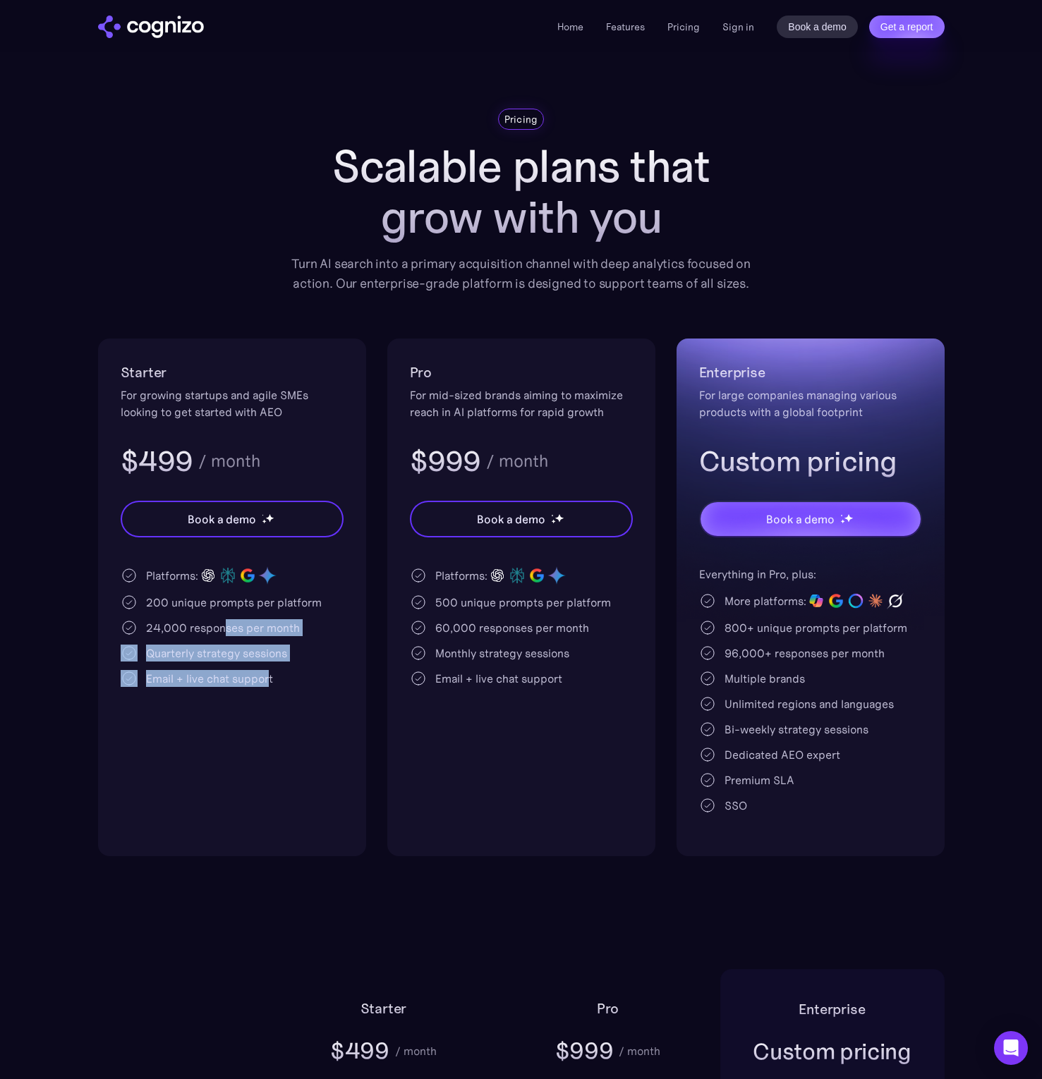
click at [269, 686] on div "Platforms: 200 unique prompts per platform 24,000 responses per month Quarterly…" at bounding box center [232, 626] width 223 height 121
drag, startPoint x: 272, startPoint y: 686, endPoint x: 291, endPoint y: 688, distance: 19.8
click at [272, 687] on div "Starter For growing startups and agile SMEs looking to get started with AEO $49…" at bounding box center [232, 598] width 268 height 518
click at [380, 689] on div "Starter For growing startups and agile SMEs looking to get started with AEO $49…" at bounding box center [521, 598] width 847 height 518
click at [651, 317] on div "Pricing Scalable plans that grow with you Turn AI search into a primary acquisi…" at bounding box center [521, 483] width 847 height 748
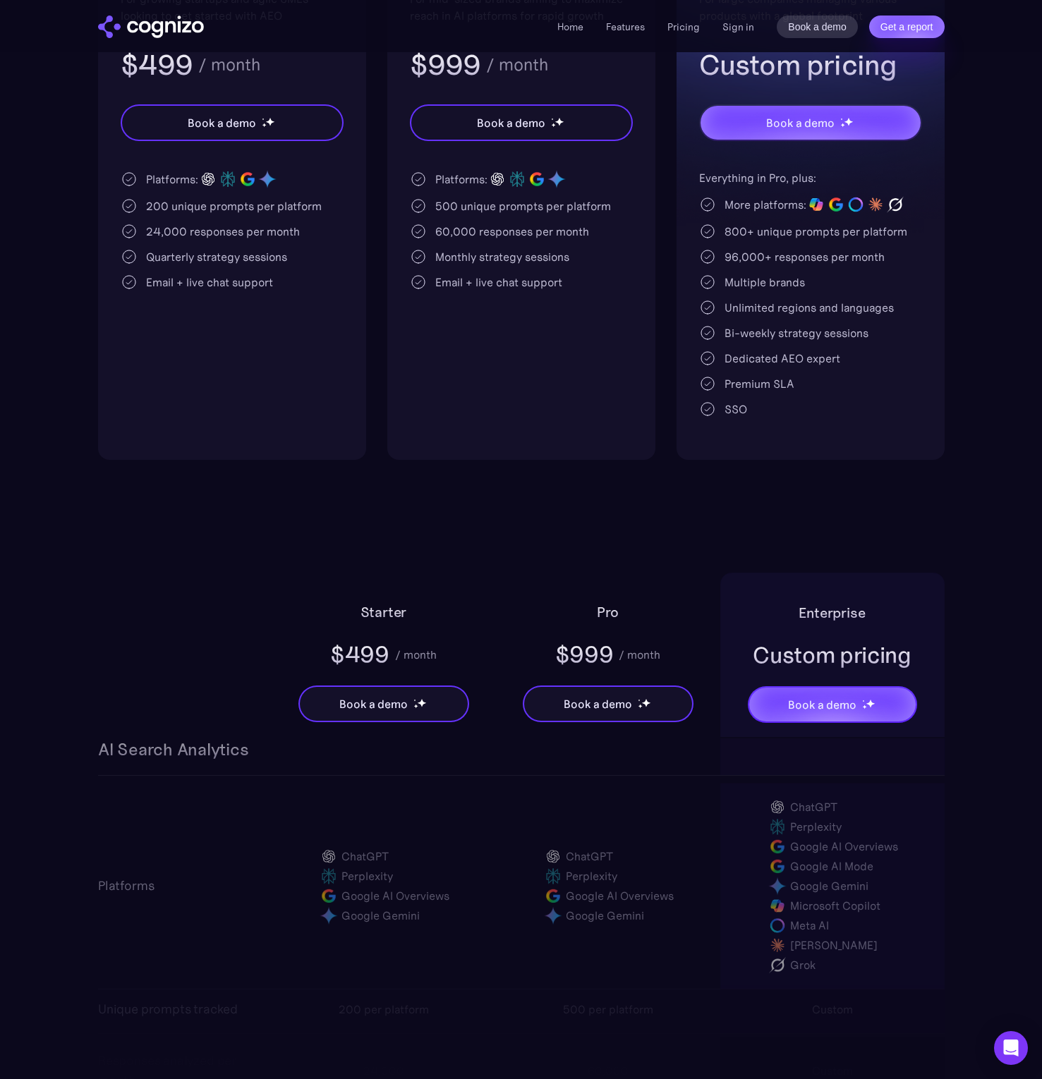
scroll to position [390, 0]
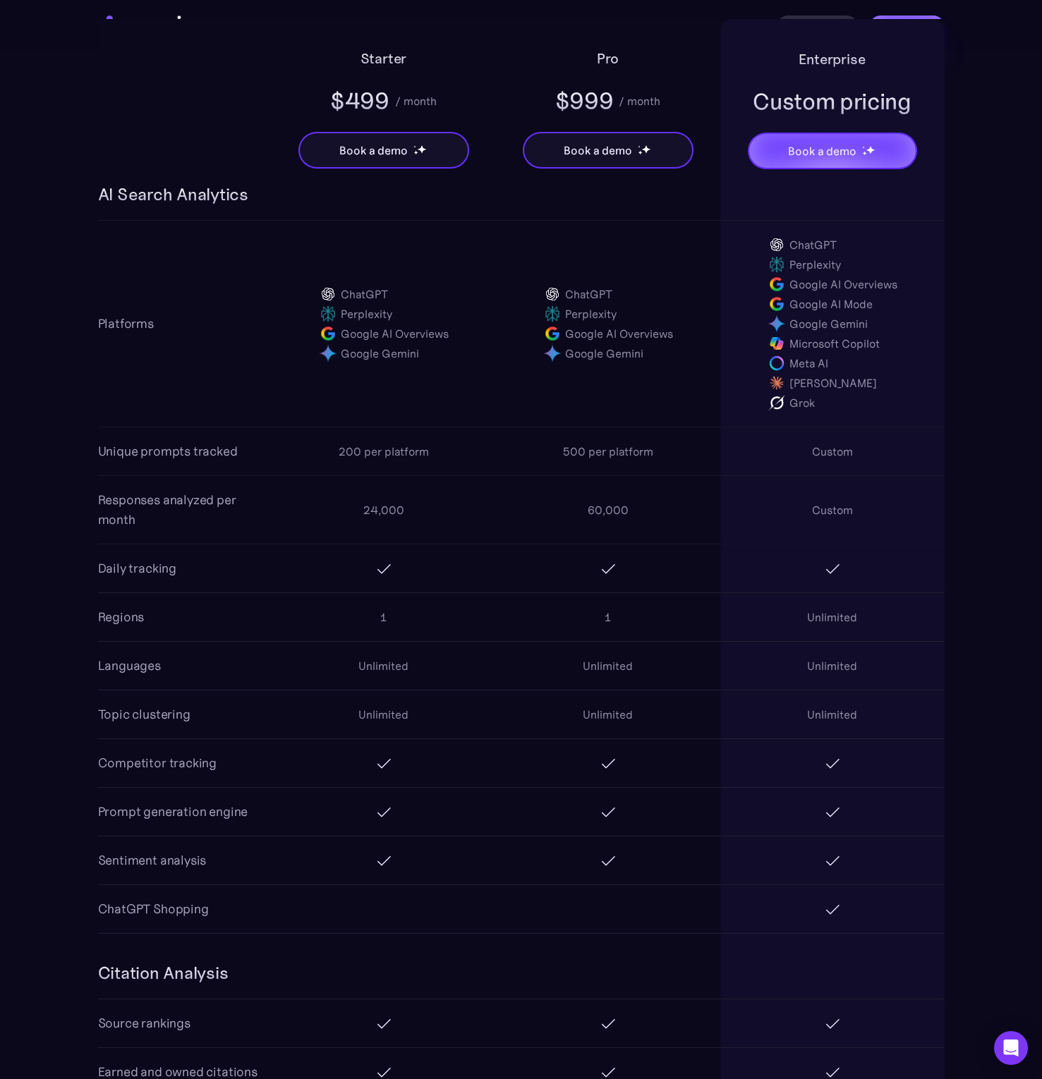
scroll to position [951, 0]
drag, startPoint x: 402, startPoint y: 459, endPoint x: 418, endPoint y: 538, distance: 80.5
click at [418, 538] on div "AI Search Analytics Platforms ChatGPT Perplexity Google AI Overviews Google Gem…" at bounding box center [521, 558] width 847 height 751
click at [418, 539] on div "24,000 60,000 Custom" at bounding box center [608, 509] width 673 height 68
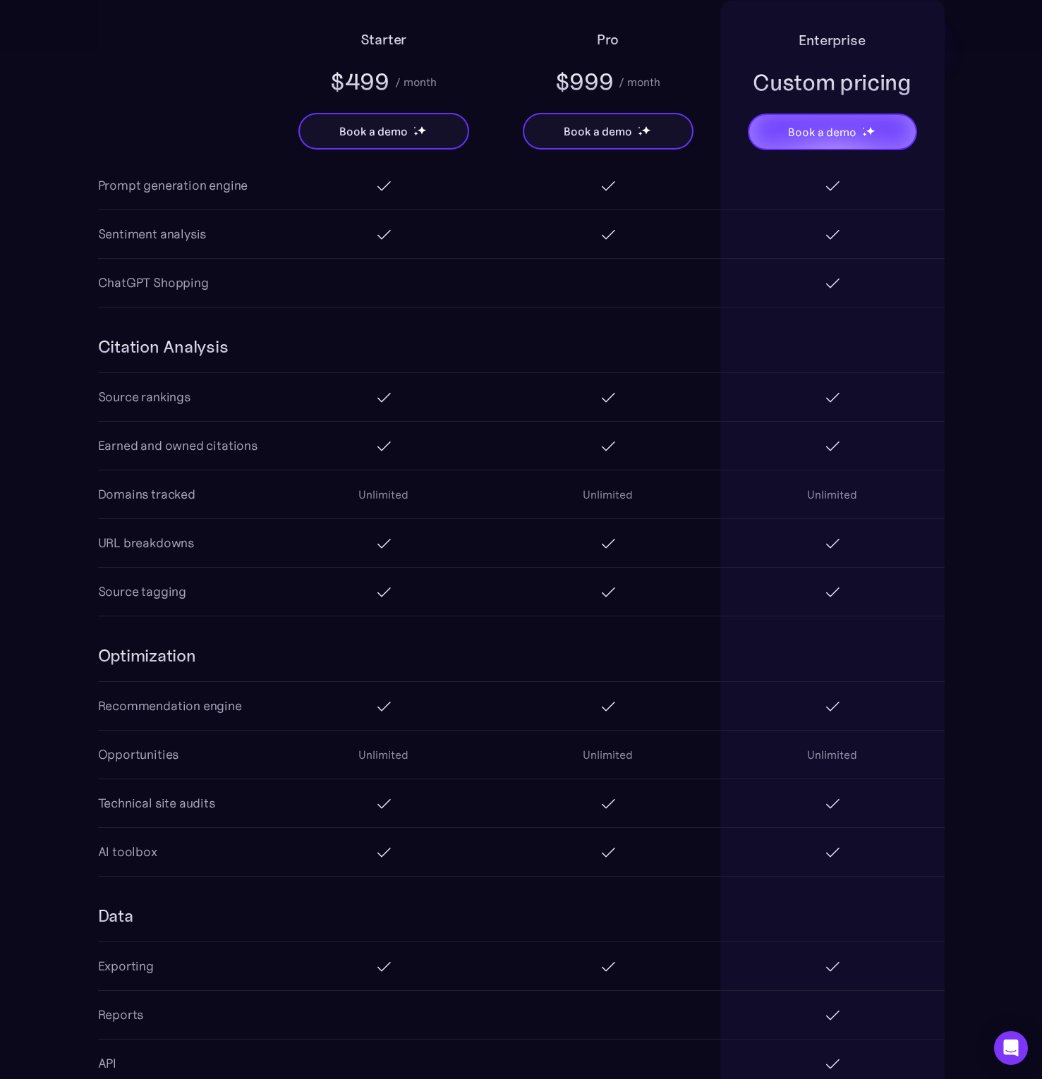
scroll to position [2034, 0]
